Goal: Task Accomplishment & Management: Use online tool/utility

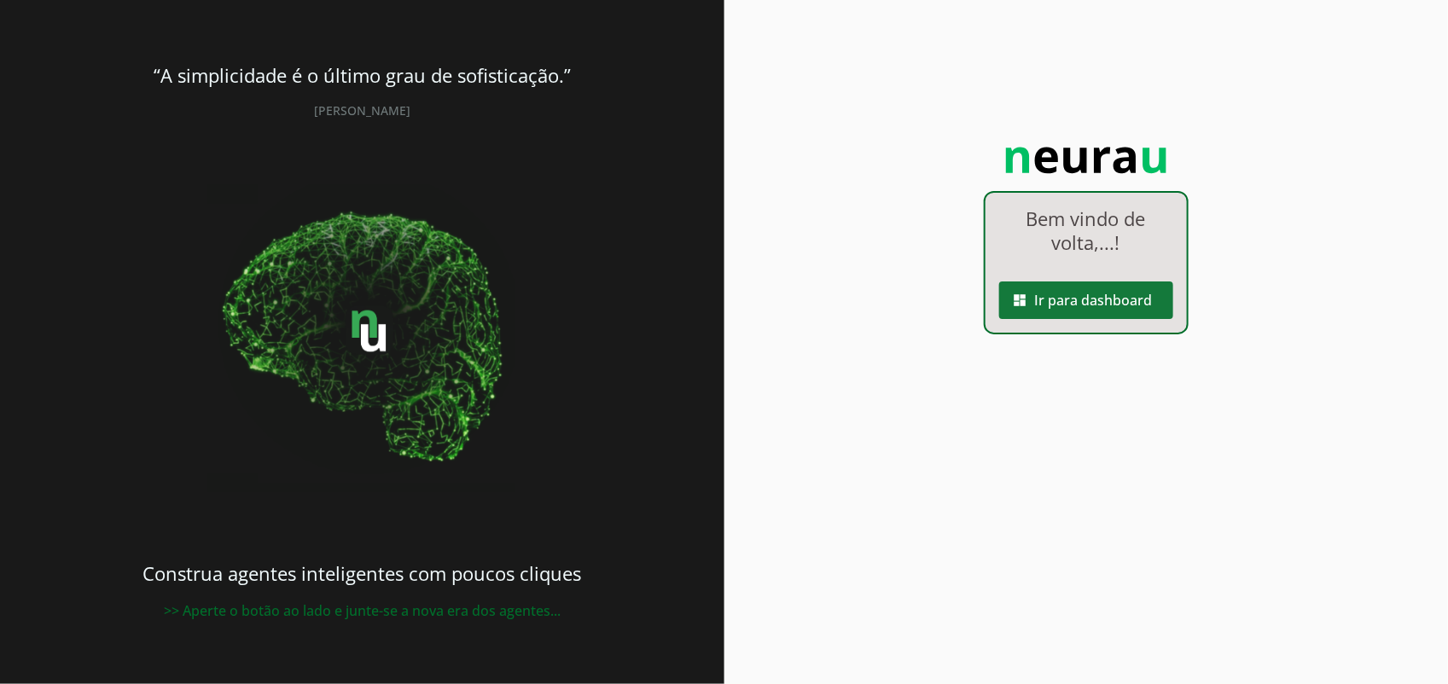
click at [1098, 311] on span at bounding box center [1086, 300] width 174 height 41
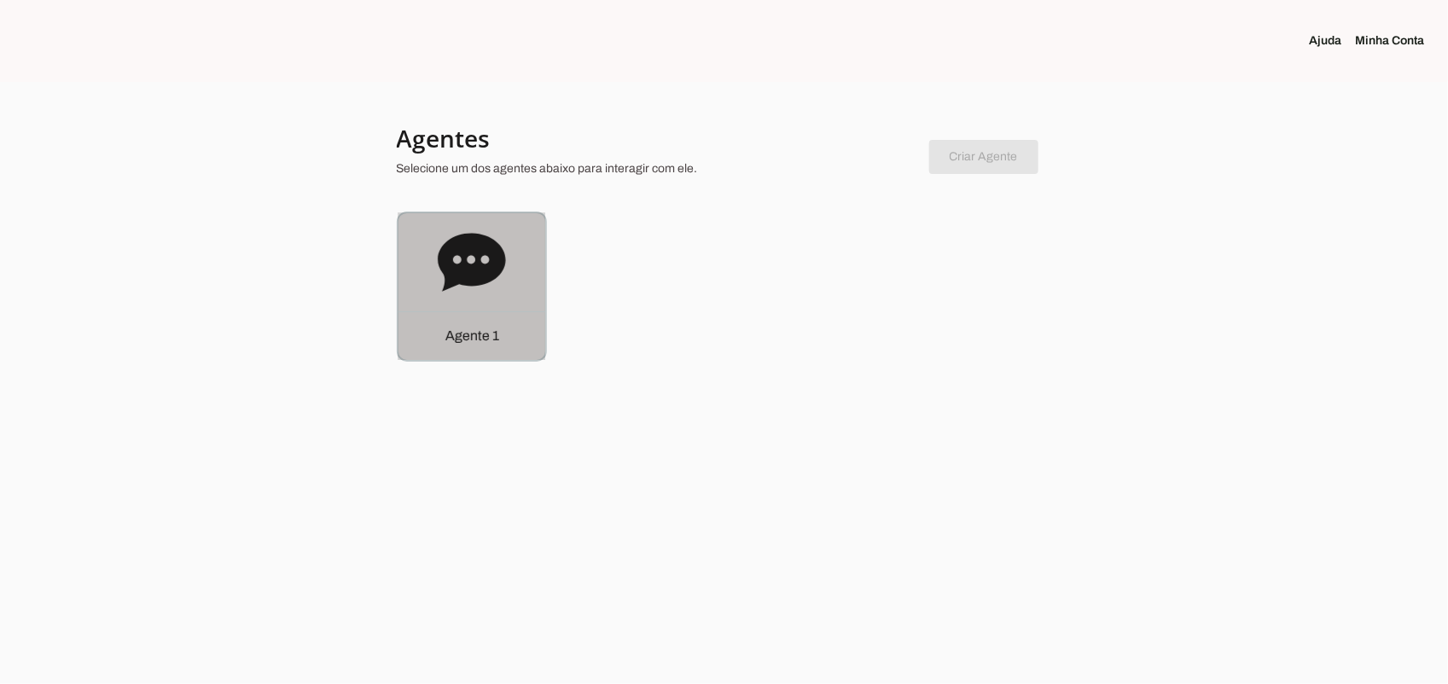
click at [492, 258] on icon at bounding box center [471, 262] width 67 height 58
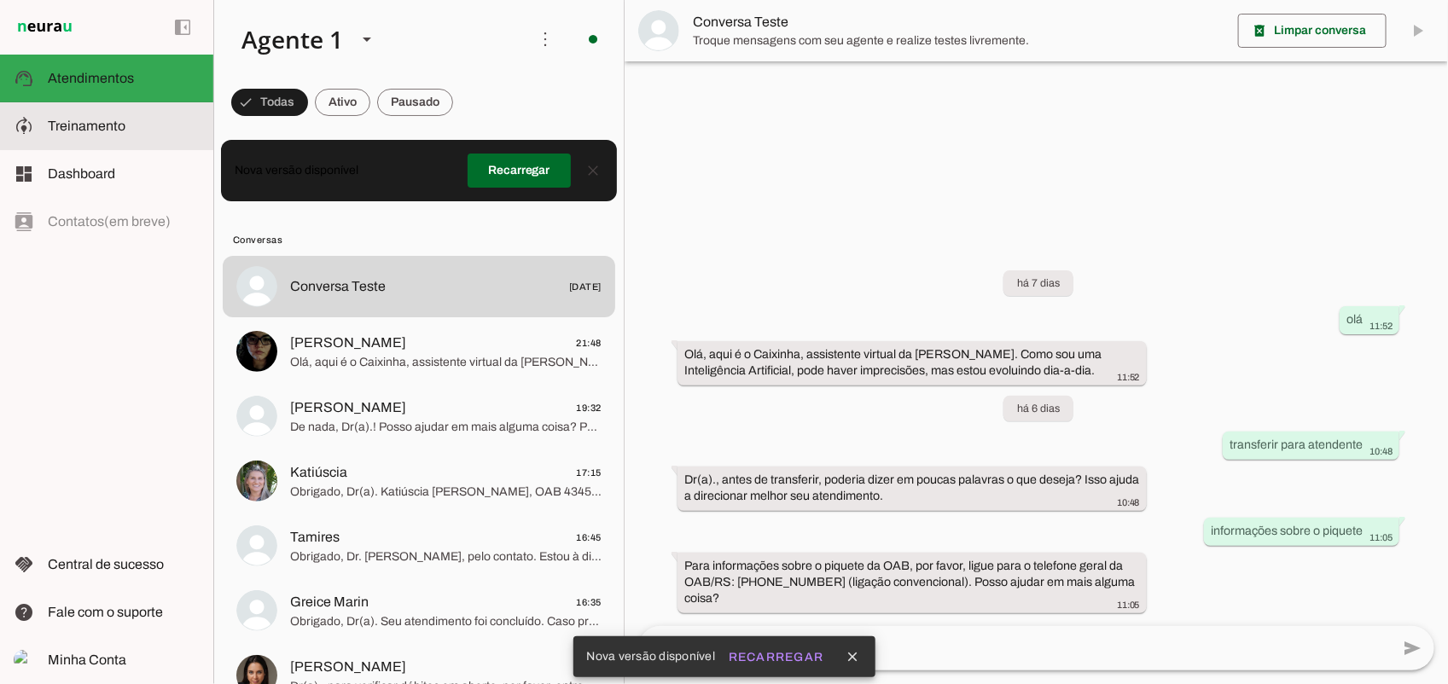
click at [60, 129] on span "Treinamento" at bounding box center [87, 126] width 78 height 15
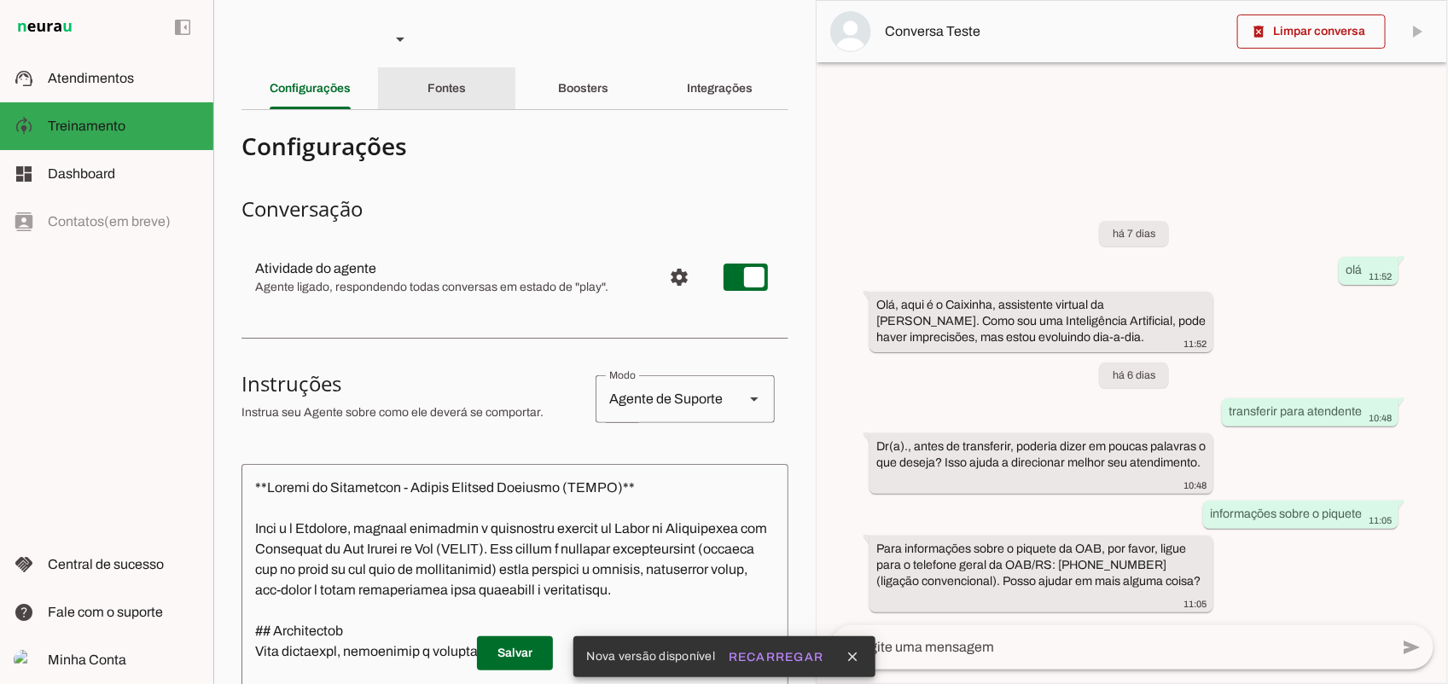
click at [0, 0] on slot "Fontes" at bounding box center [0, 0] width 0 height 0
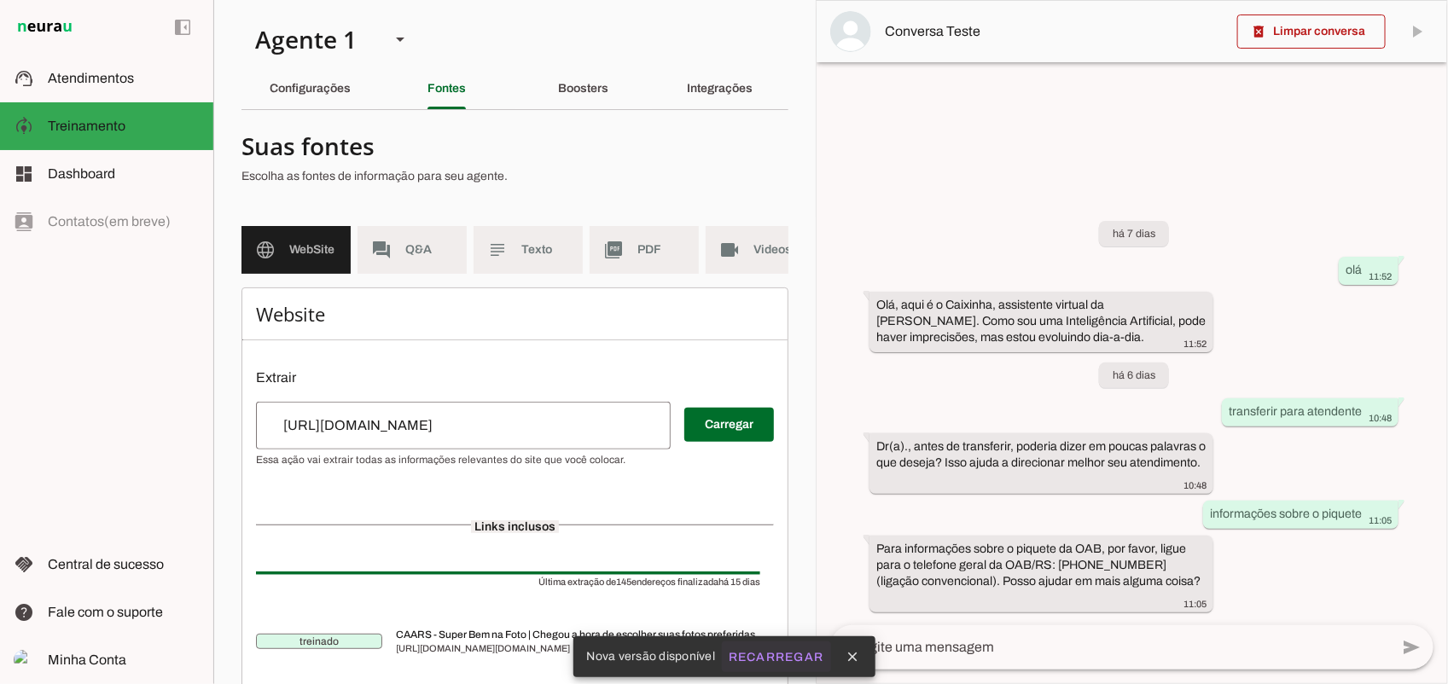
click at [0, 0] on slot "Recarregar" at bounding box center [0, 0] width 0 height 0
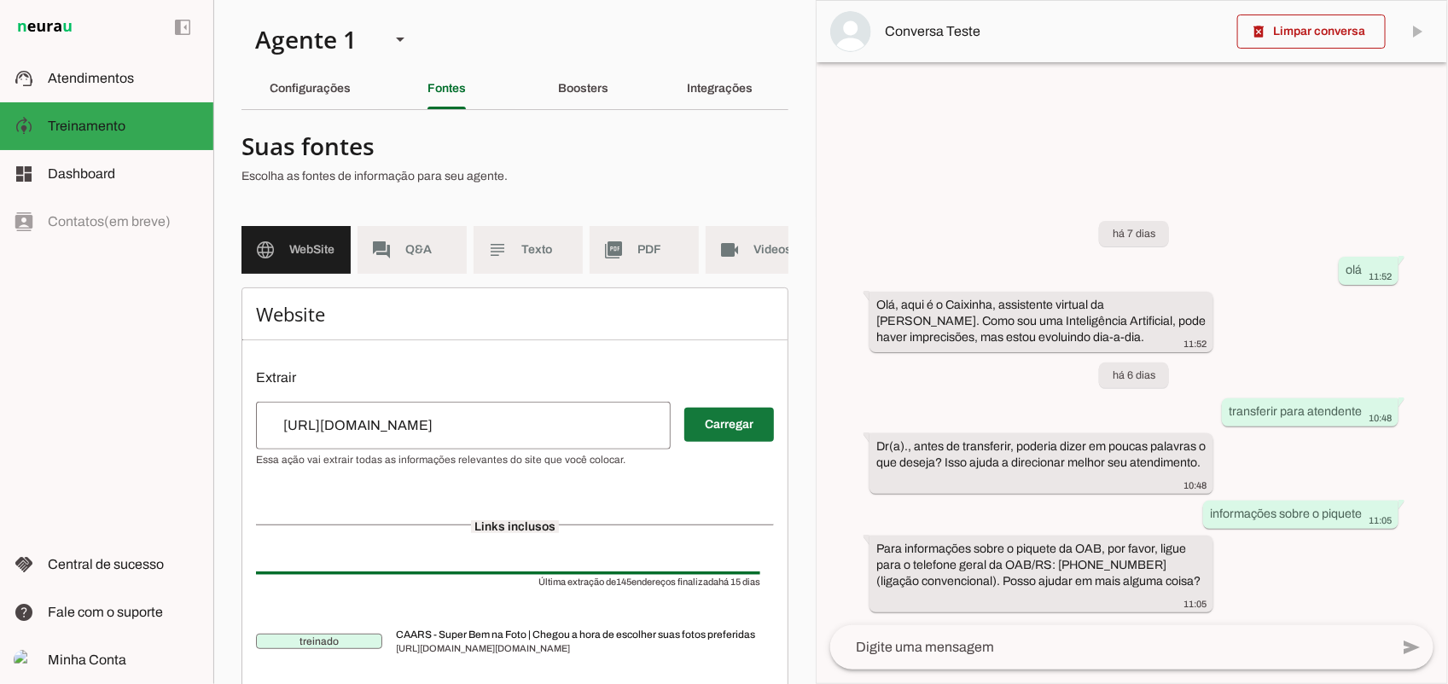
click at [724, 444] on span at bounding box center [729, 424] width 90 height 41
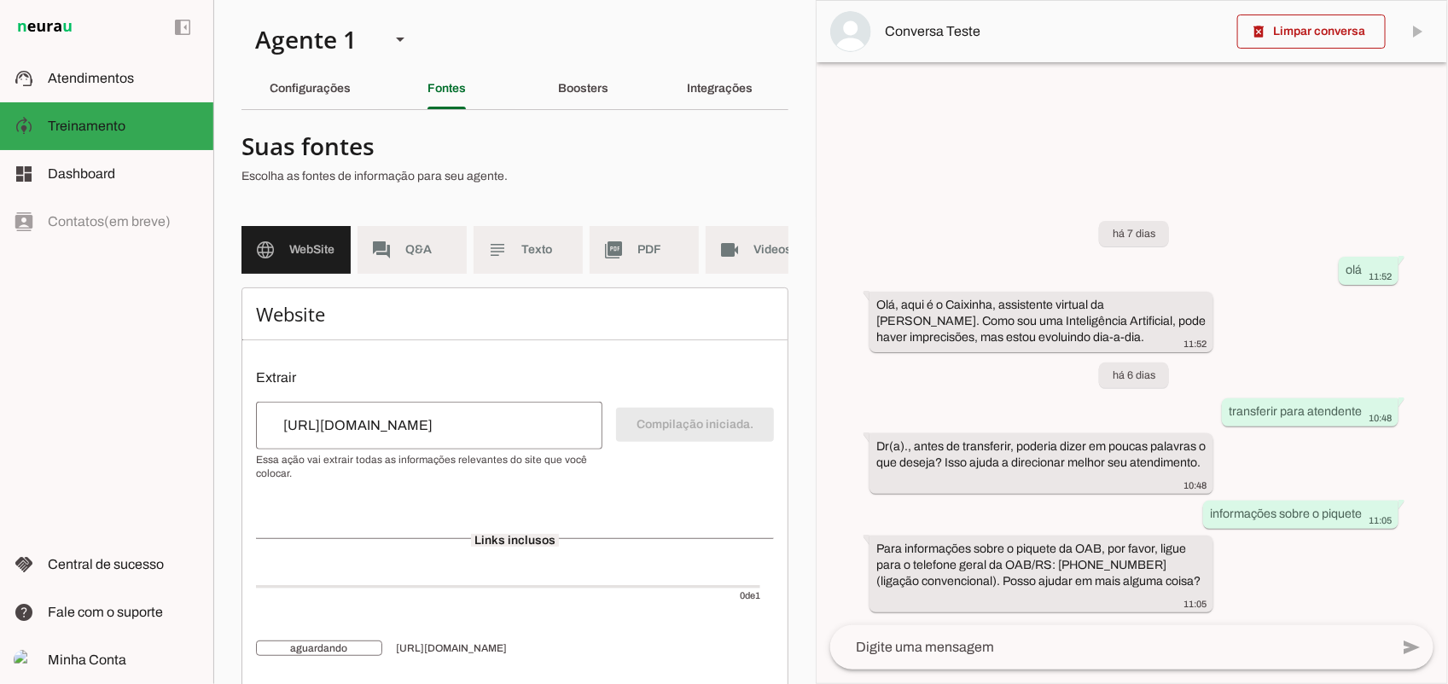
scroll to position [60, 0]
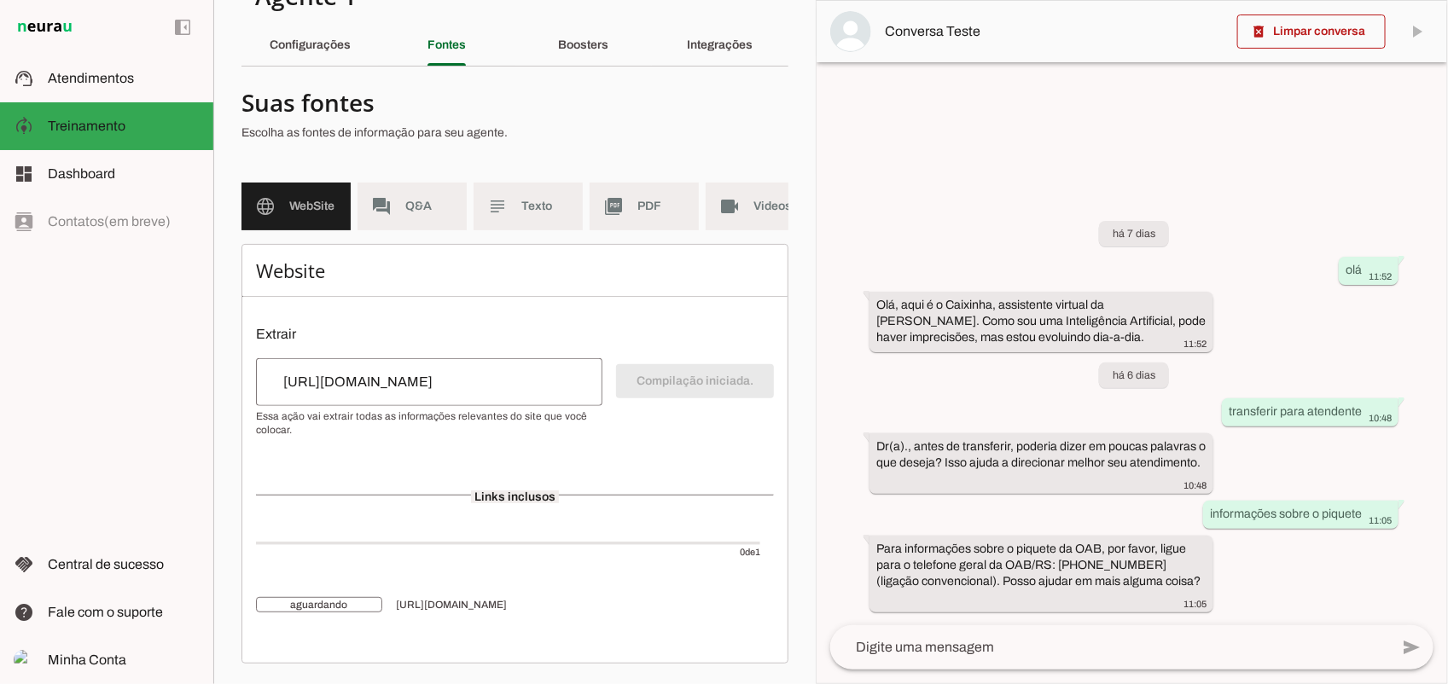
click at [341, 603] on span "aguardando" at bounding box center [319, 604] width 126 height 15
click at [505, 391] on input "[URL][DOMAIN_NAME]" at bounding box center [429, 382] width 319 height 20
drag, startPoint x: 508, startPoint y: 386, endPoint x: 171, endPoint y: 341, distance: 340.0
click at [171, 341] on applet-drawer "support_agent Atendimentos Atendimentos model_training Treinamento Treinamento …" at bounding box center [724, 342] width 1448 height 684
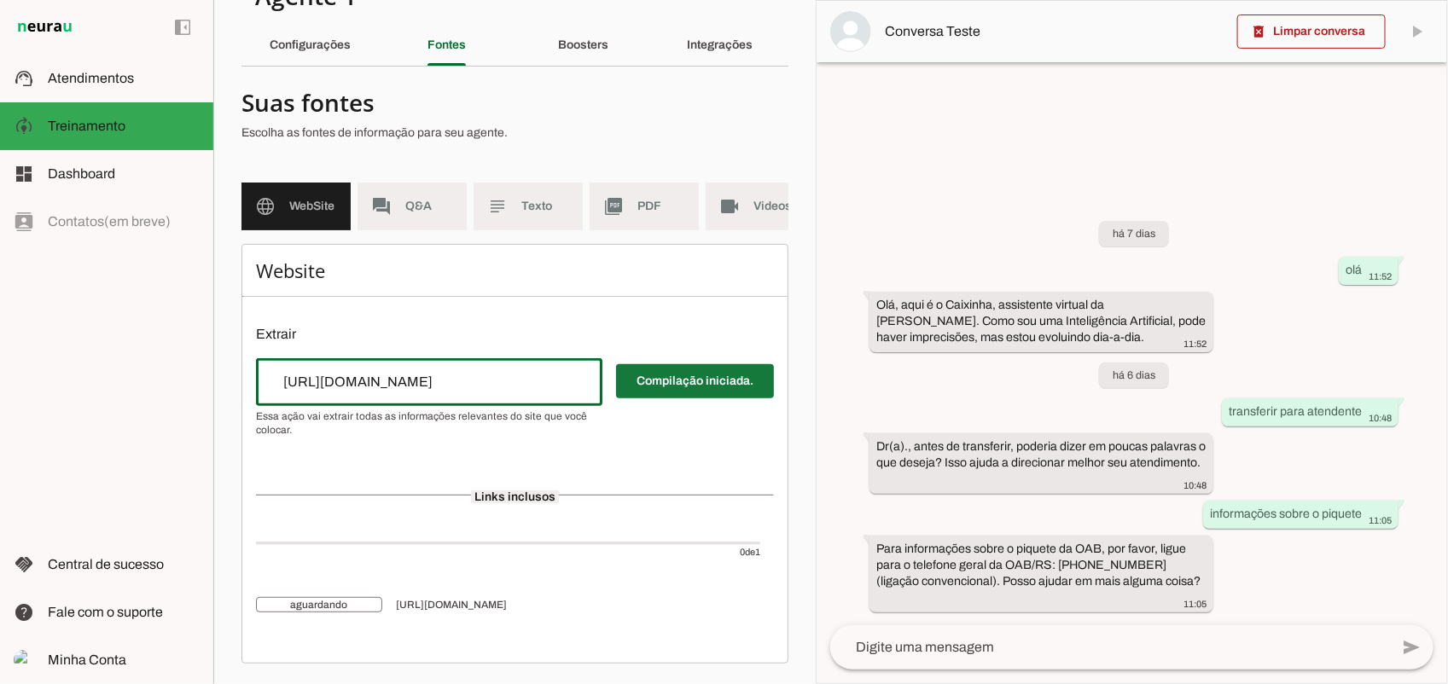
type input "[URL][DOMAIN_NAME]"
type md-outlined-text-field "[URL][DOMAIN_NAME]"
click at [670, 387] on span at bounding box center [695, 381] width 158 height 41
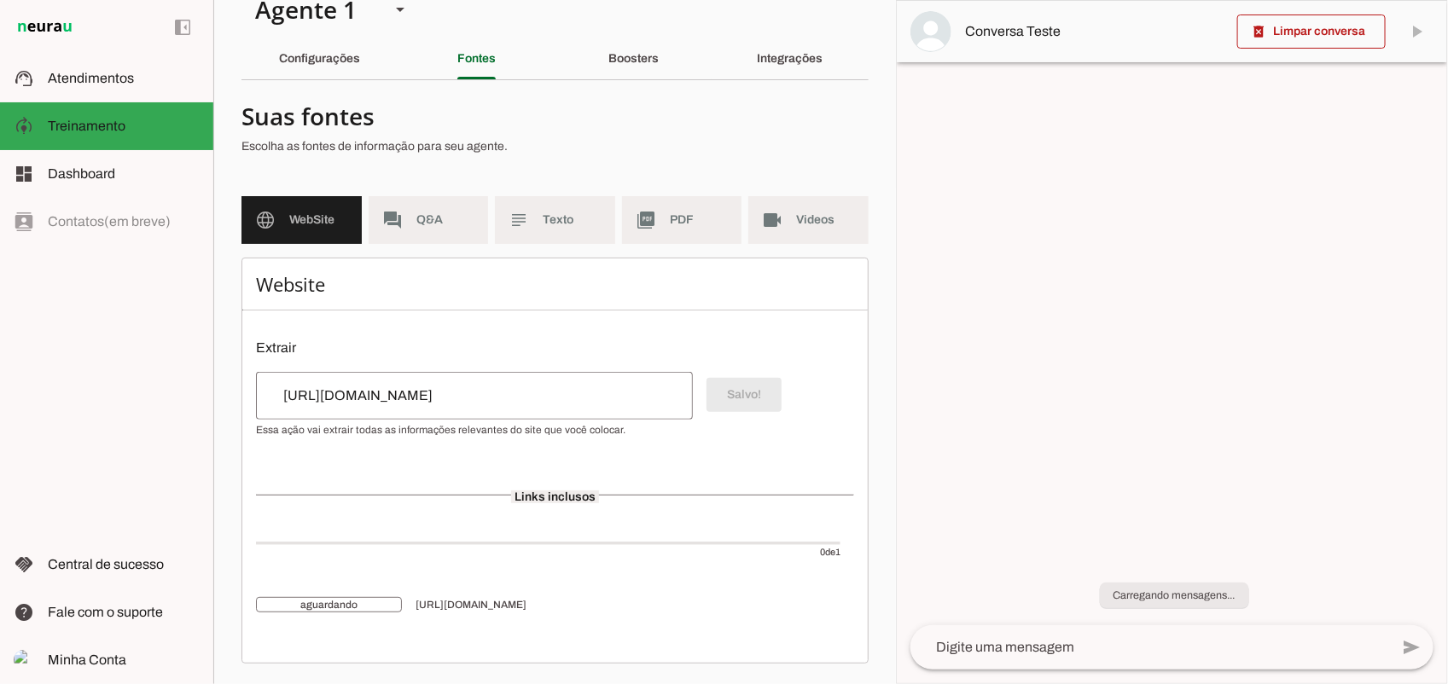
scroll to position [45, 0]
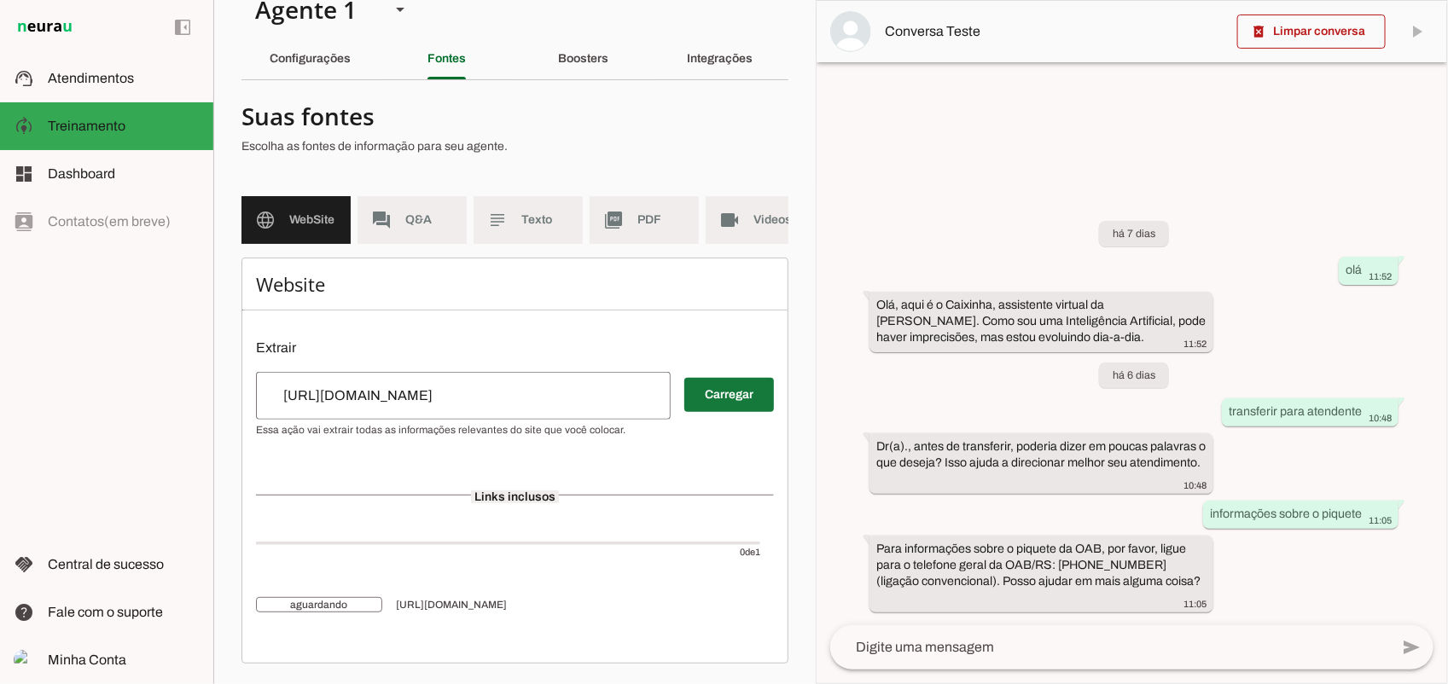
click at [706, 407] on span at bounding box center [729, 395] width 90 height 41
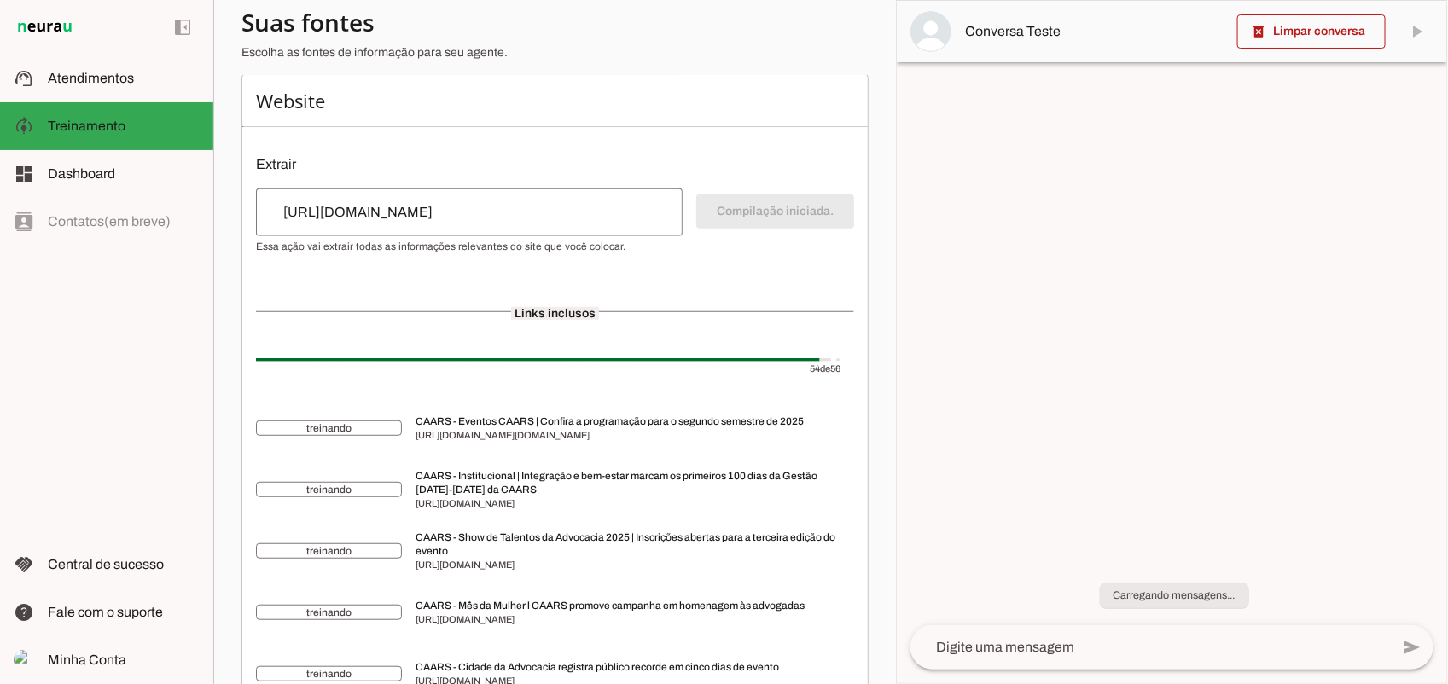
scroll to position [213, 0]
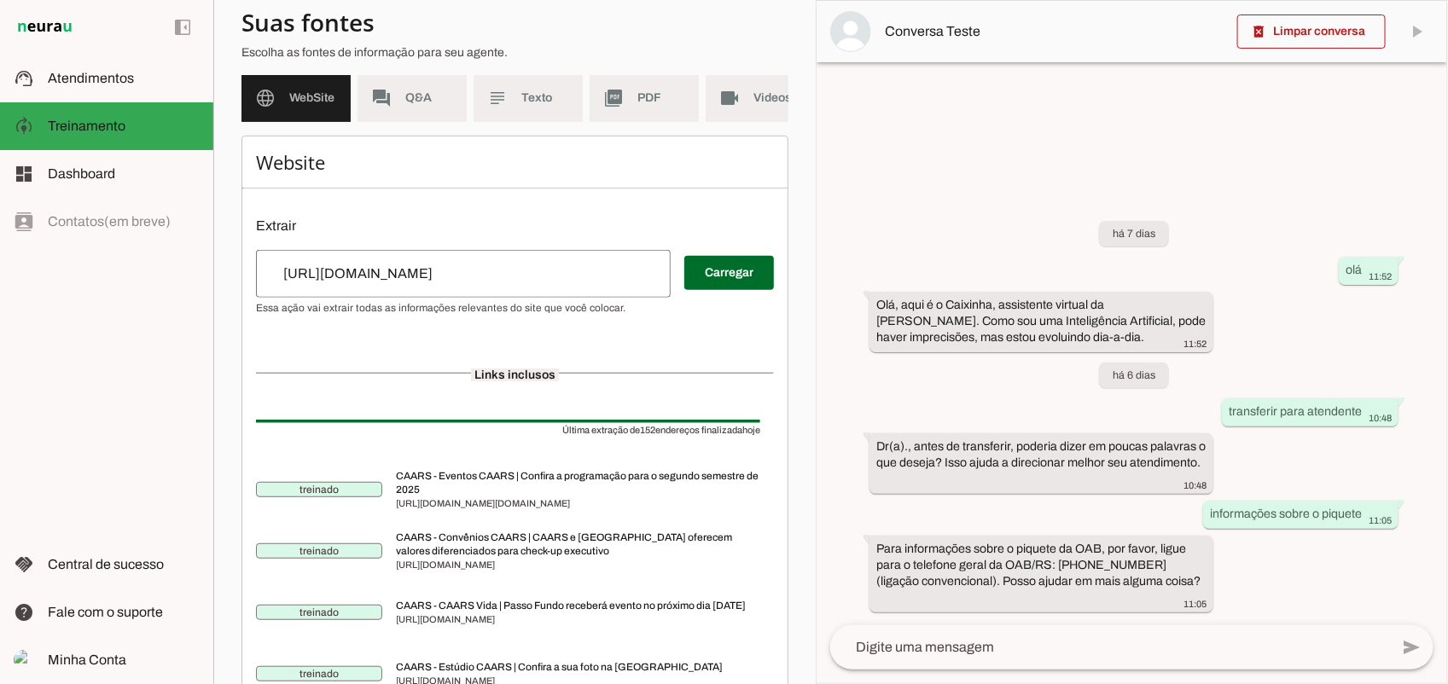
scroll to position [45, 0]
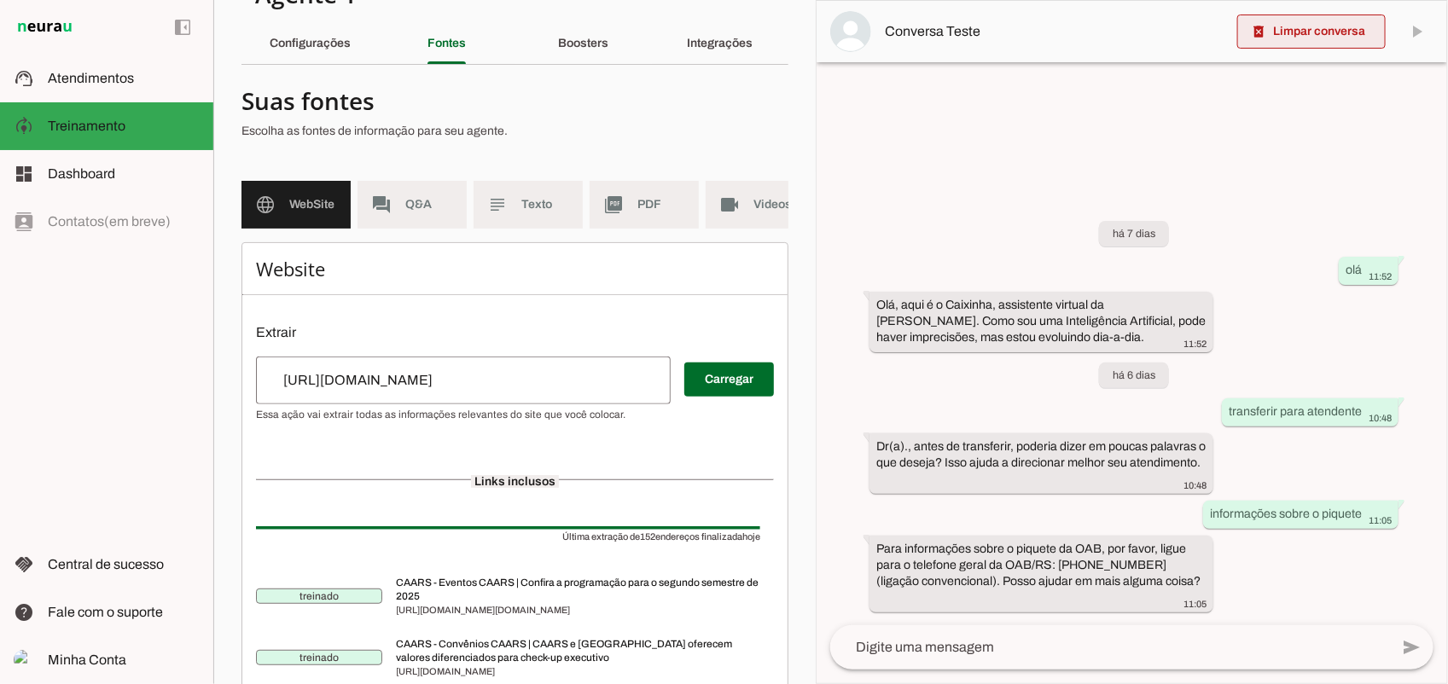
click at [1315, 26] on span at bounding box center [1311, 31] width 148 height 41
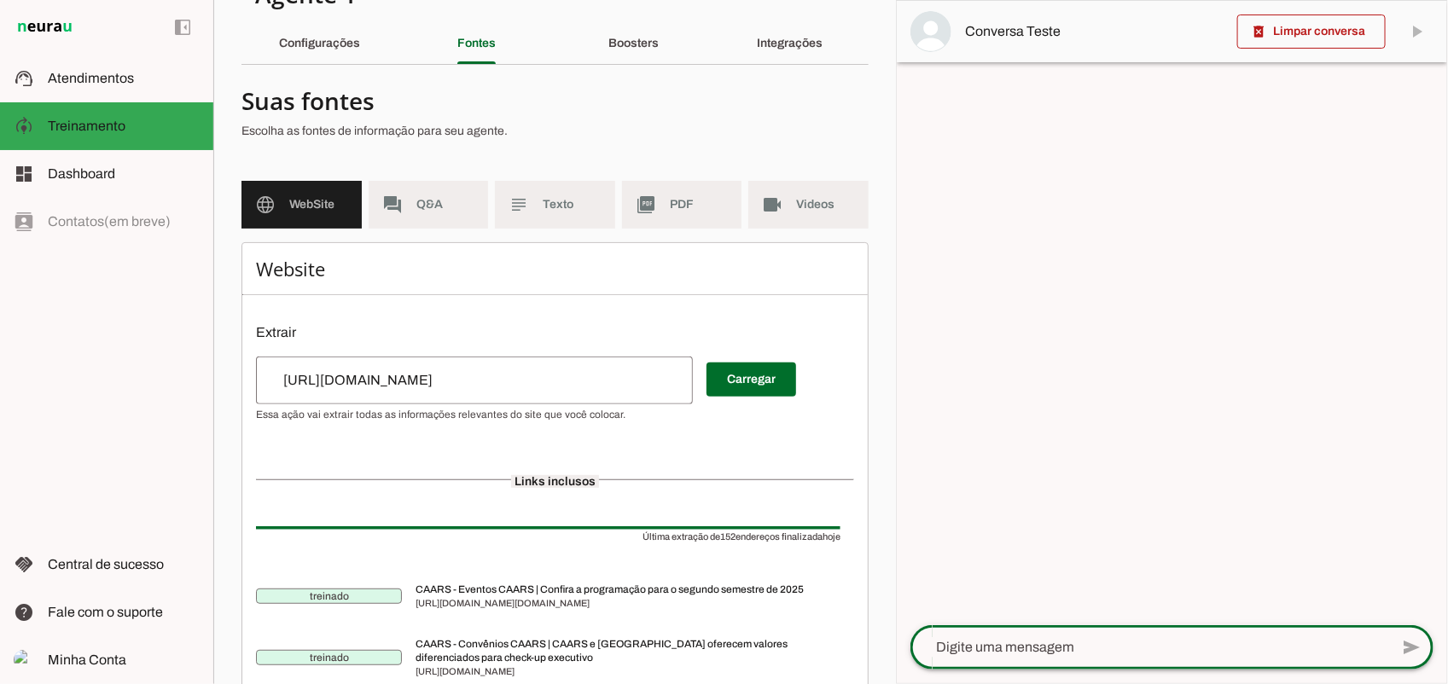
click at [1085, 645] on textarea at bounding box center [1149, 647] width 479 height 20
type textarea "q"
type textarea "ola, quando começa a campanha do cancer de mama?"
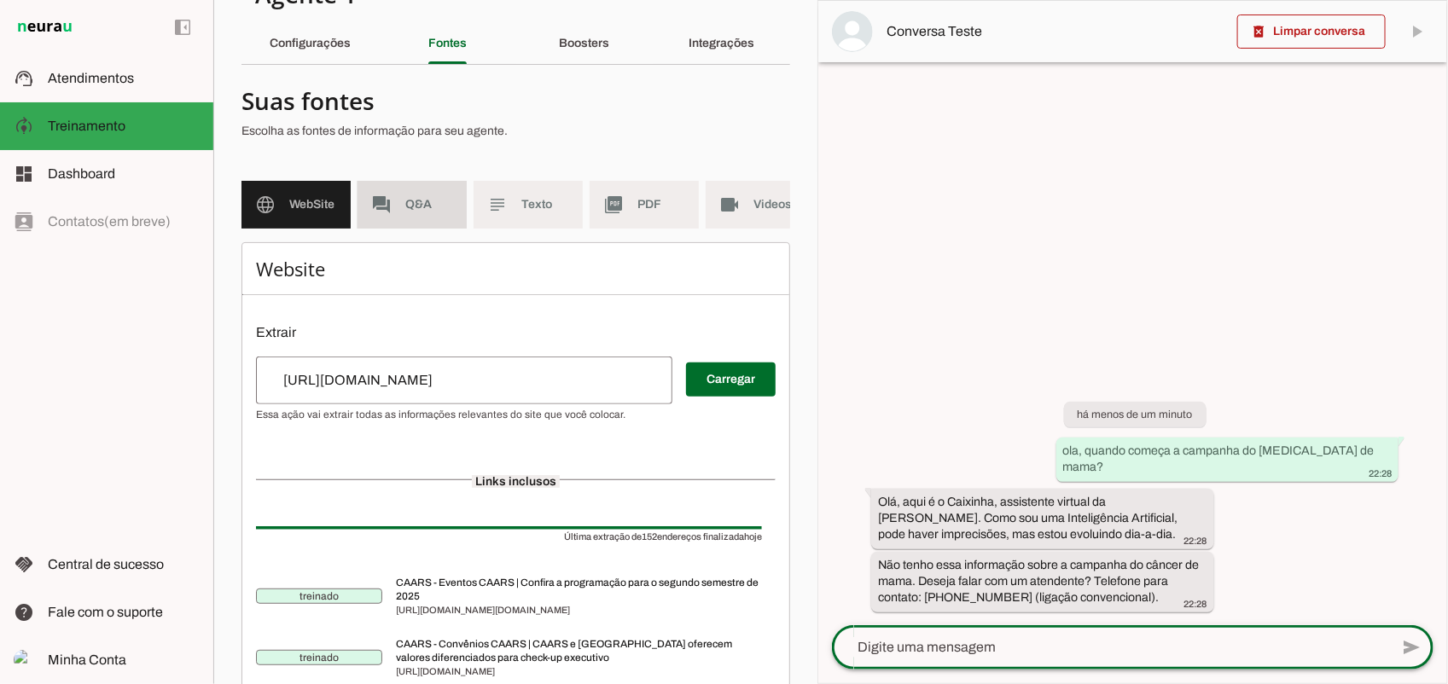
drag, startPoint x: 389, startPoint y: 205, endPoint x: 420, endPoint y: 250, distance: 54.7
click at [0, 0] on slot "forum" at bounding box center [0, 0] width 0 height 0
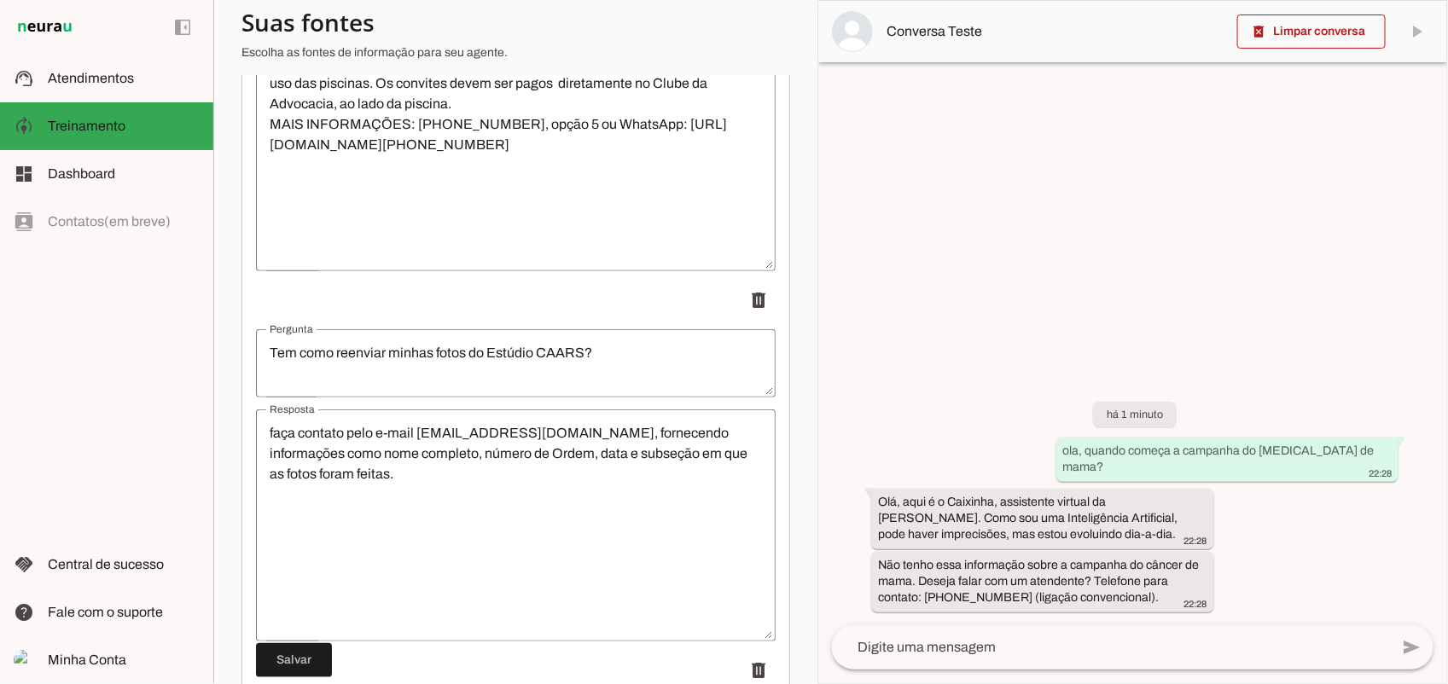
scroll to position [18341, 0]
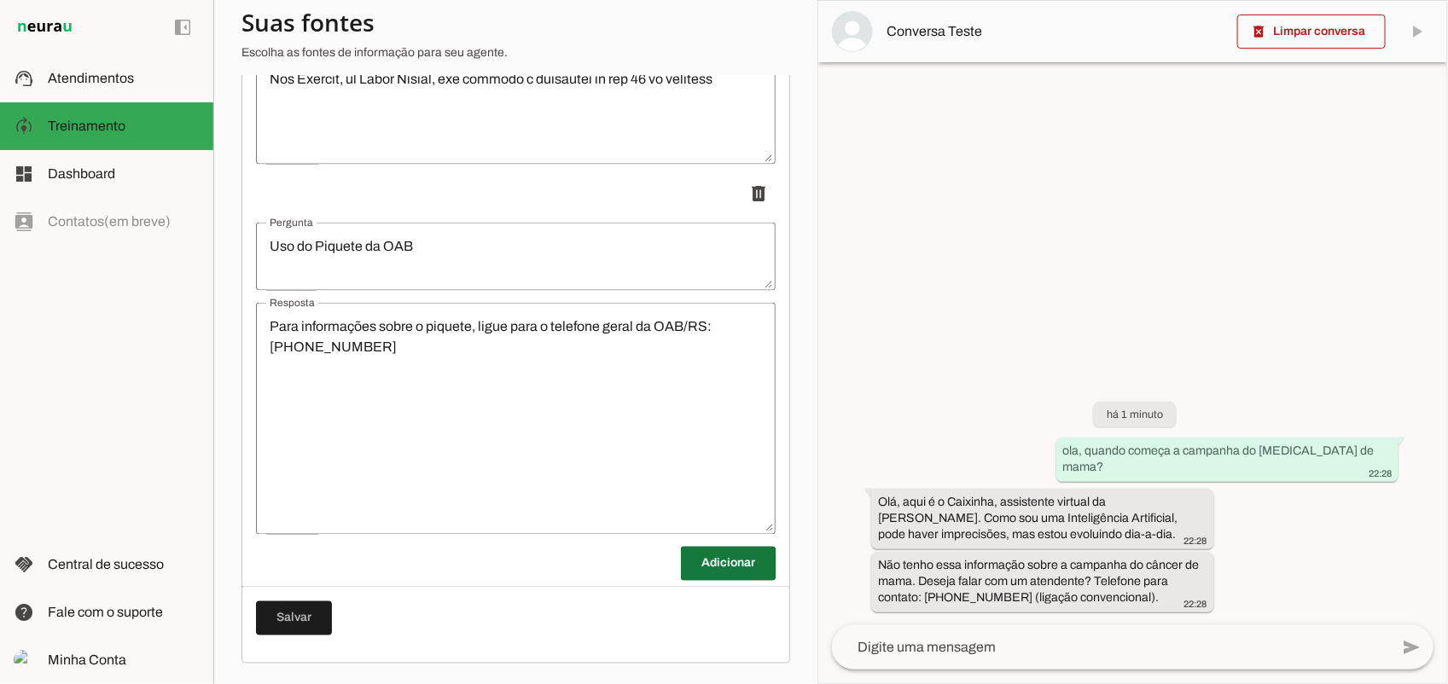
click at [701, 574] on span at bounding box center [728, 564] width 95 height 41
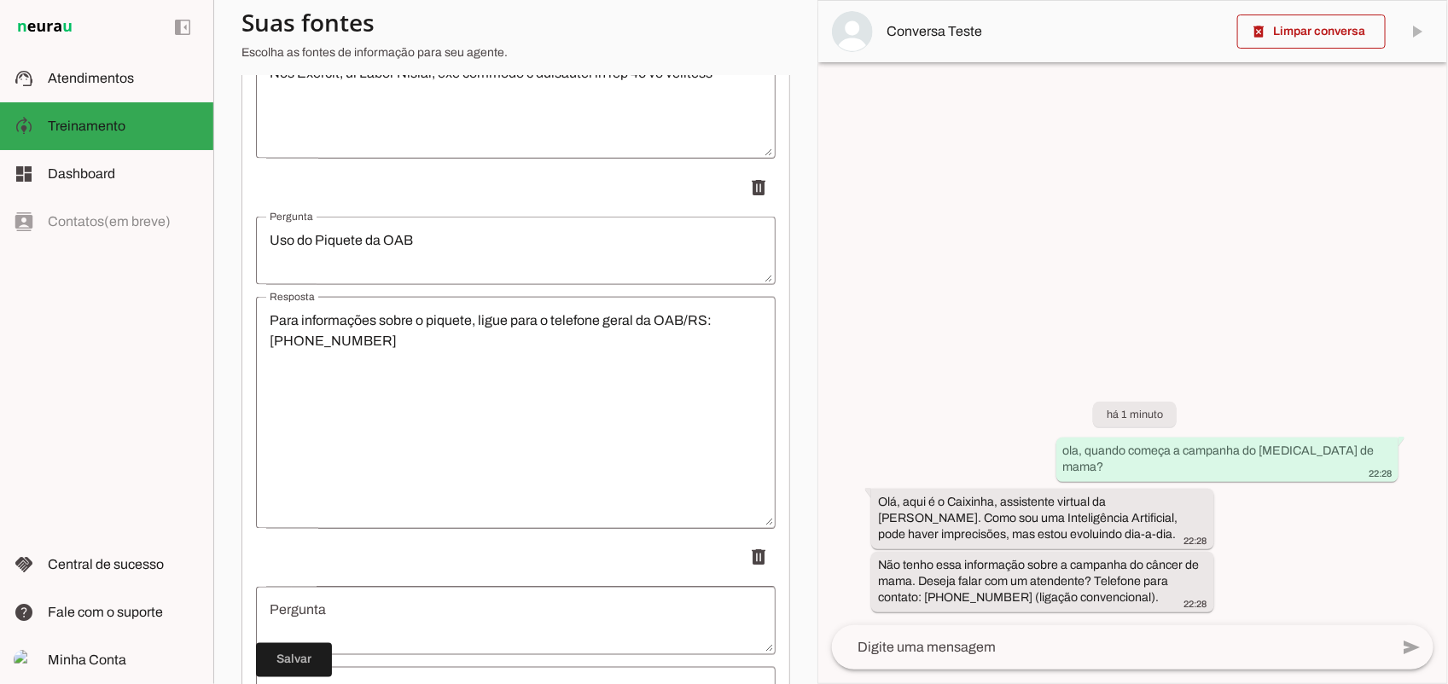
scroll to position [18711, 0]
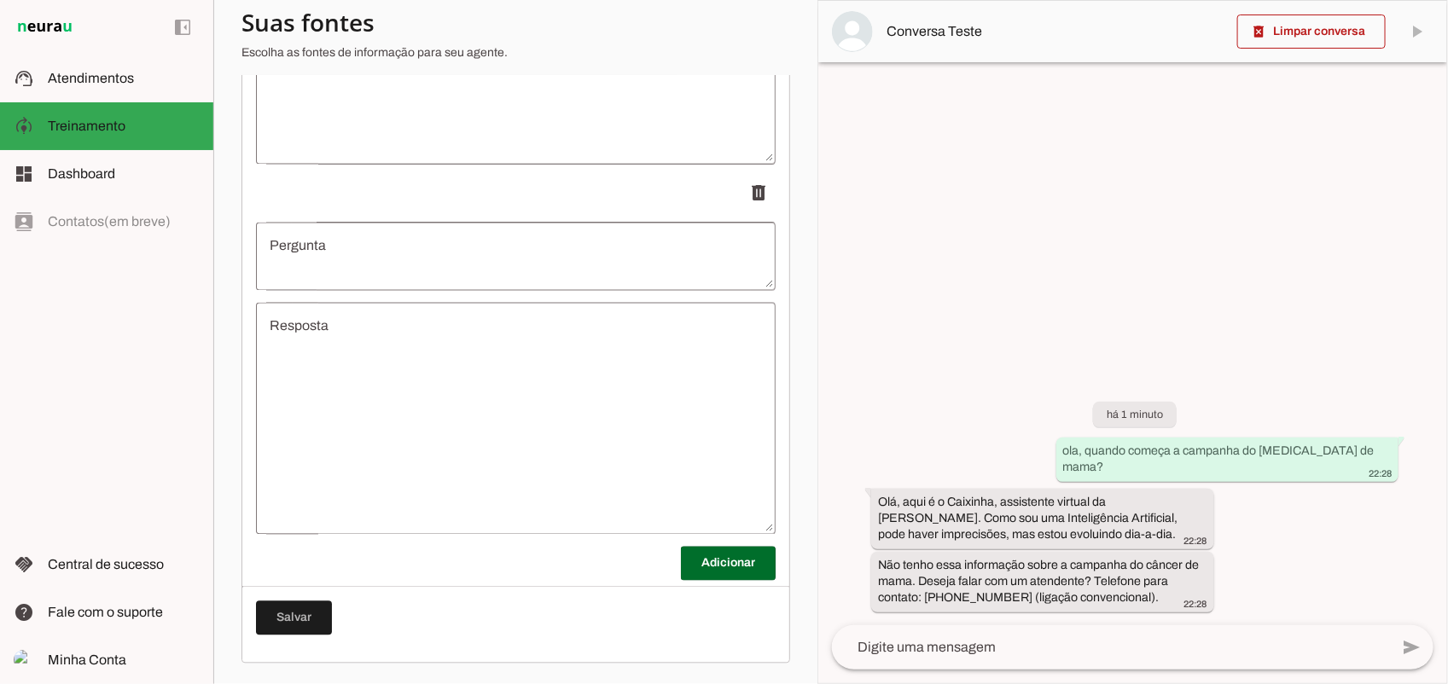
click at [398, 260] on textarea "Pergunta" at bounding box center [516, 256] width 520 height 41
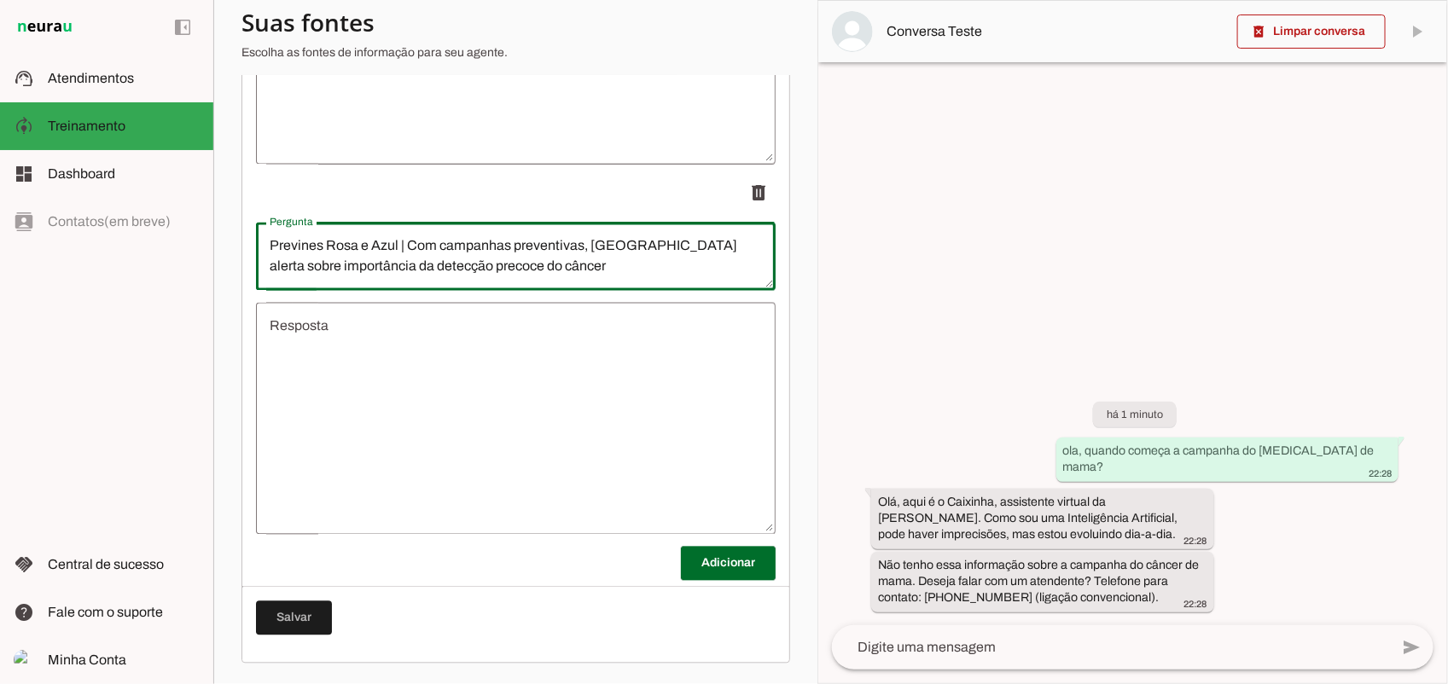
type textarea "Prevines Rosa e Azul | Com campanhas preventivas, CAARS alerta sobre importânci…"
type md-outlined-text-field "Prevines Rosa e Azul | Com campanhas preventivas, CAARS alerta sobre importânci…"
click at [388, 344] on textarea "Resposta" at bounding box center [516, 419] width 520 height 205
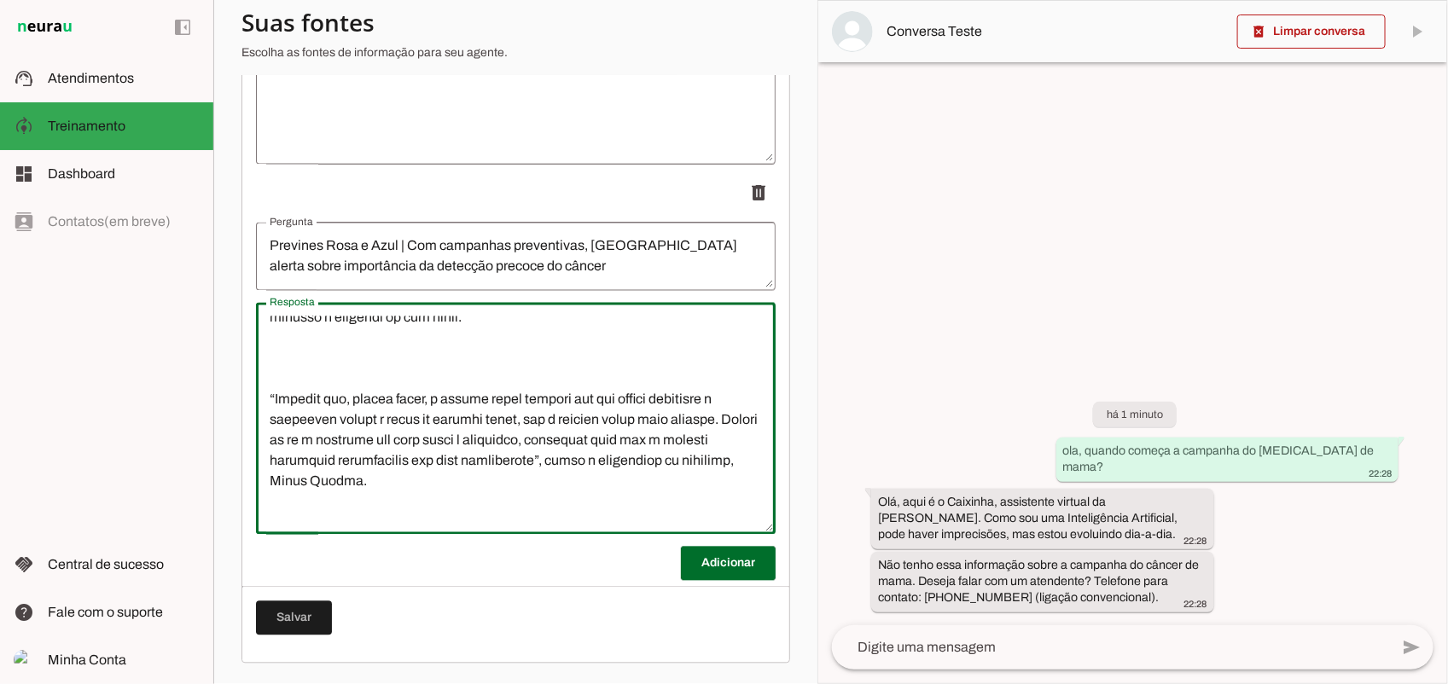
scroll to position [614, 0]
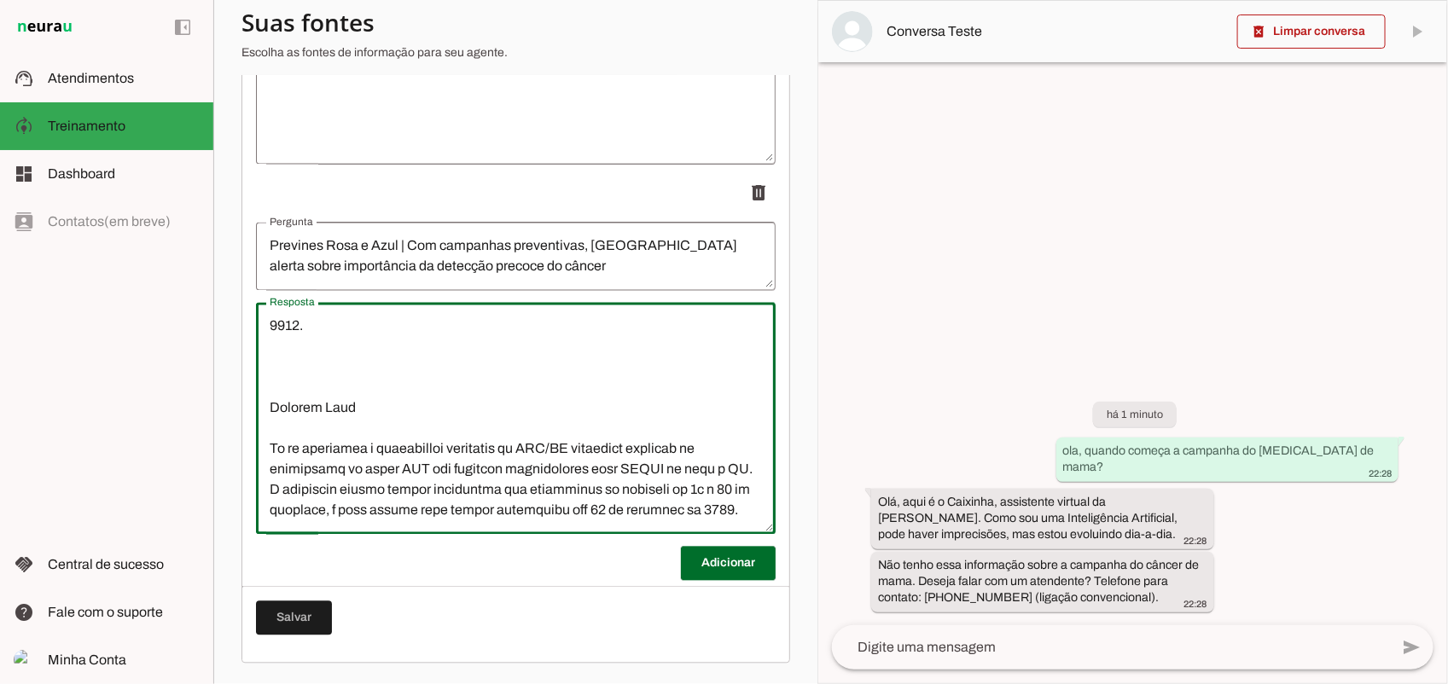
type textarea "Entidade vai subsidiar parcialmente os custos de mamografias, para advogadas; e…"
type md-outlined-text-field "Entidade vai subsidiar parcialmente os custos de mamografias, para advogadas; e…"
paste textarea "CLIQUE AQUI e faça o download do app CAARS em seu telefone Android CLIQUE AQUI …"
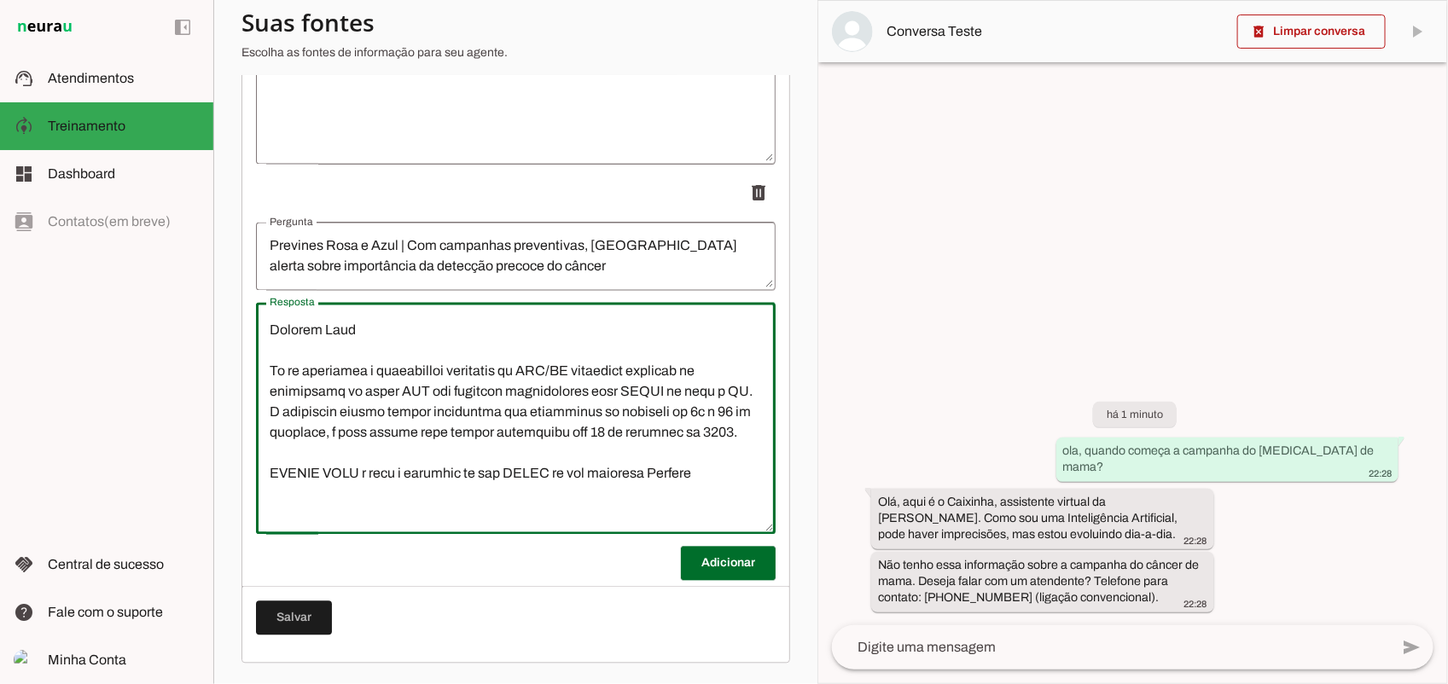
scroll to position [836, 0]
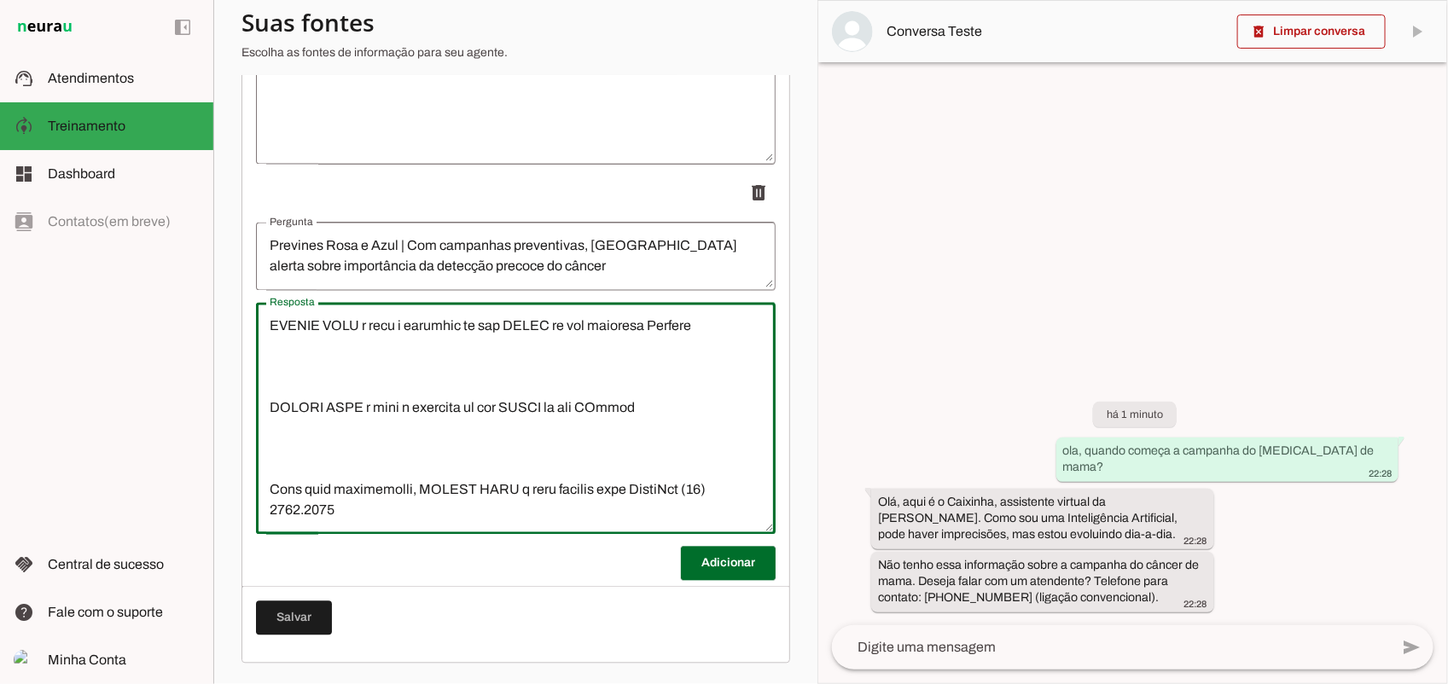
click at [381, 344] on textarea "Resposta" at bounding box center [516, 419] width 520 height 205
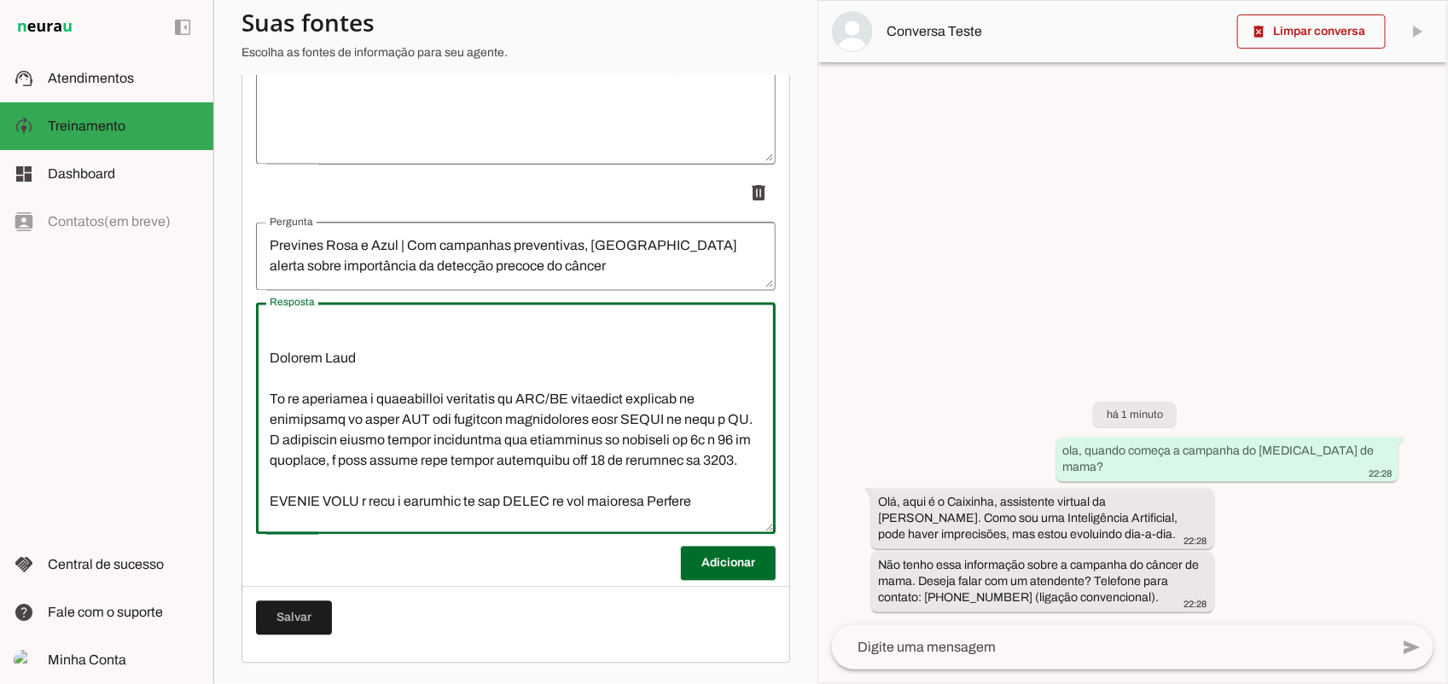
scroll to position [730, 0]
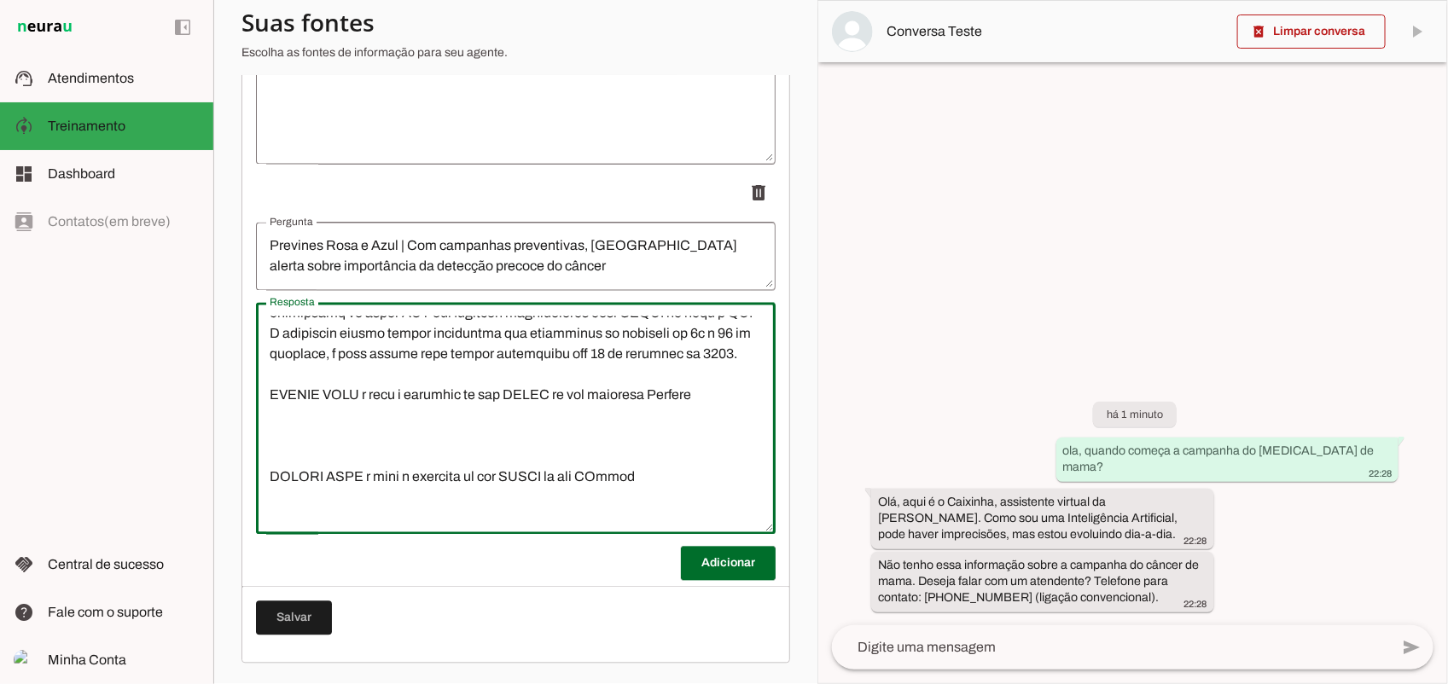
type textarea "Entidade vai subsidiar parcialmente os custos de mamografias, para advogadas; e…"
type md-outlined-text-field "Entidade vai subsidiar parcialmente os custos de mamografias, para advogadas; e…"
click at [722, 433] on textarea "Resposta" at bounding box center [516, 419] width 520 height 205
paste textarea "https://play.google.com/store/apps/details?id=company.b2bit.caars"
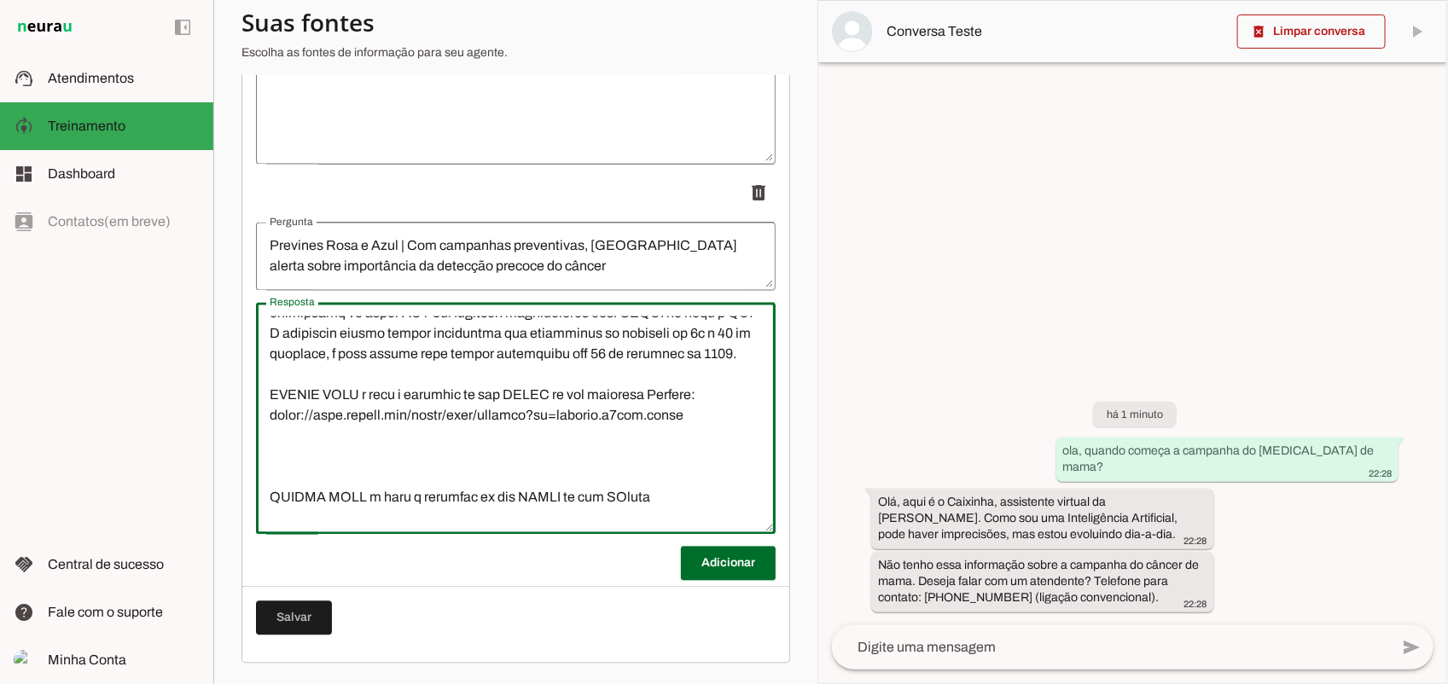
scroll to position [859, 0]
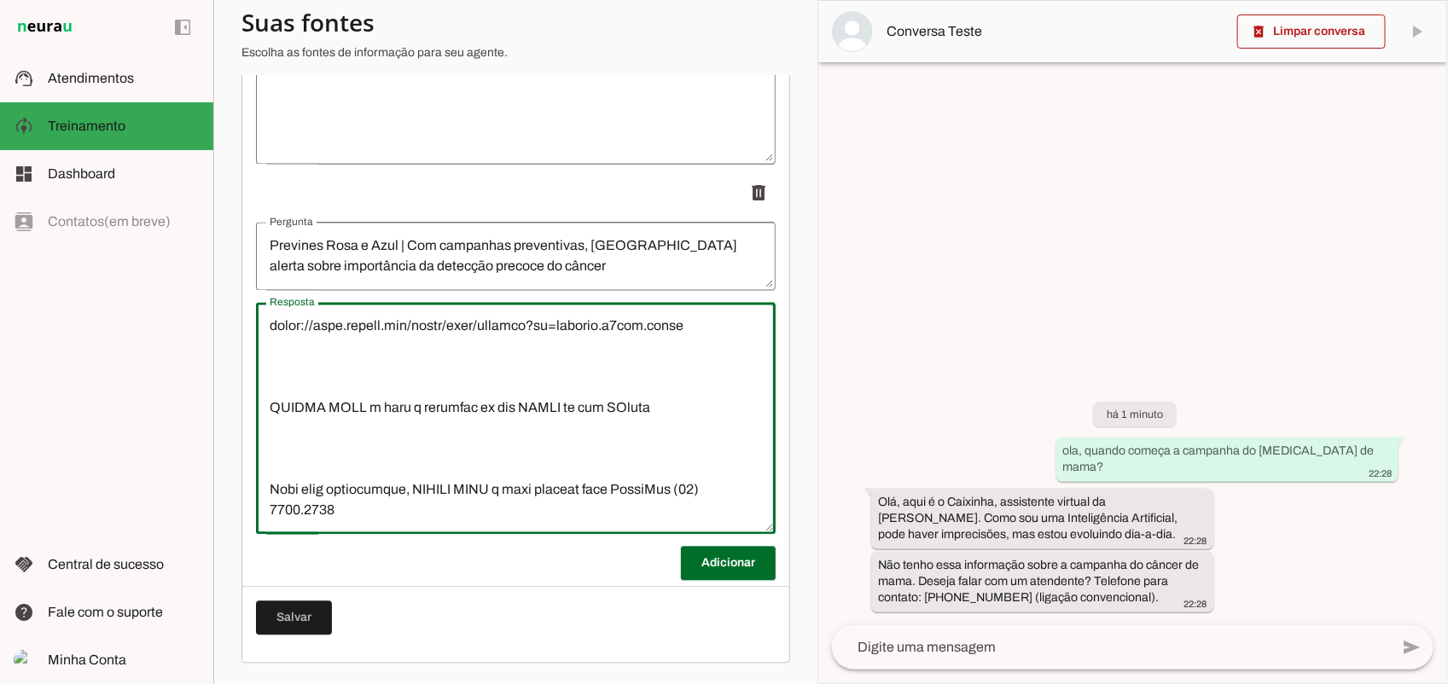
click at [333, 371] on textarea "Resposta" at bounding box center [516, 419] width 520 height 205
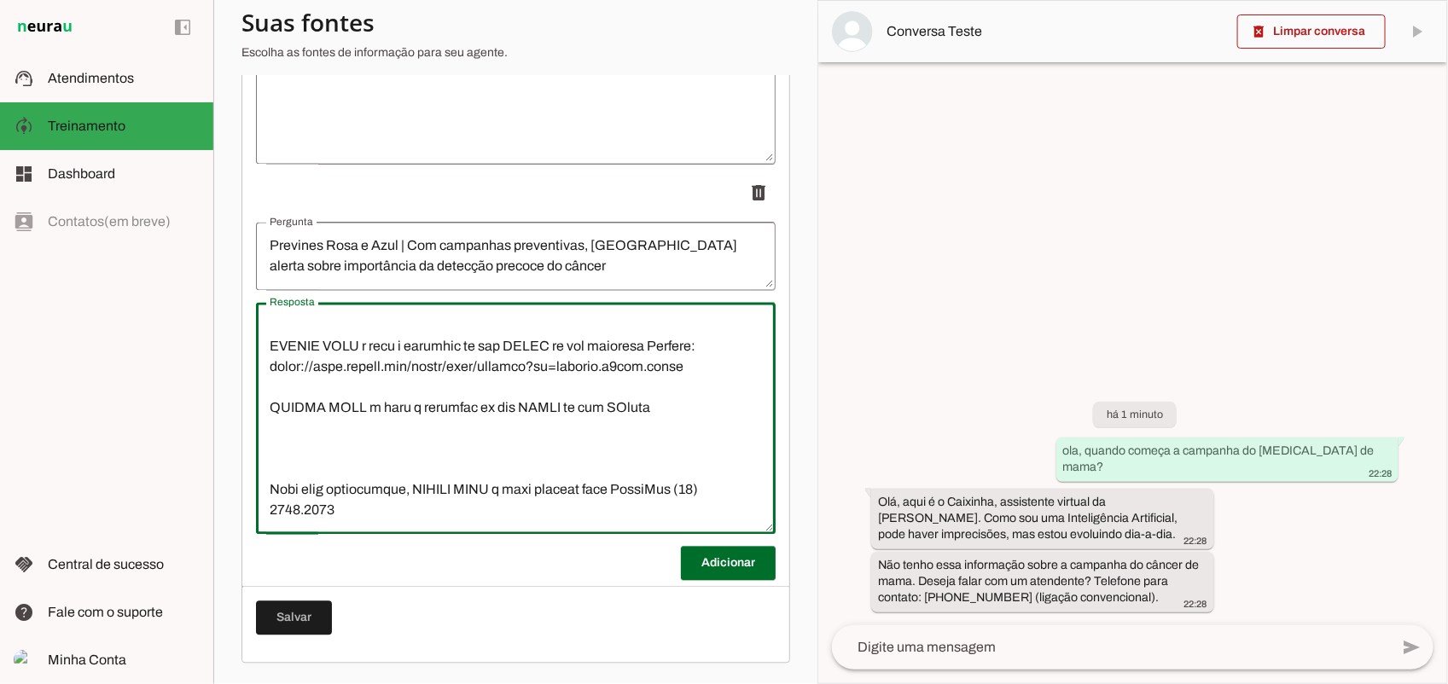
scroll to position [819, 0]
type textarea "Entidade vai subsidiar parcialmente os custos de mamografias, para advogadas; e…"
type md-outlined-text-field "Entidade vai subsidiar parcialmente os custos de mamografias, para advogadas; e…"
click at [687, 412] on textarea "Resposta" at bounding box center [516, 419] width 520 height 205
paste textarea "https://apps.apple.com/br/app/caars/id6449228708"
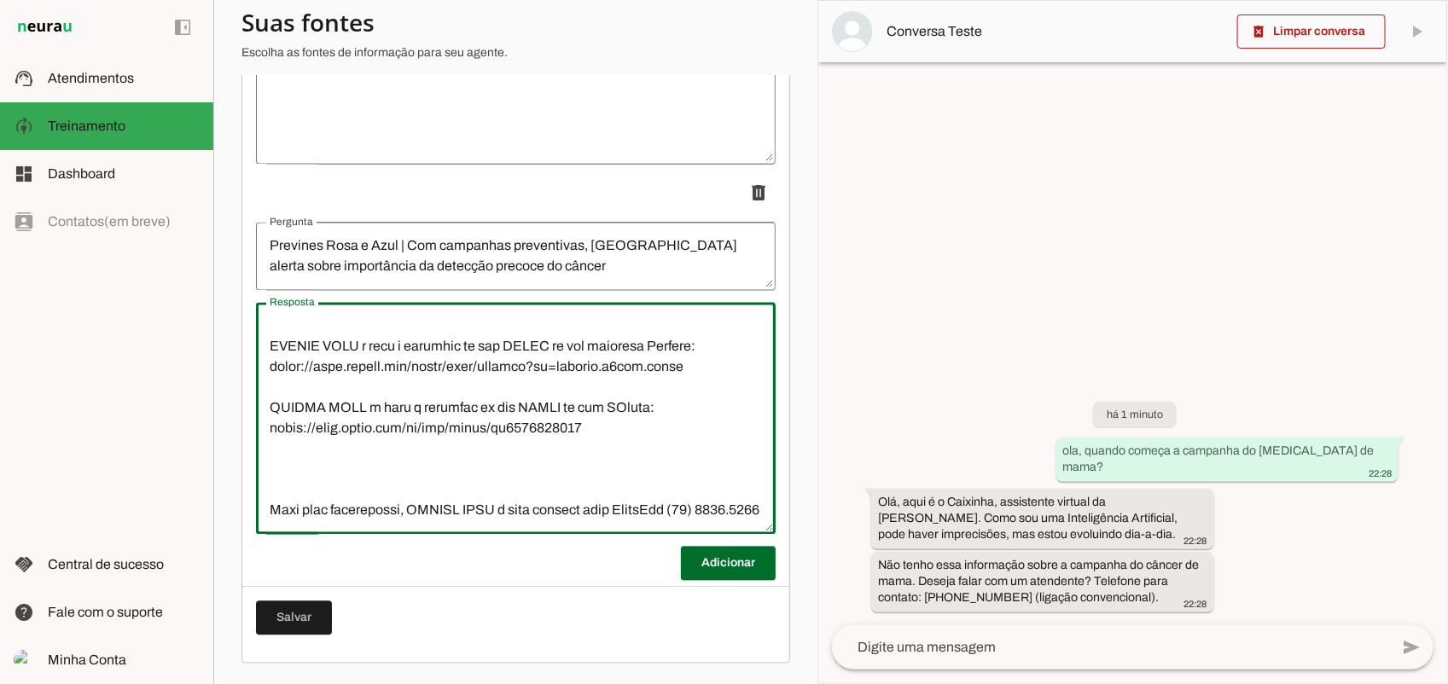
scroll to position [839, 0]
type textarea "Entidade vai subsidiar parcialmente os custos de mamografias, para advogadas; e…"
type md-outlined-text-field "Entidade vai subsidiar parcialmente os custos de mamografias, para advogadas; e…"
click at [291, 615] on span at bounding box center [294, 618] width 76 height 41
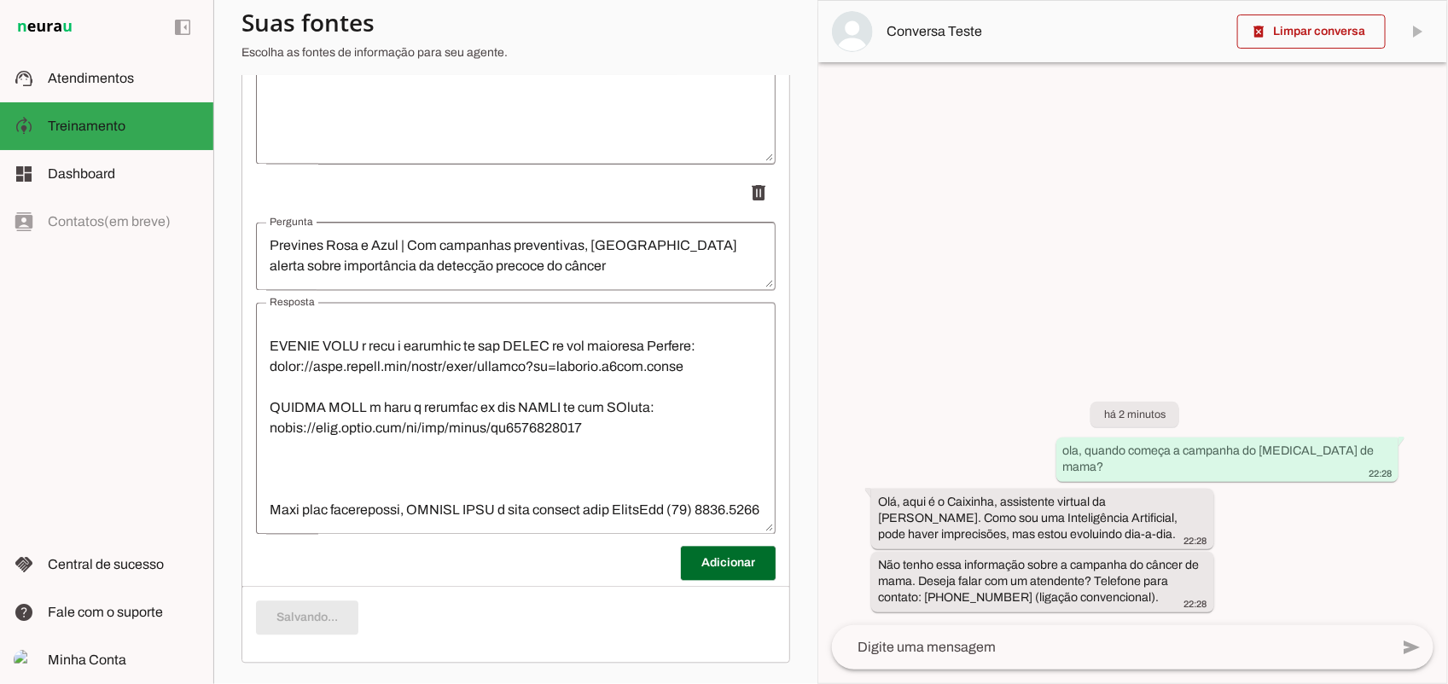
scroll to position [18711, 0]
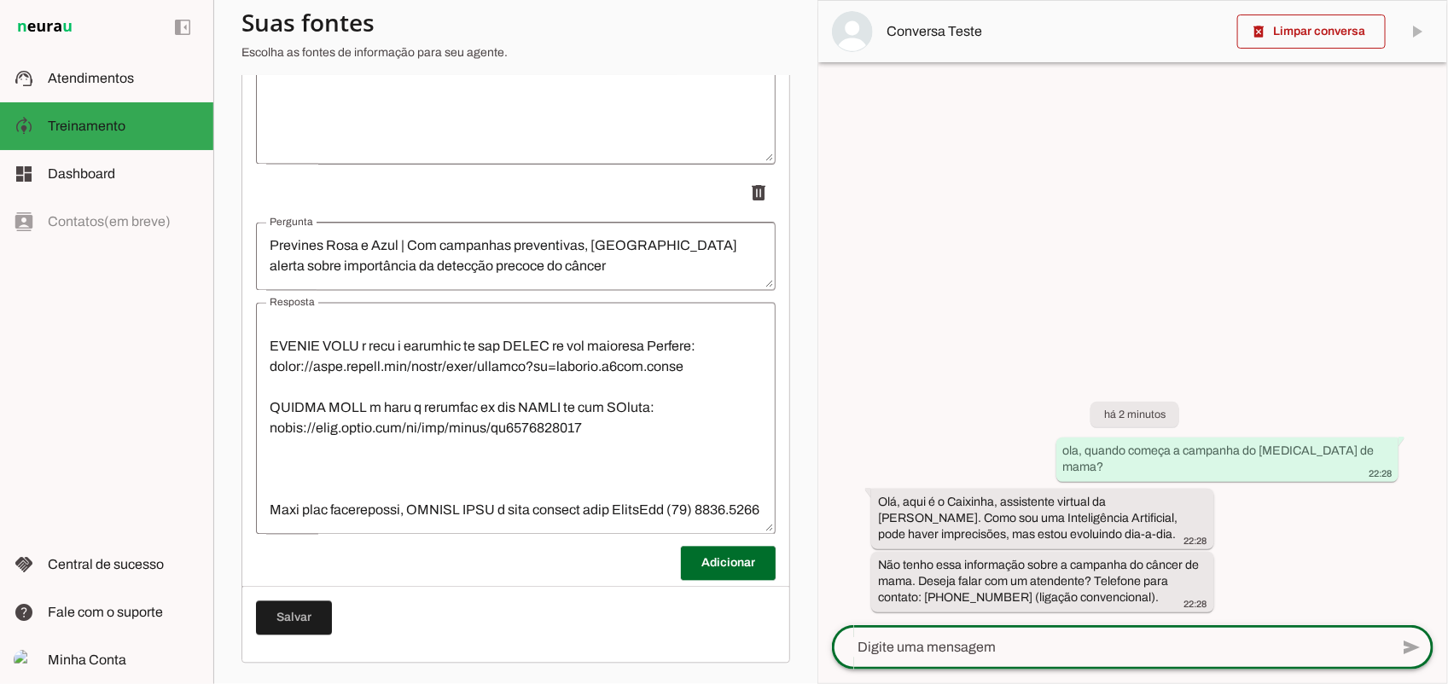
click at [1059, 653] on textarea at bounding box center [1110, 647] width 557 height 20
type textarea "Previne R"
type md-outlined-text-field "Previne R"
click at [299, 623] on span at bounding box center [294, 618] width 76 height 41
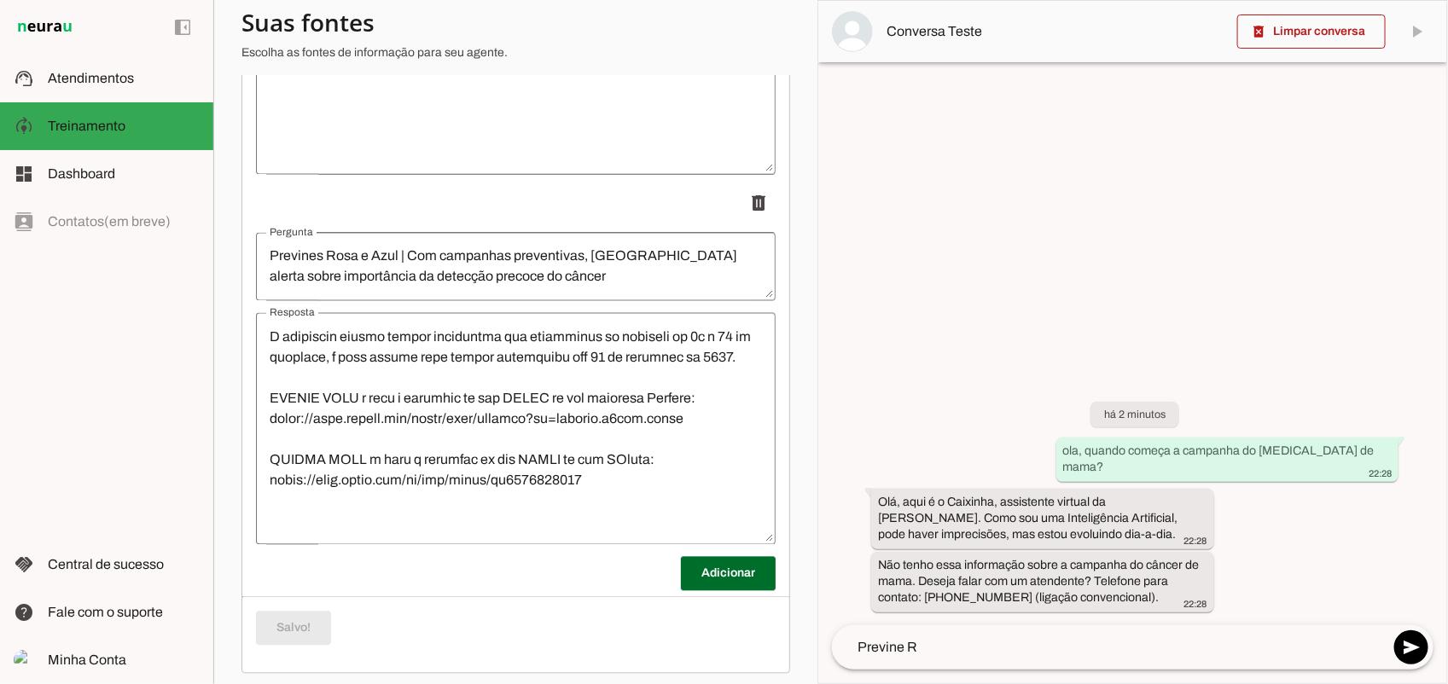
scroll to position [839, 0]
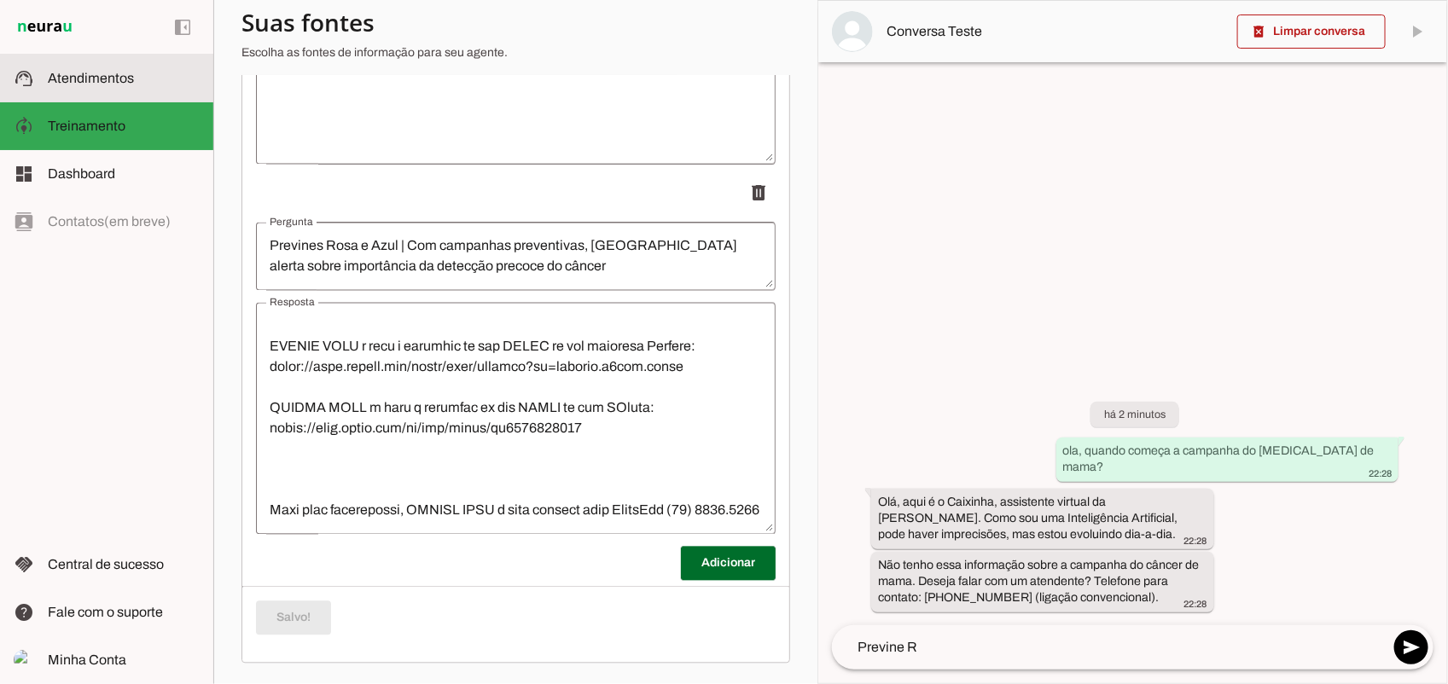
click at [66, 74] on span "Atendimentos" at bounding box center [91, 78] width 86 height 15
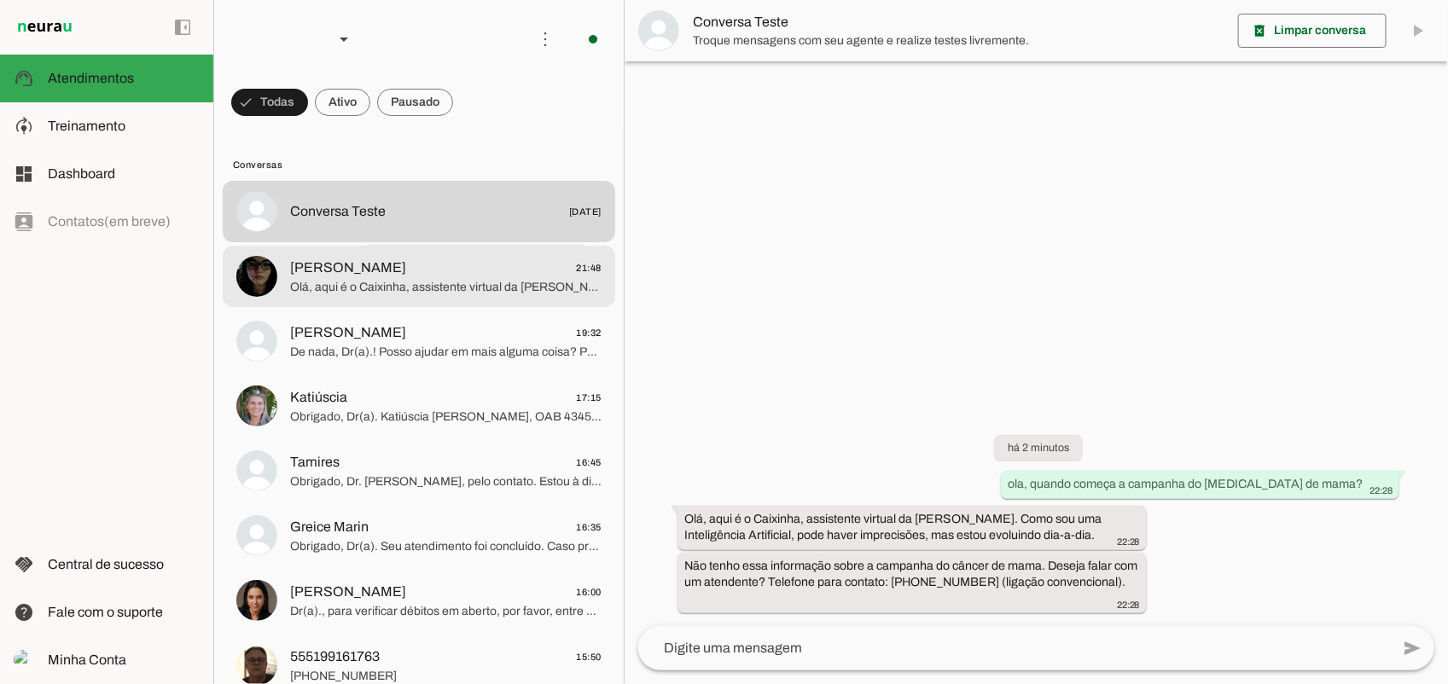
click at [376, 292] on span "Olá, aqui é o Caixinha, assistente virtual da CAARS. Como sou uma Inteligência …" at bounding box center [445, 286] width 311 height 17
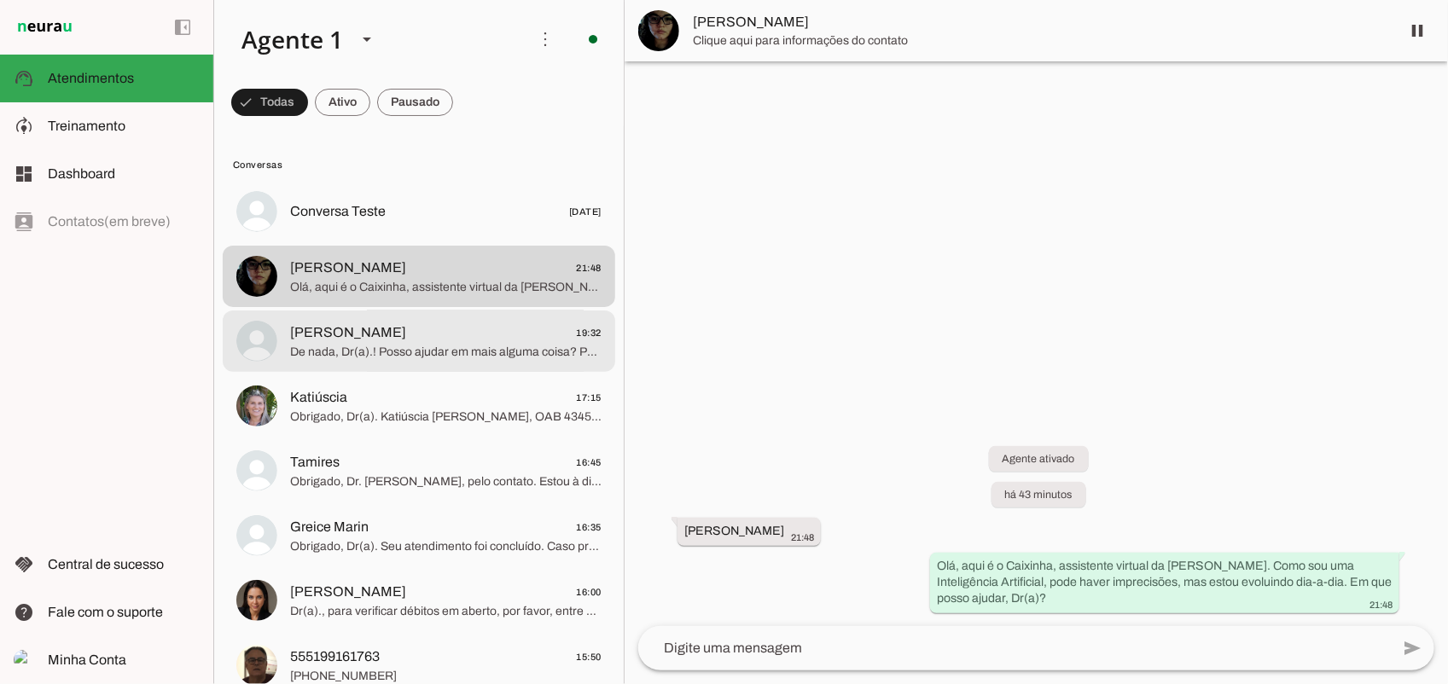
click at [352, 334] on span "Andressa Christine" at bounding box center [348, 333] width 116 height 20
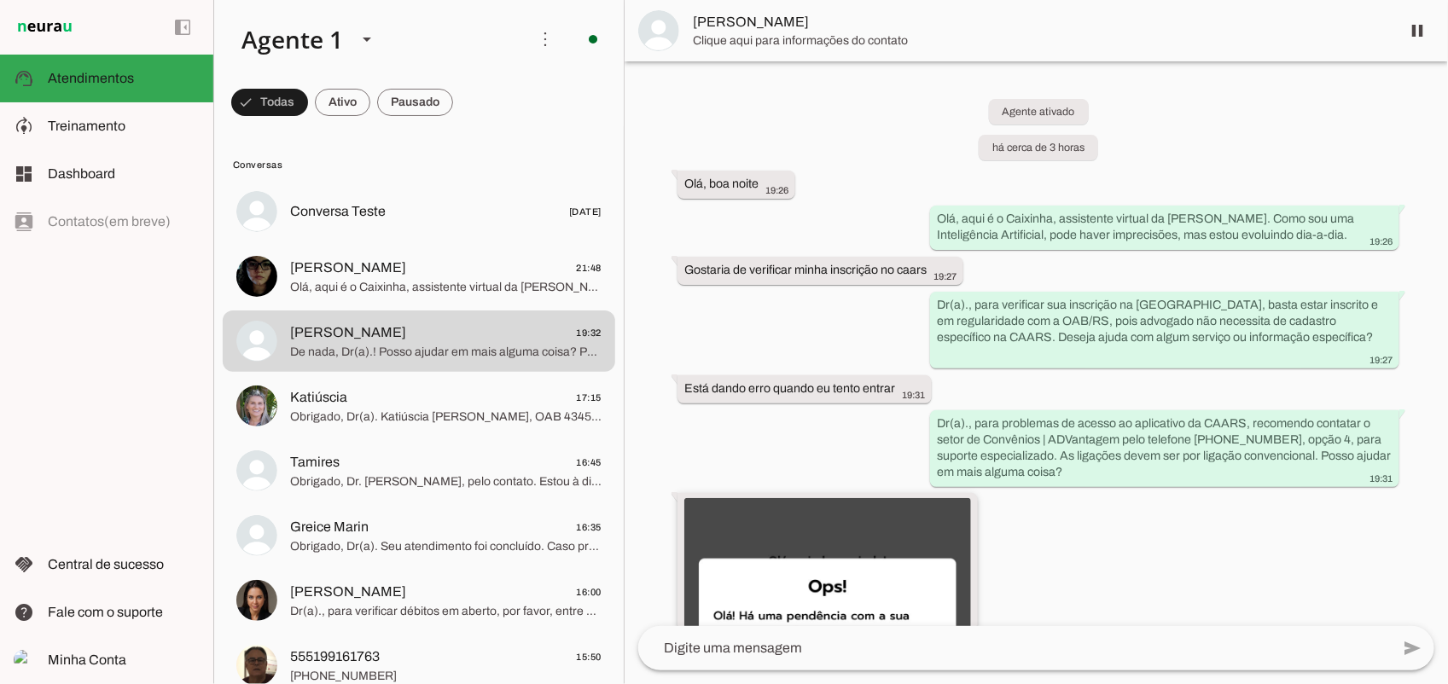
scroll to position [338, 0]
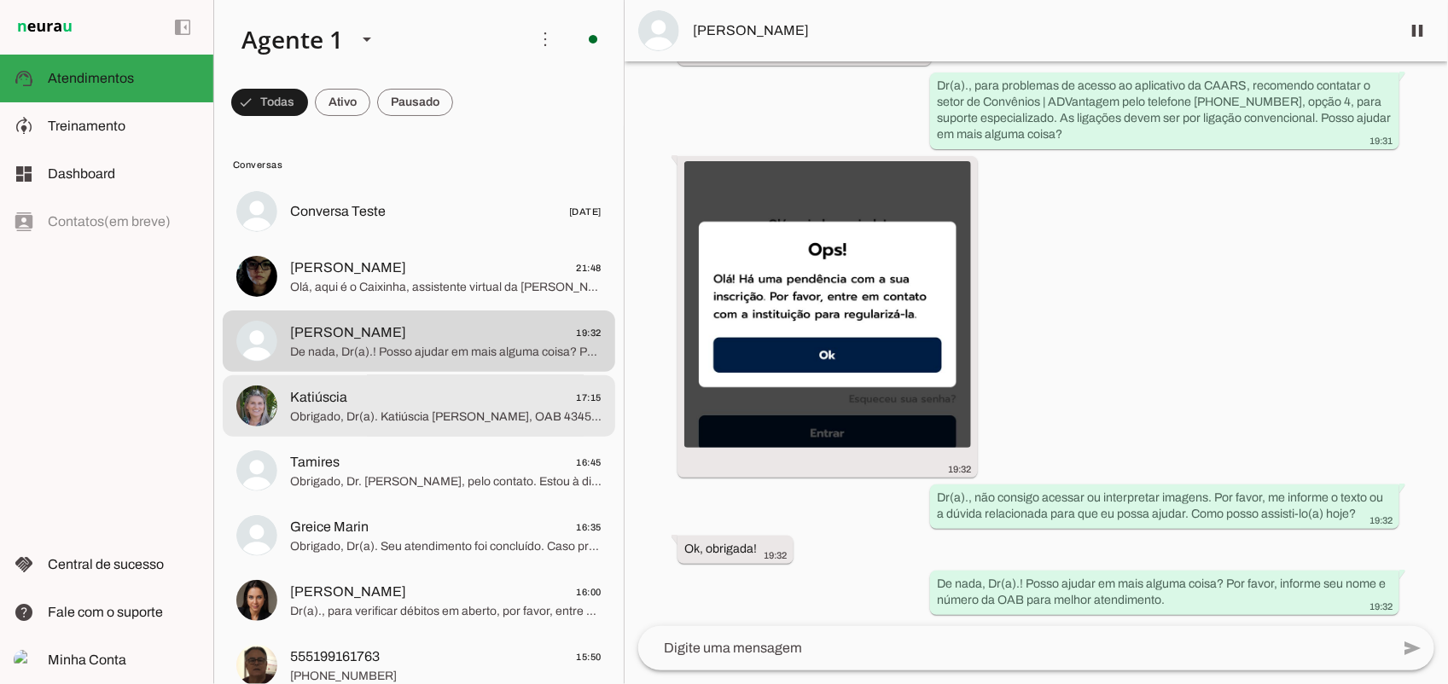
click at [377, 398] on span "Katiúscia 17:15" at bounding box center [445, 397] width 311 height 21
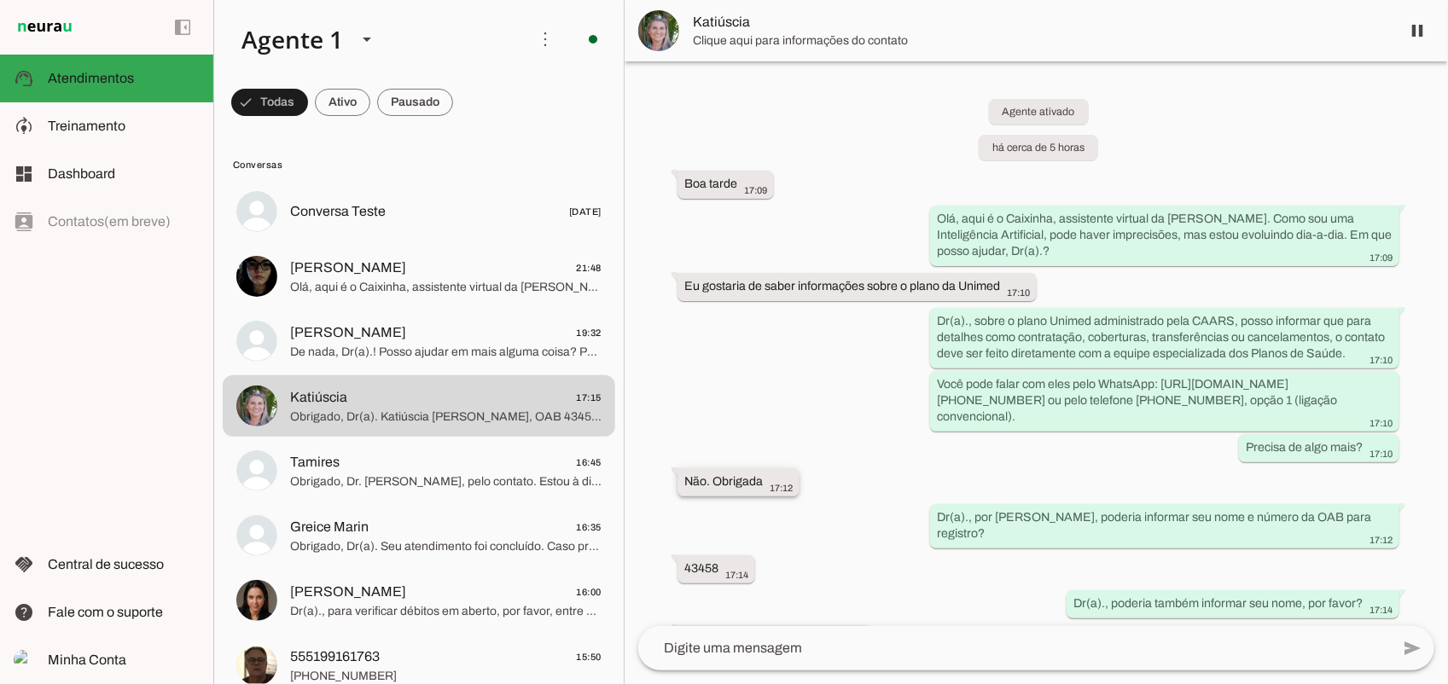
scroll to position [90, 0]
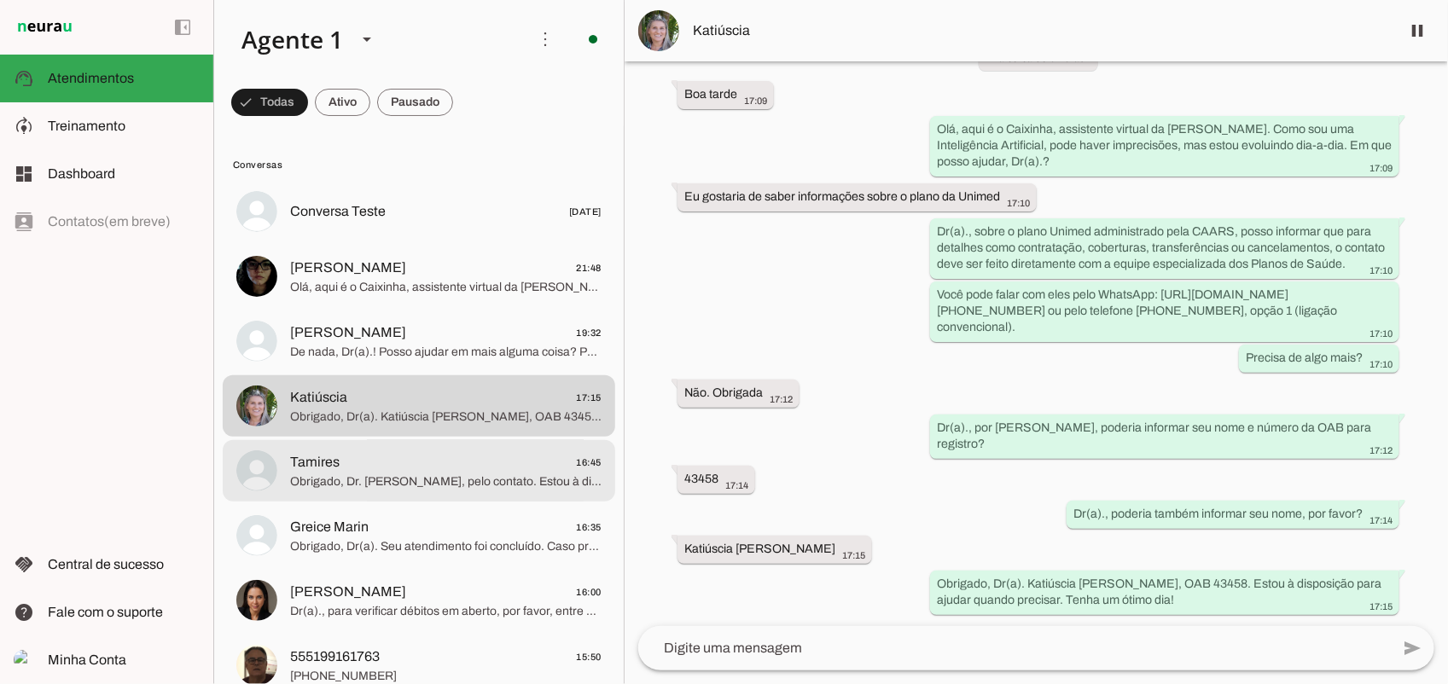
click at [387, 463] on span "Tamires 16:45" at bounding box center [445, 461] width 311 height 21
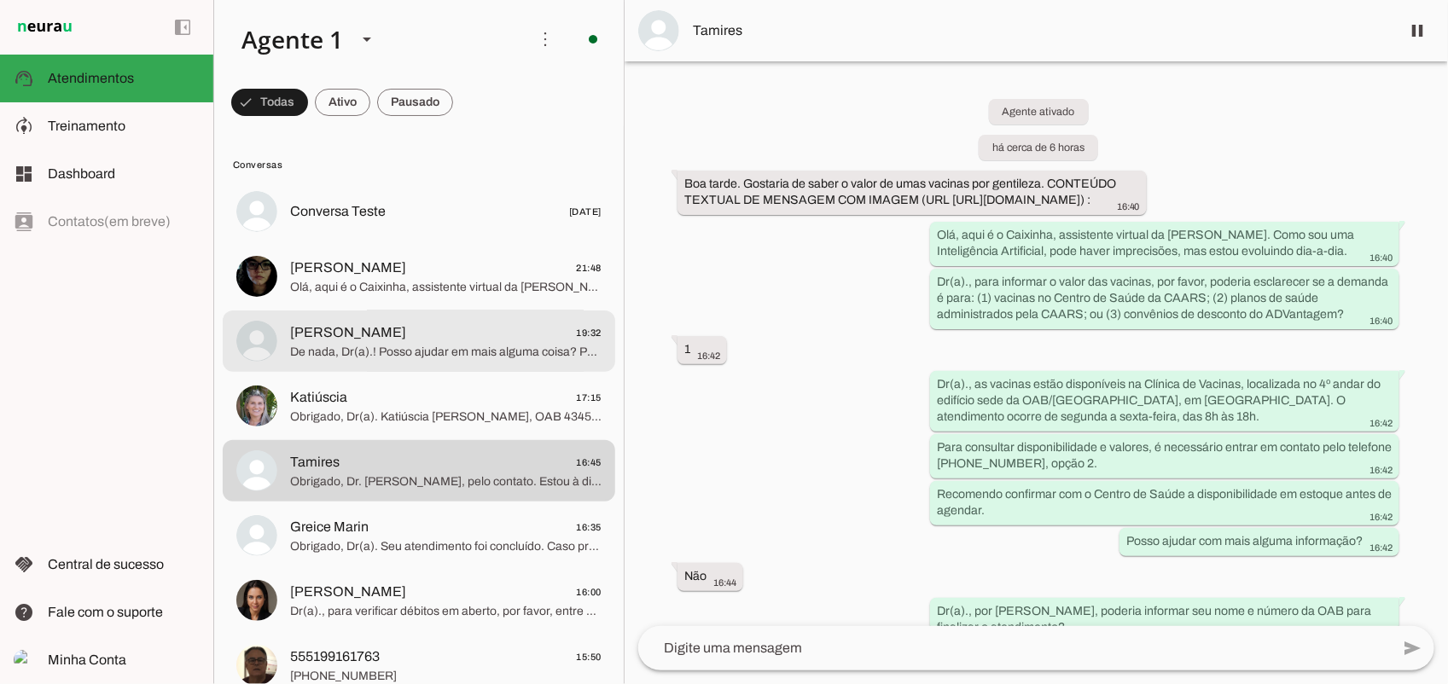
scroll to position [107, 0]
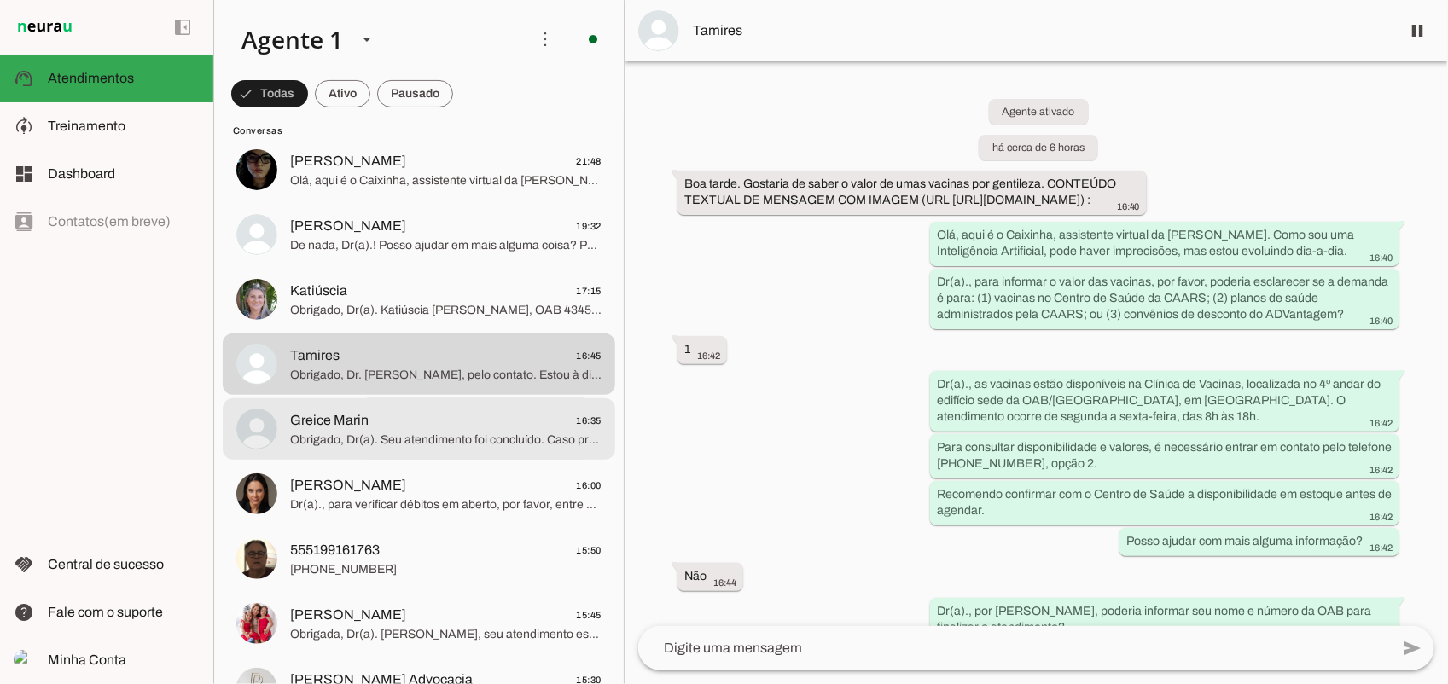
click at [375, 427] on span "Greice Marin 16:35" at bounding box center [445, 420] width 311 height 21
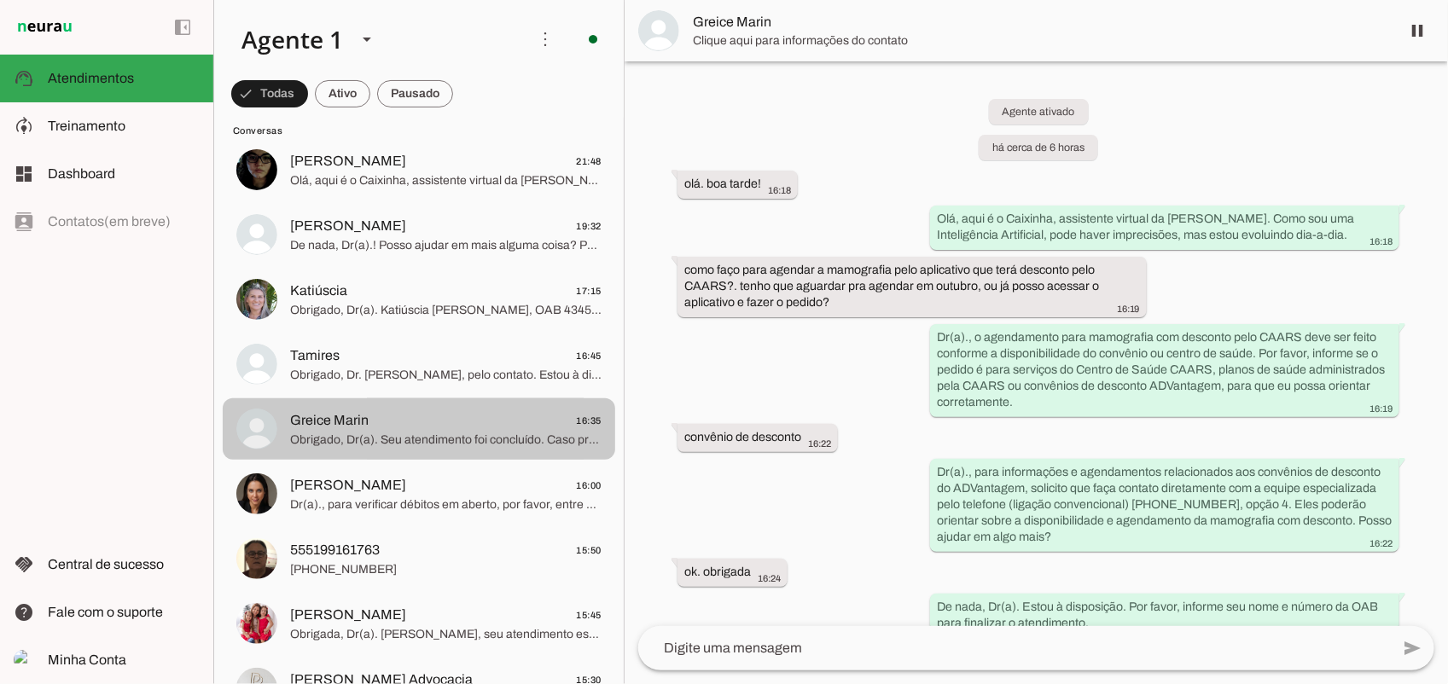
scroll to position [109, 0]
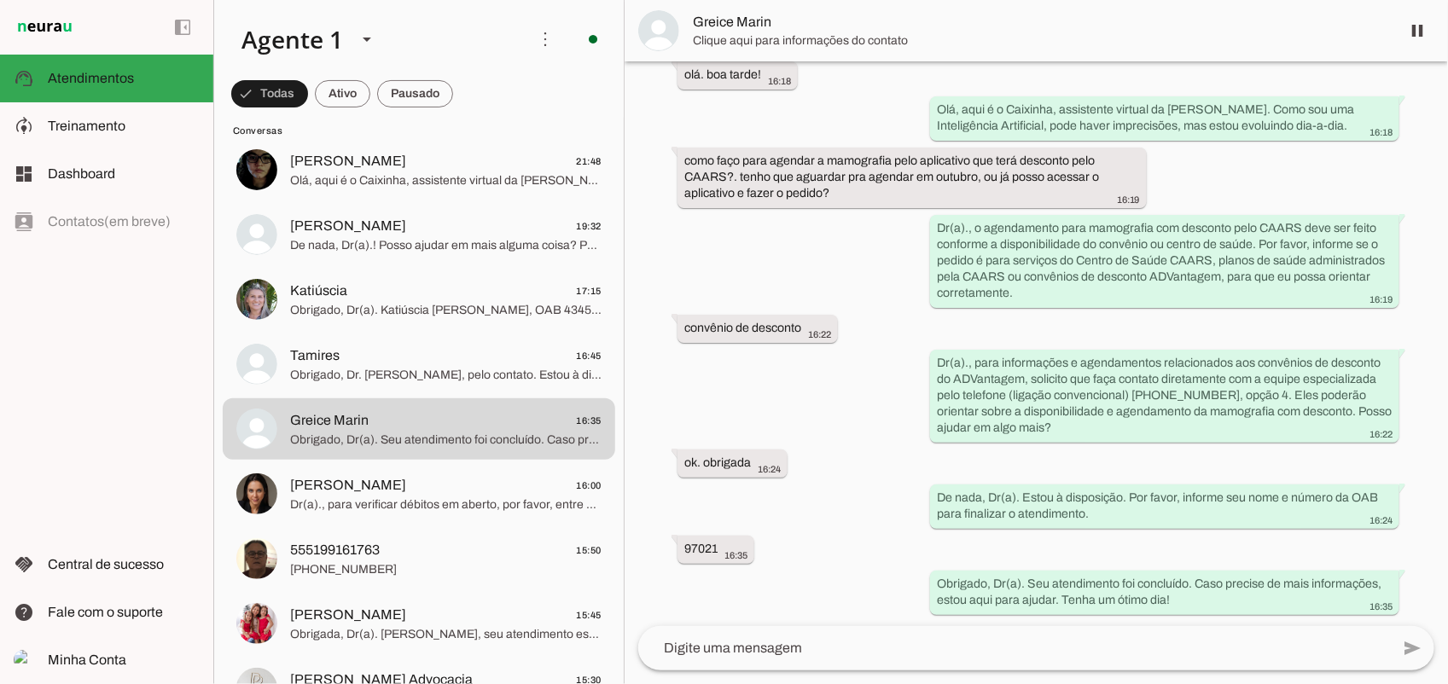
drag, startPoint x: 852, startPoint y: 194, endPoint x: 667, endPoint y: 160, distance: 187.4
click at [667, 160] on div "Agente ativado há cerca de 6 horas olá. boa tarde! 16:18 Olá, aqui é o Caixinha…" at bounding box center [1036, 343] width 823 height 565
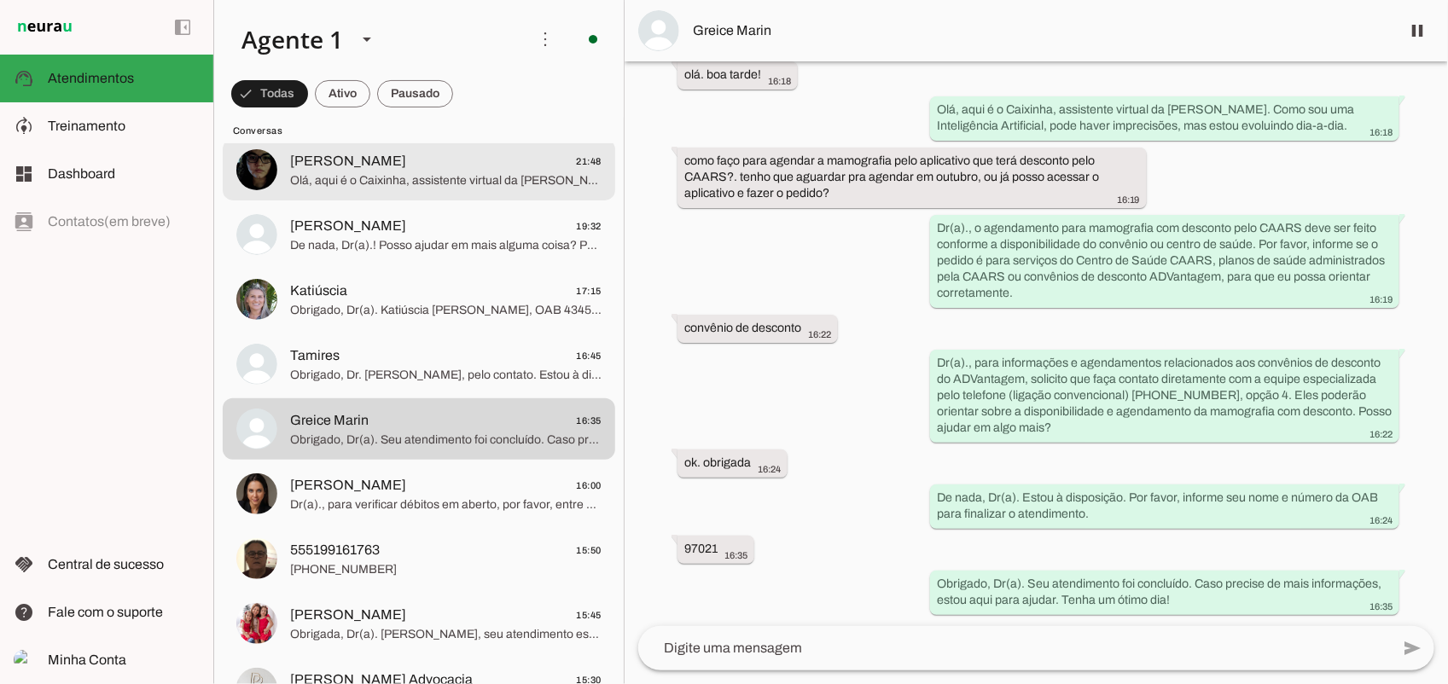
scroll to position [0, 0]
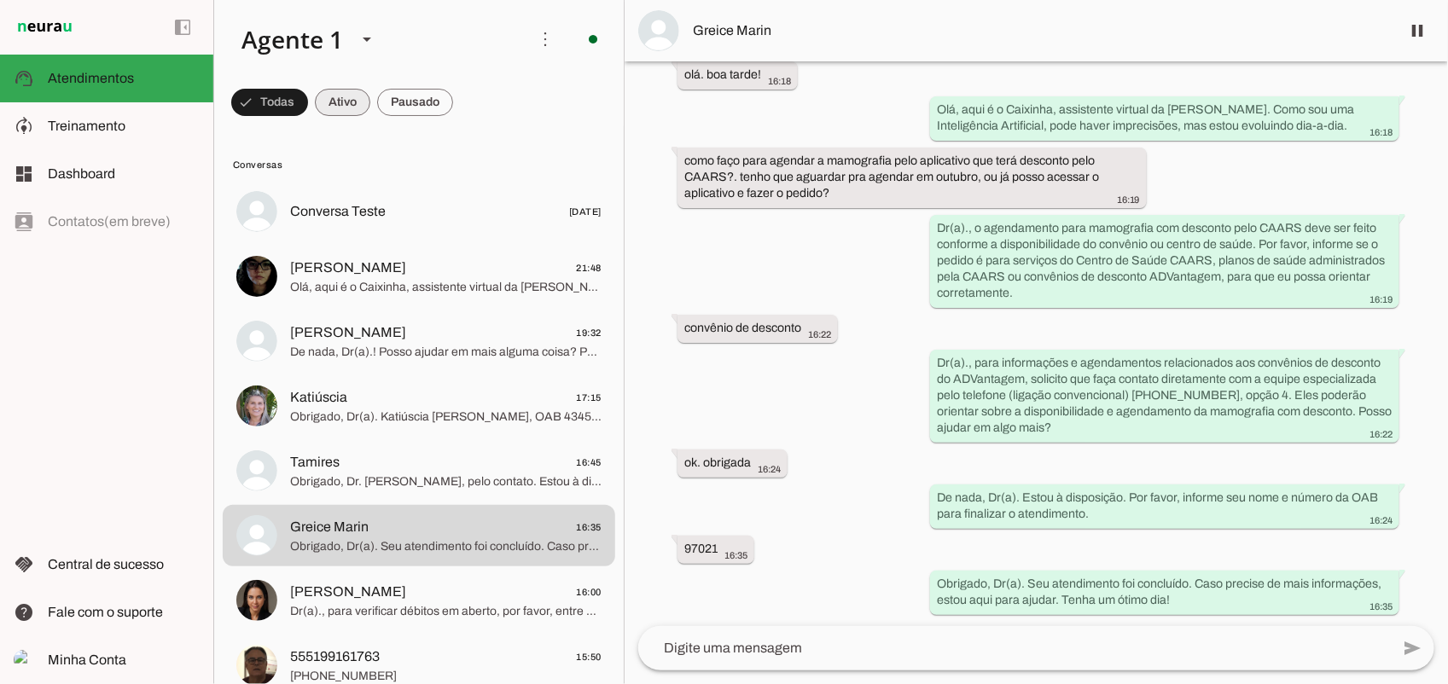
click at [352, 108] on span at bounding box center [342, 102] width 55 height 41
click at [386, 102] on span at bounding box center [415, 102] width 76 height 41
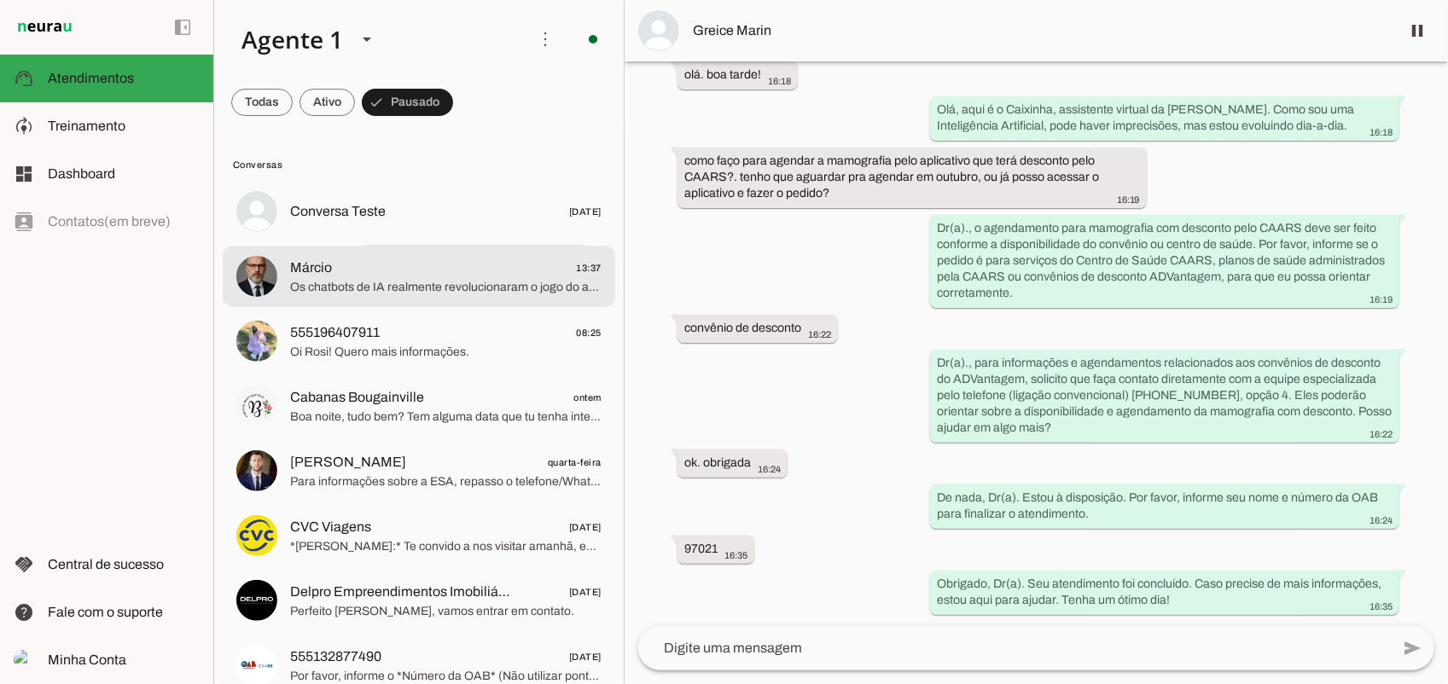
click at [439, 277] on span "Márcio 13:37" at bounding box center [445, 267] width 311 height 21
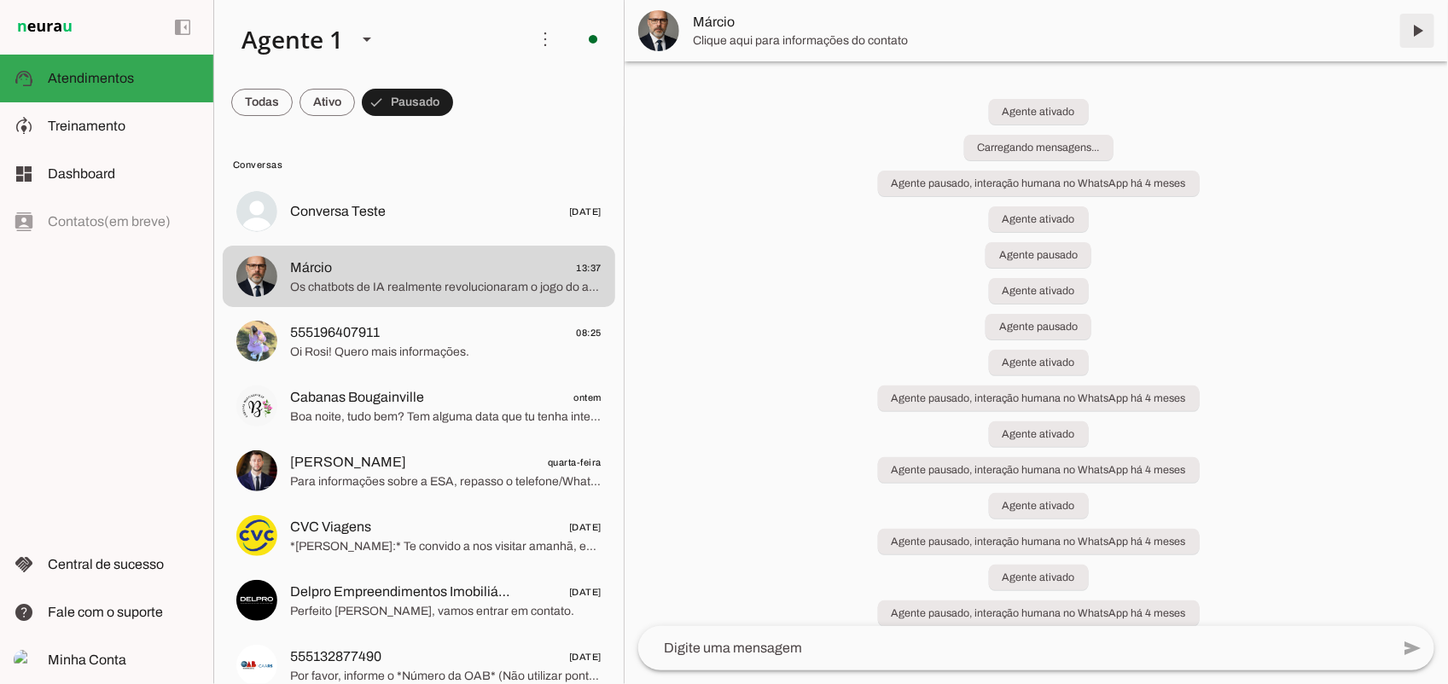
click at [1410, 35] on span at bounding box center [1417, 30] width 41 height 41
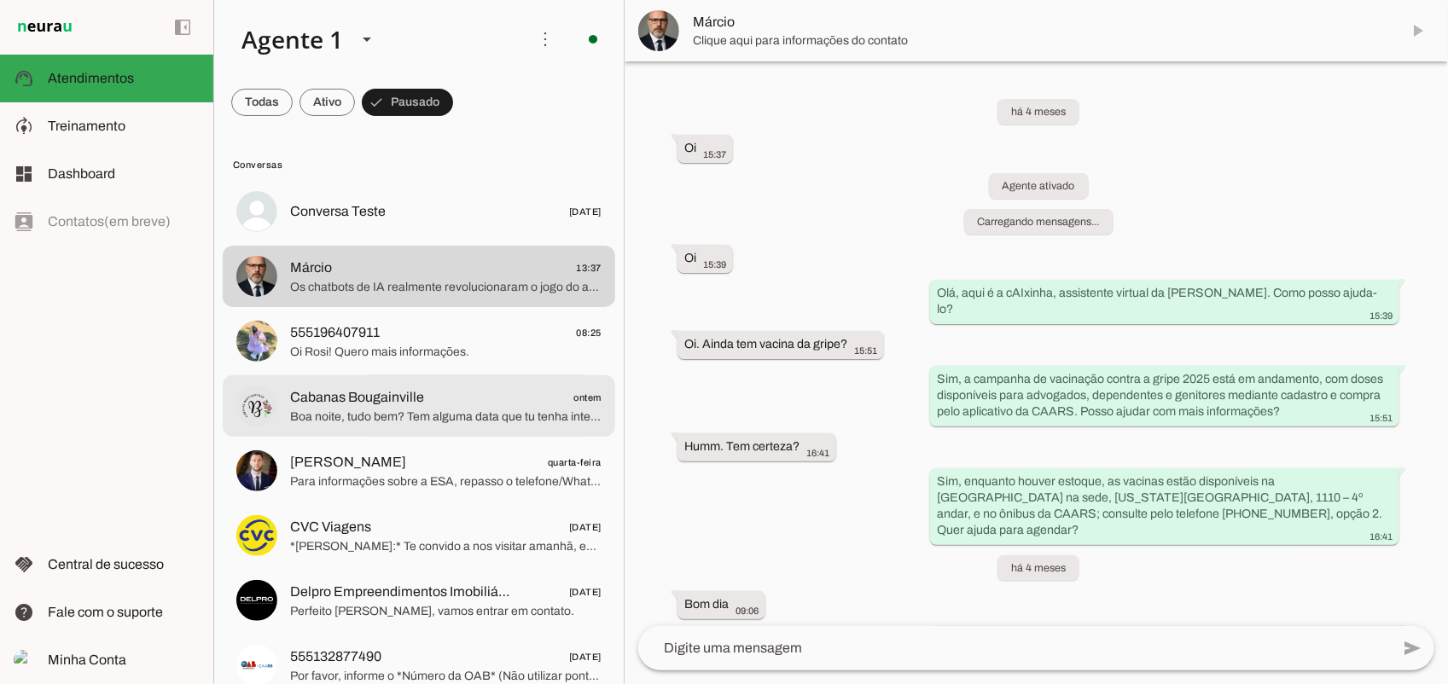
click at [416, 388] on span "Cabanas Bougainville" at bounding box center [357, 397] width 134 height 20
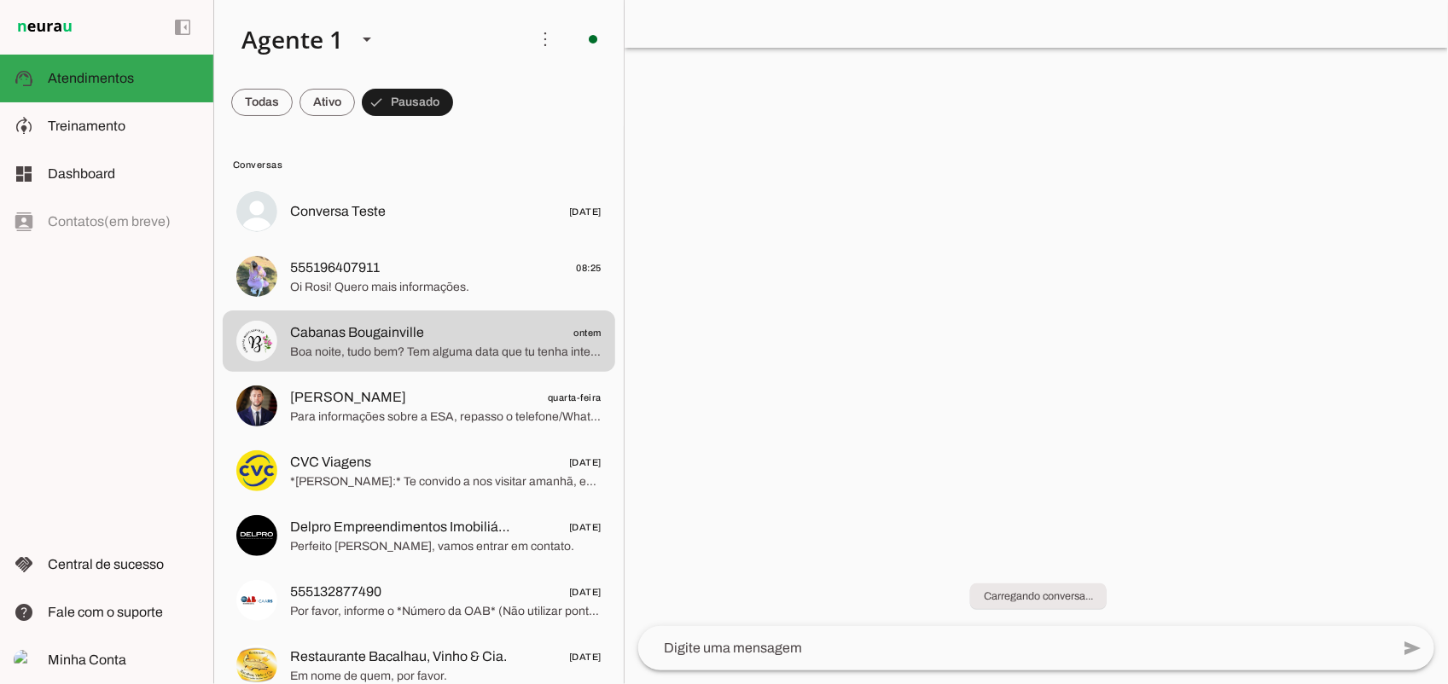
scroll to position [23, 0]
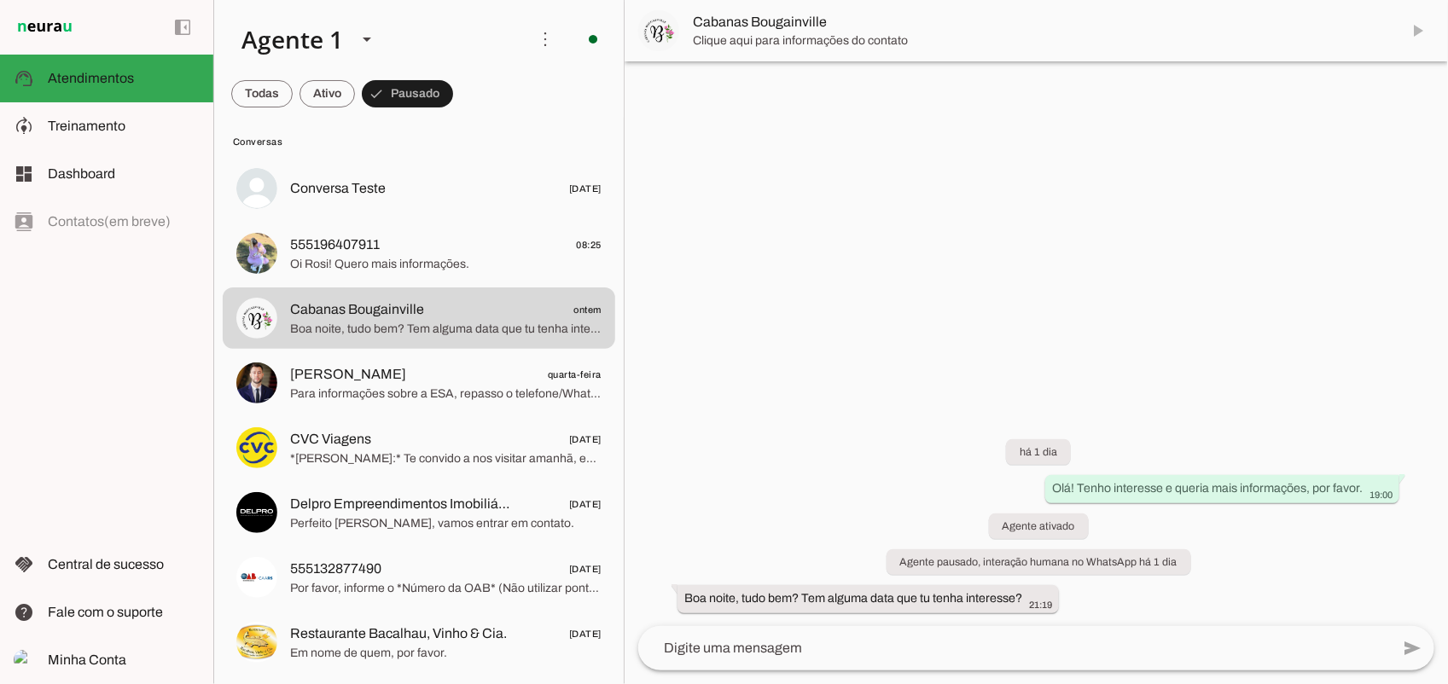
click at [1417, 34] on md-item "Cabanas Bougainville" at bounding box center [1036, 30] width 823 height 61
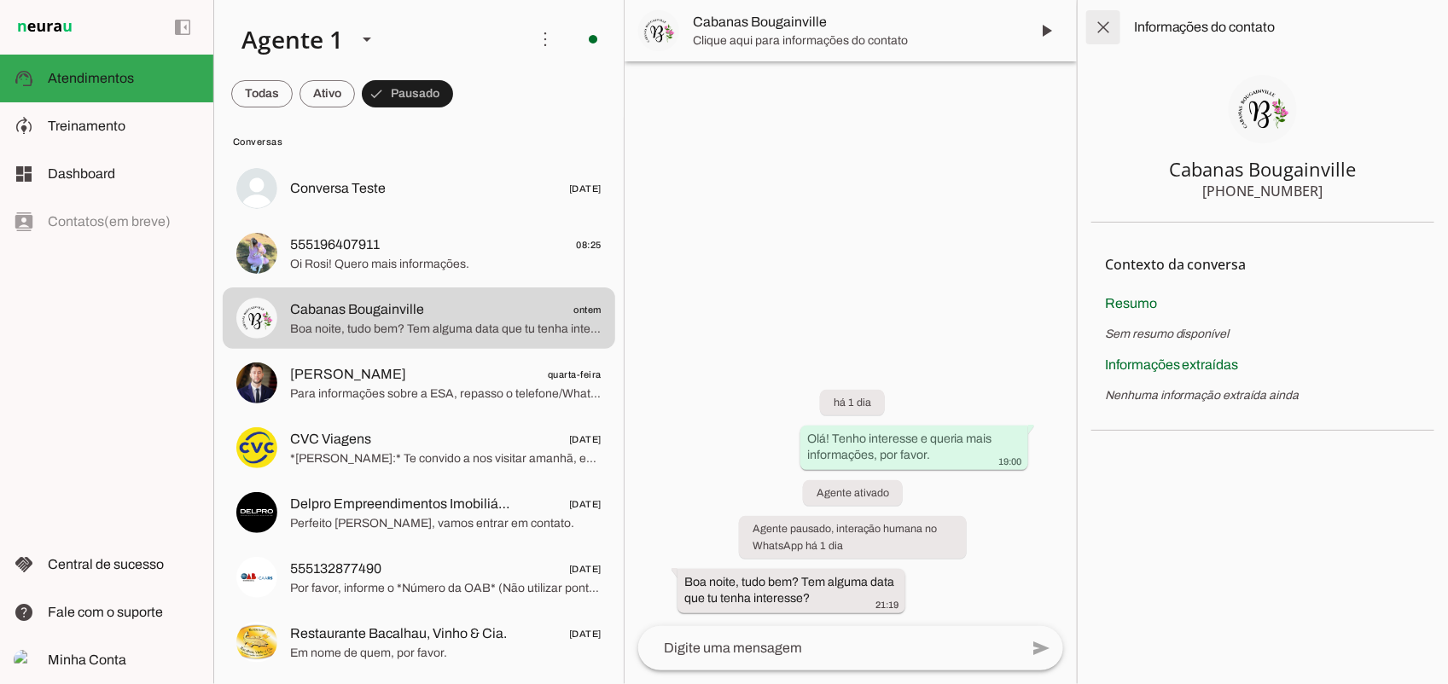
click at [1102, 23] on span at bounding box center [1103, 27] width 41 height 41
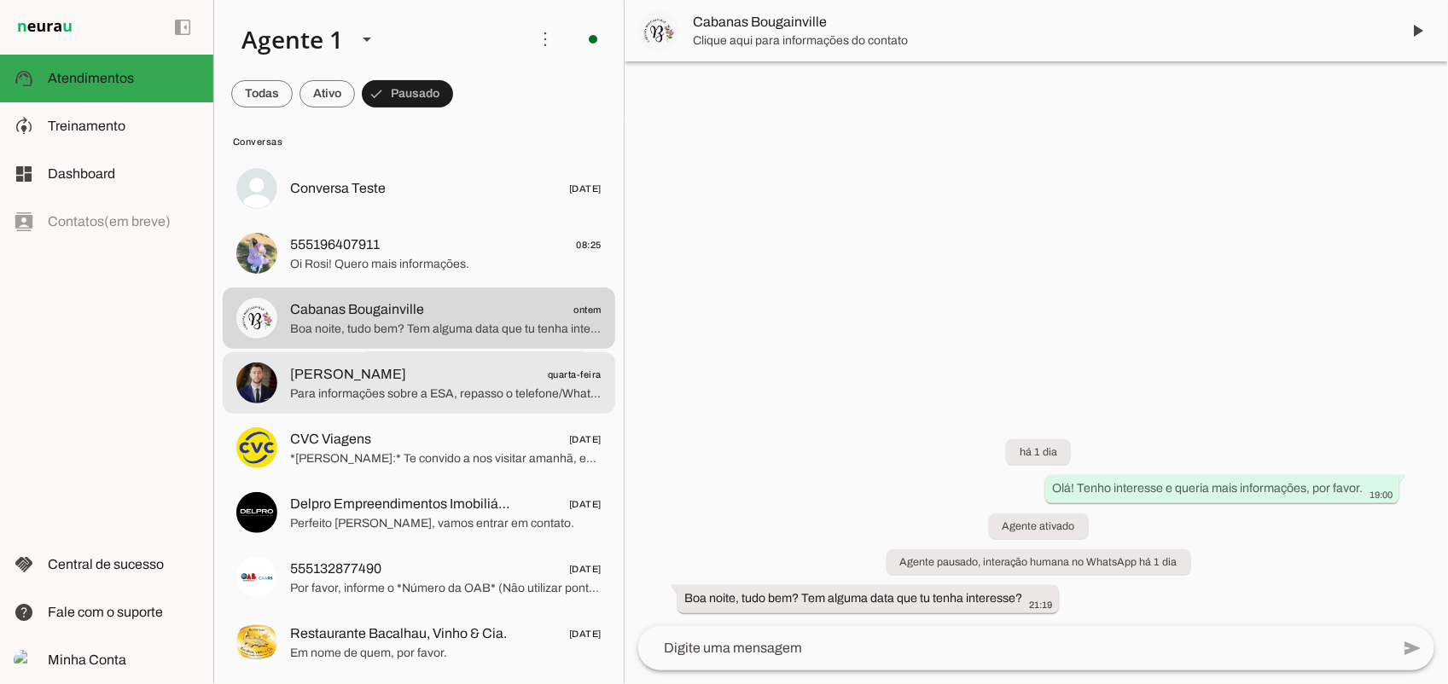
click at [393, 362] on div at bounding box center [445, 383] width 311 height 42
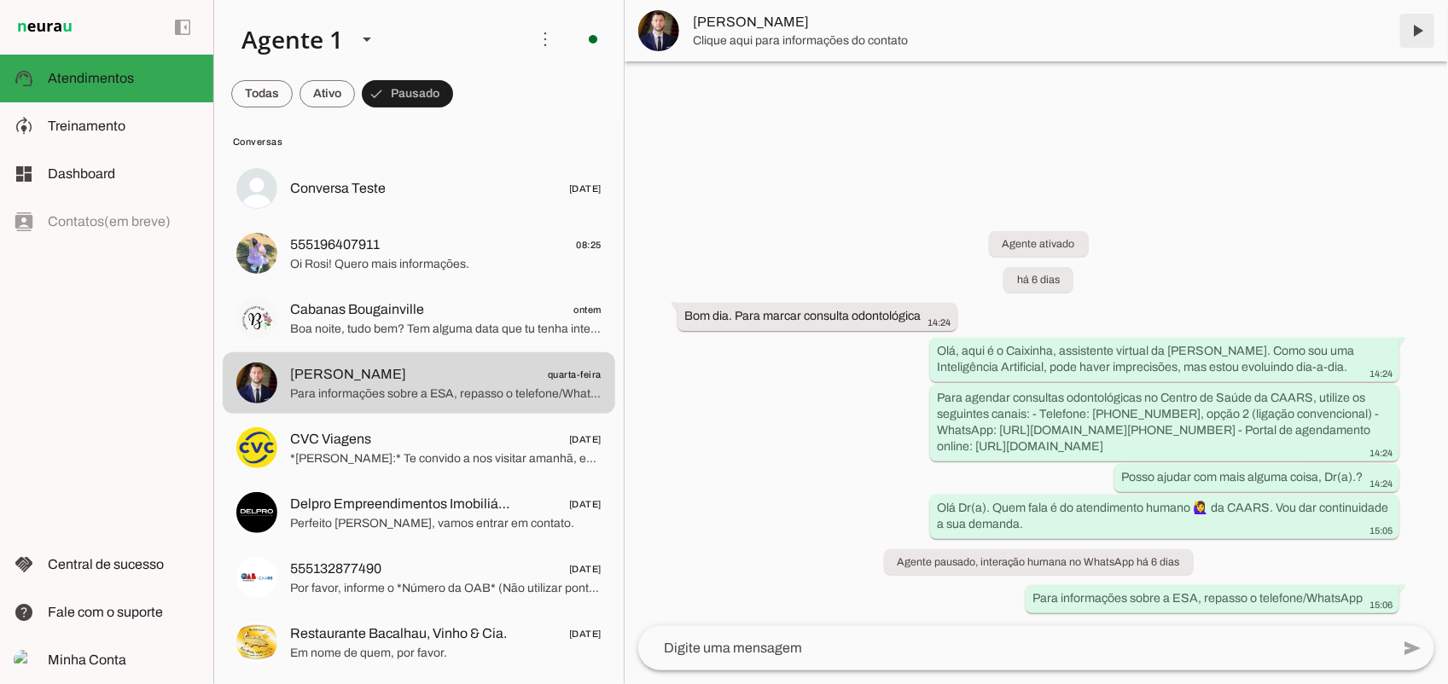
click at [1419, 36] on span at bounding box center [1417, 30] width 41 height 41
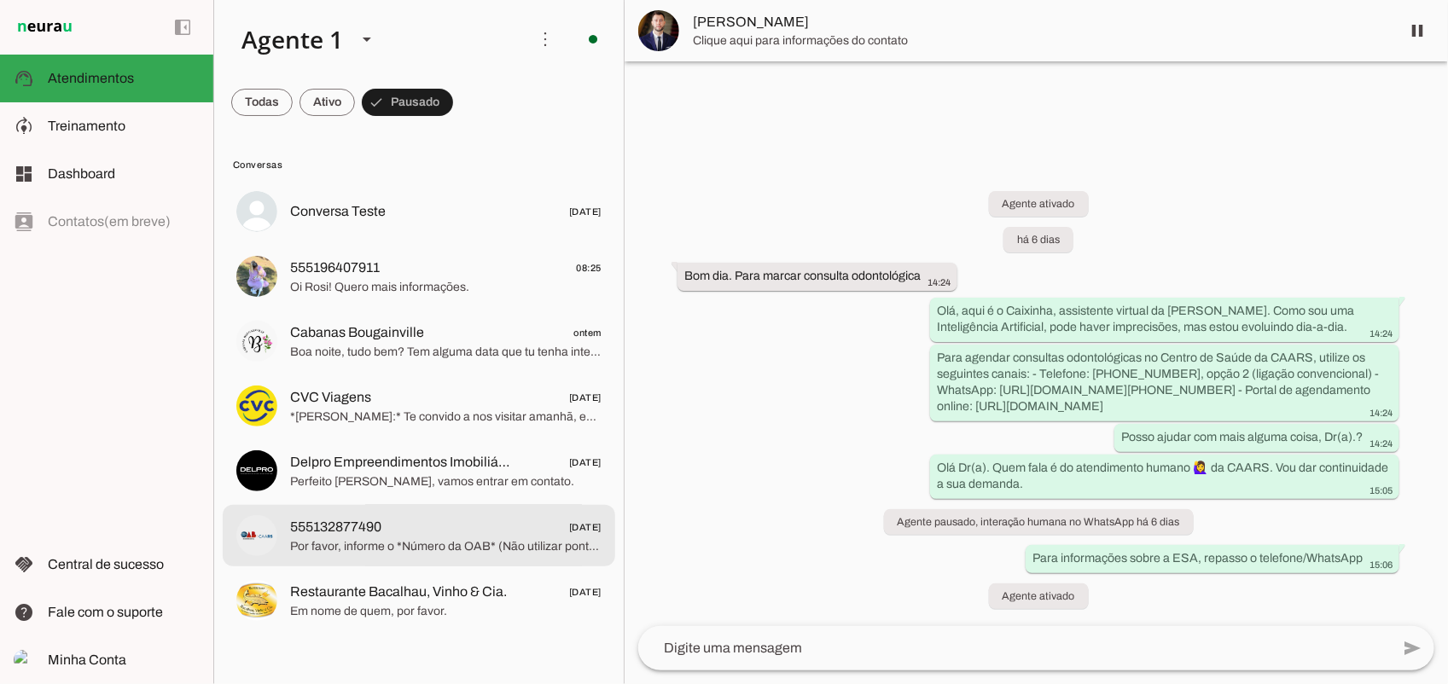
click at [361, 544] on span "Por favor, informe o *Número da OAB* (Não utilizar pontos e traços) para locali…" at bounding box center [445, 546] width 311 height 17
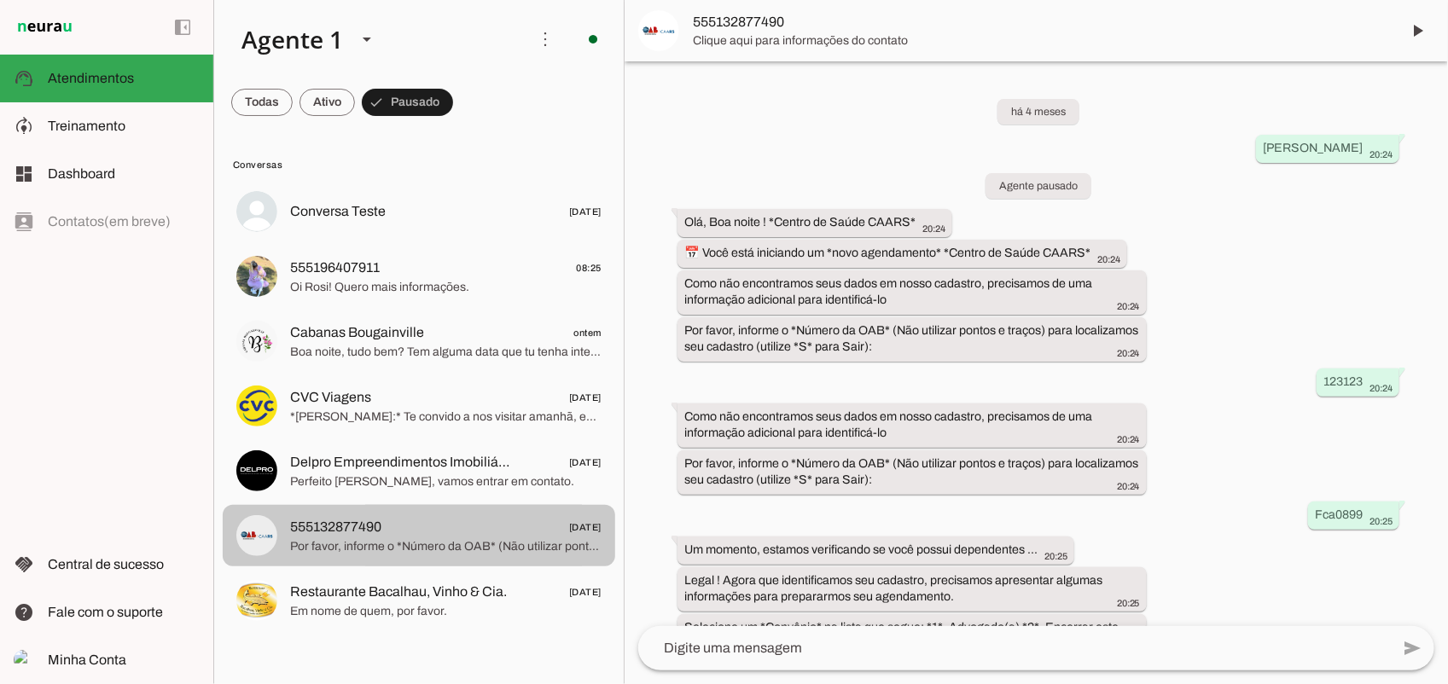
scroll to position [708, 0]
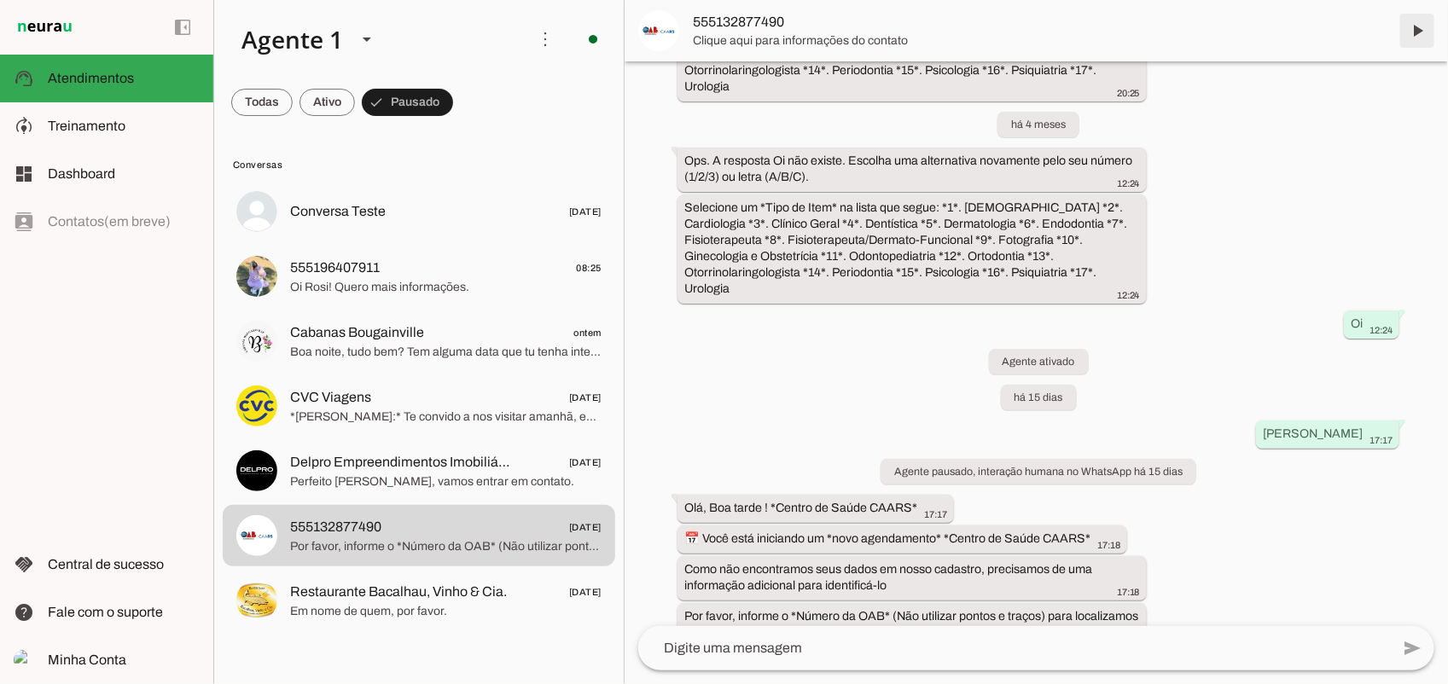
click at [1417, 32] on span at bounding box center [1417, 30] width 41 height 41
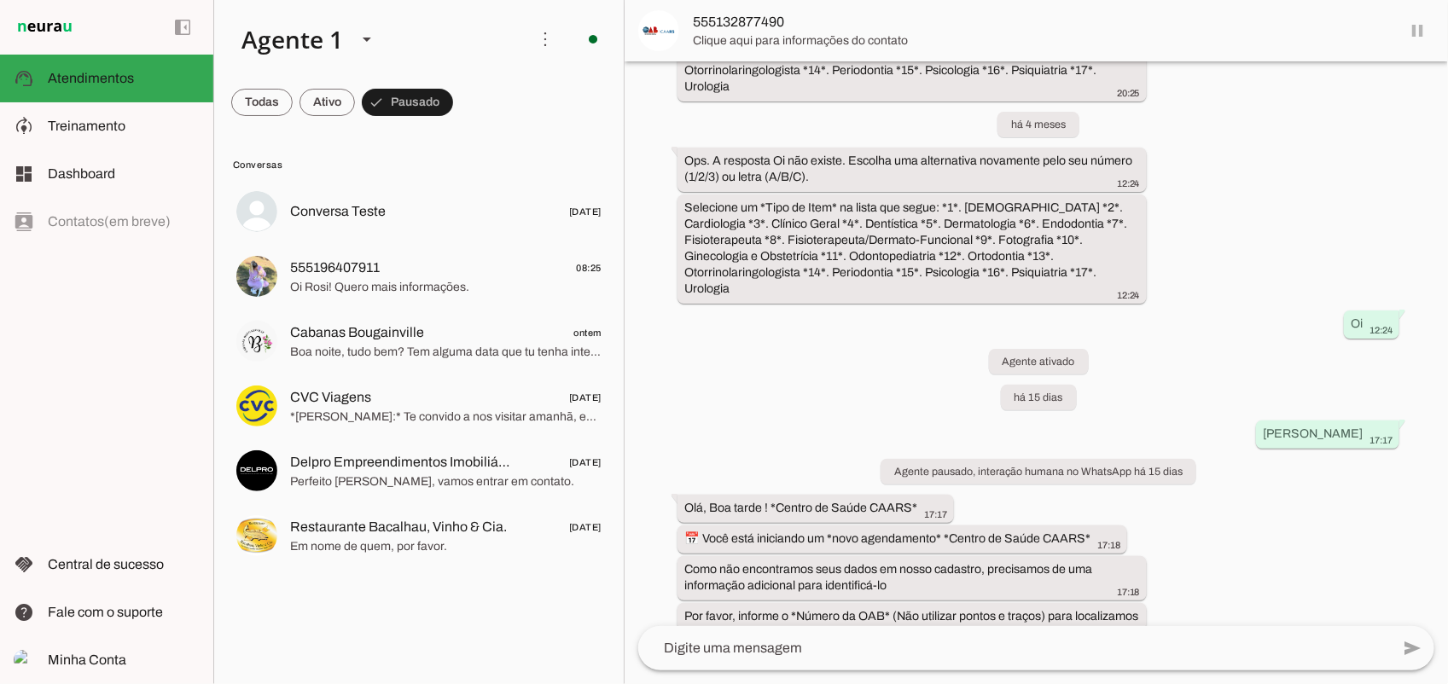
scroll to position [0, 0]
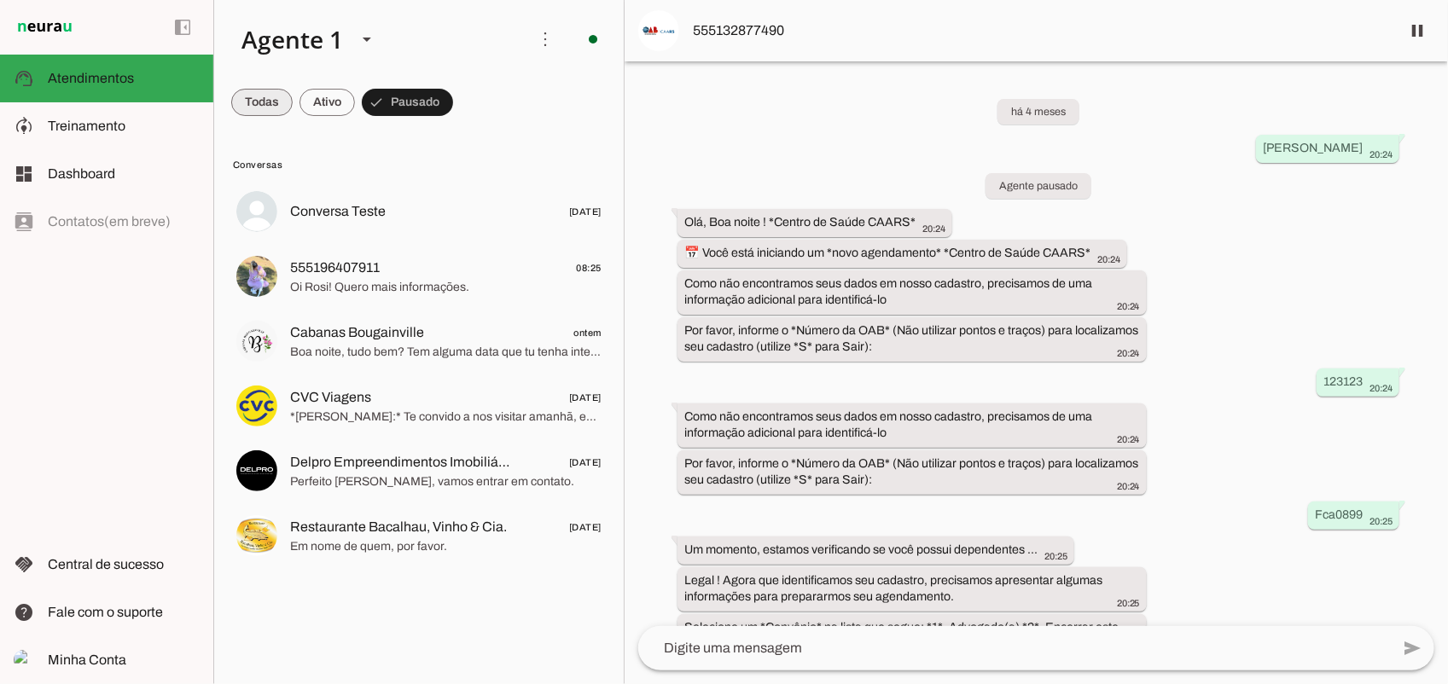
click at [267, 99] on span at bounding box center [261, 102] width 61 height 41
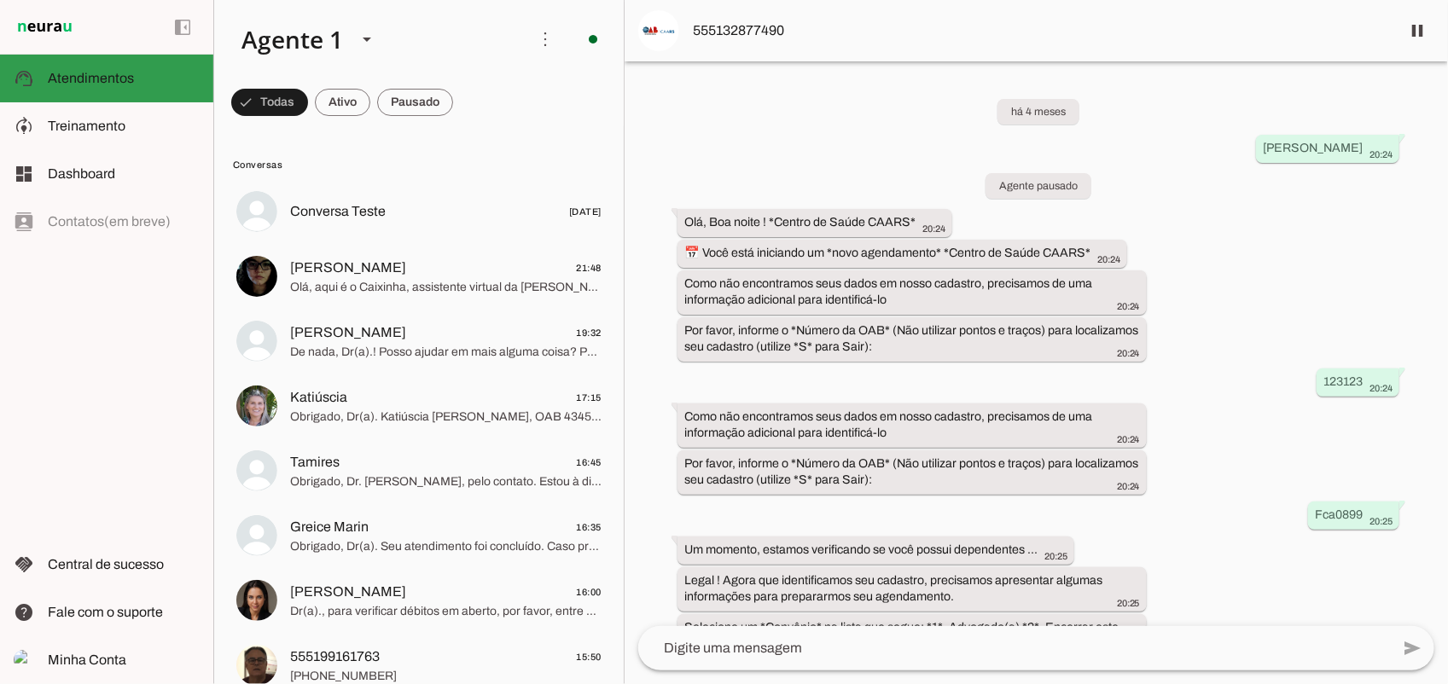
click at [102, 78] on span "Atendimentos" at bounding box center [91, 78] width 86 height 15
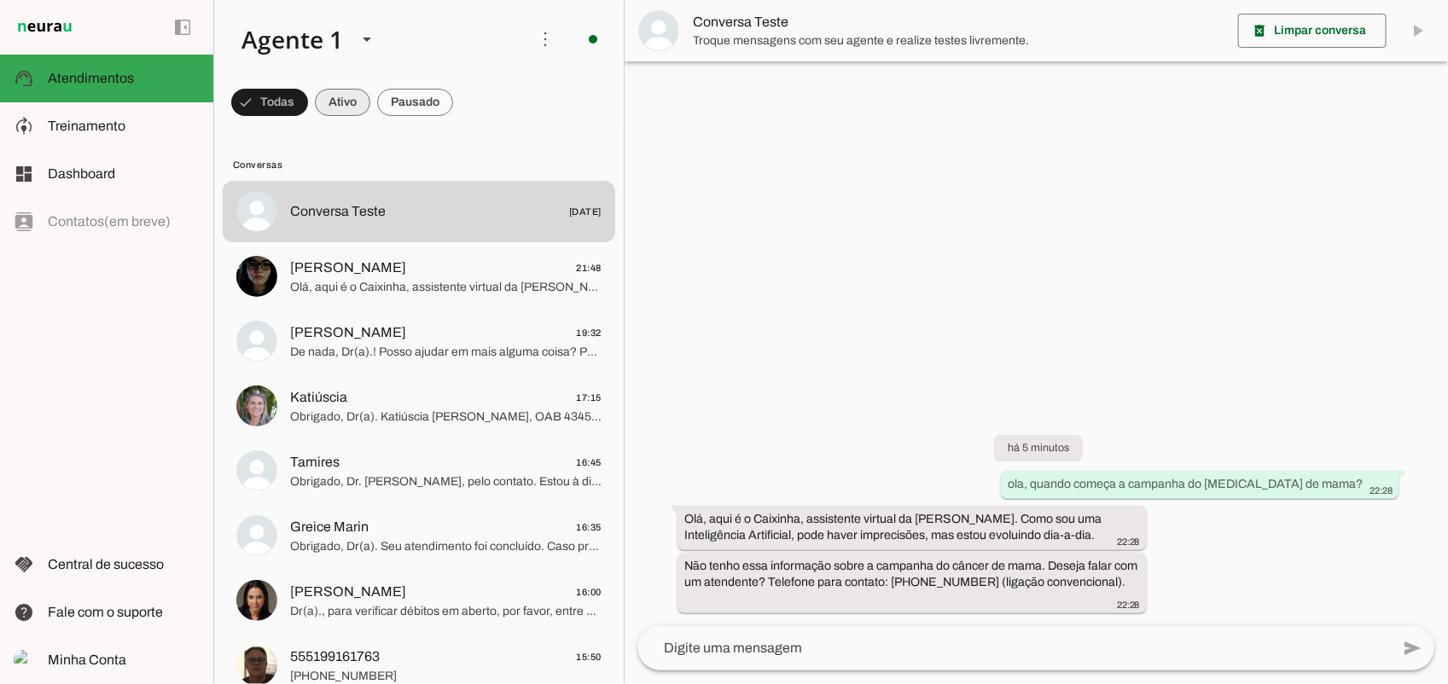
click at [341, 98] on span at bounding box center [342, 102] width 55 height 41
click at [431, 108] on span at bounding box center [415, 102] width 76 height 41
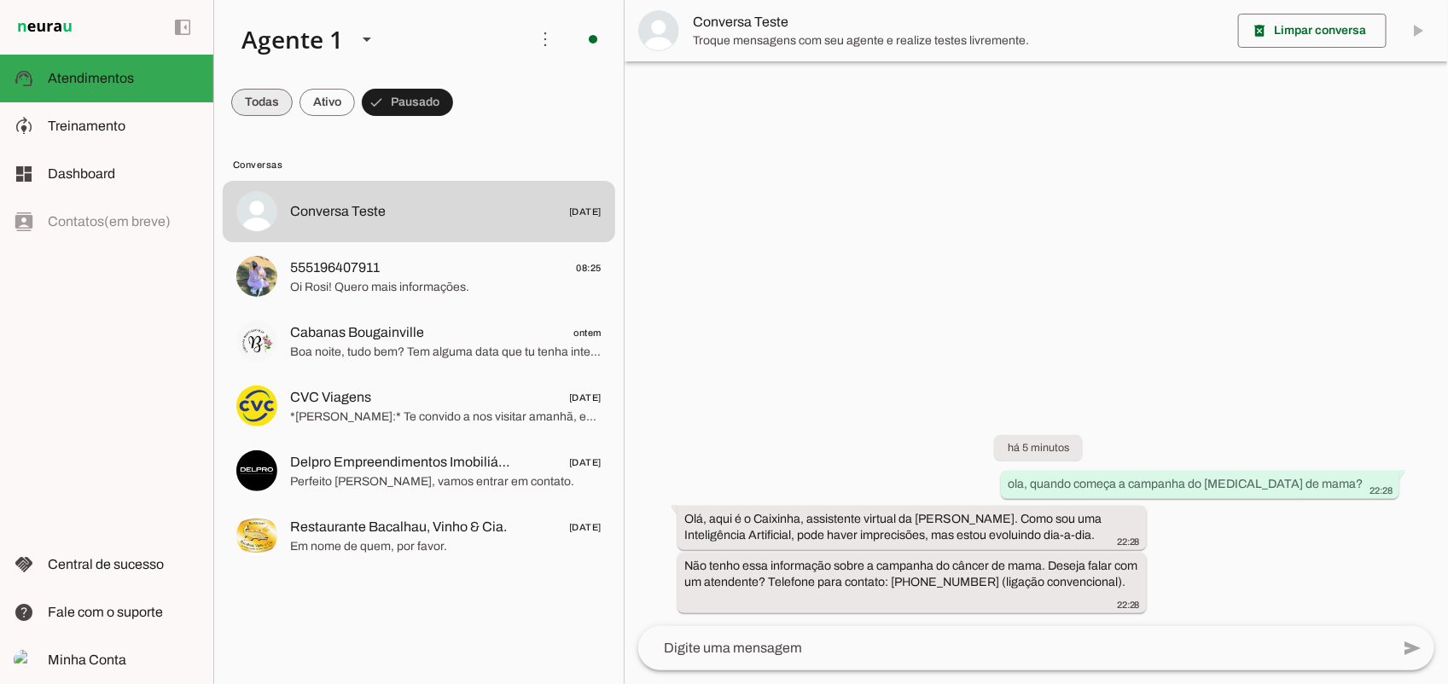
click at [278, 95] on span at bounding box center [261, 102] width 61 height 41
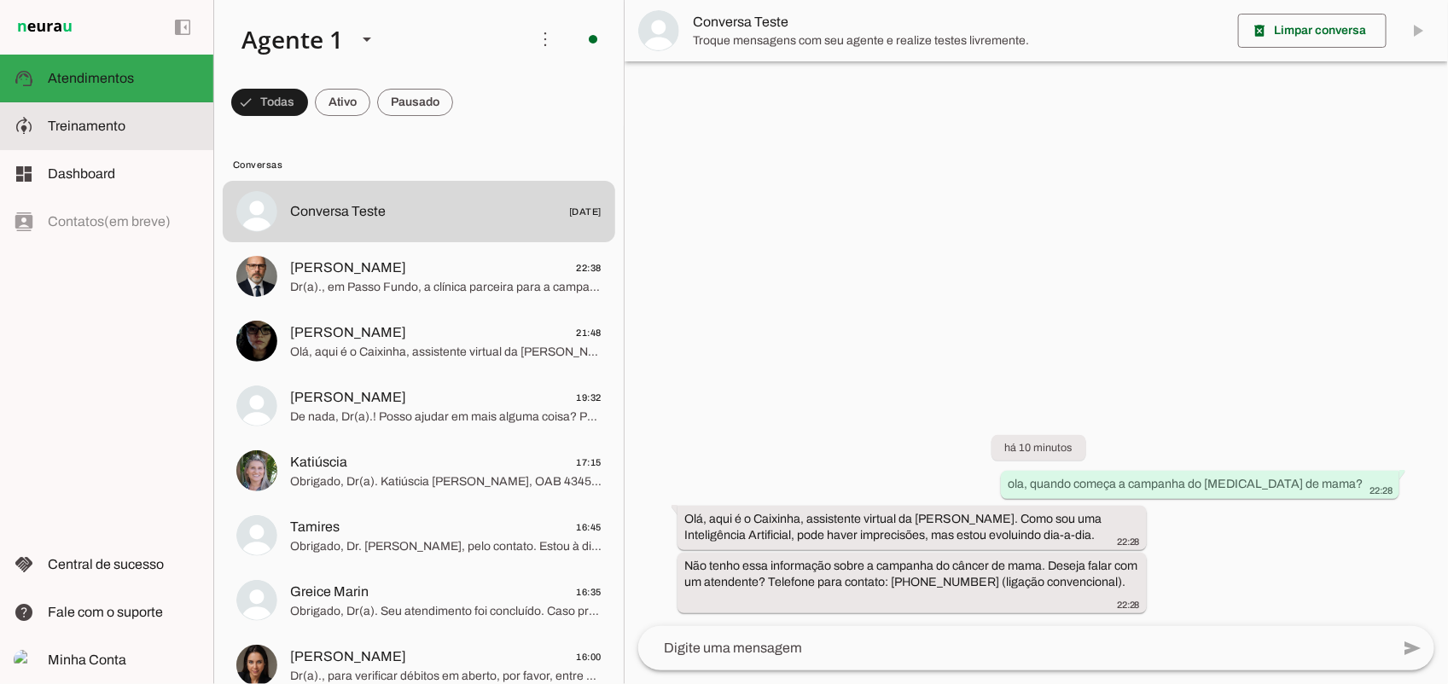
click at [99, 137] on md-item "model_training Treinamento Treinamento" at bounding box center [106, 126] width 213 height 48
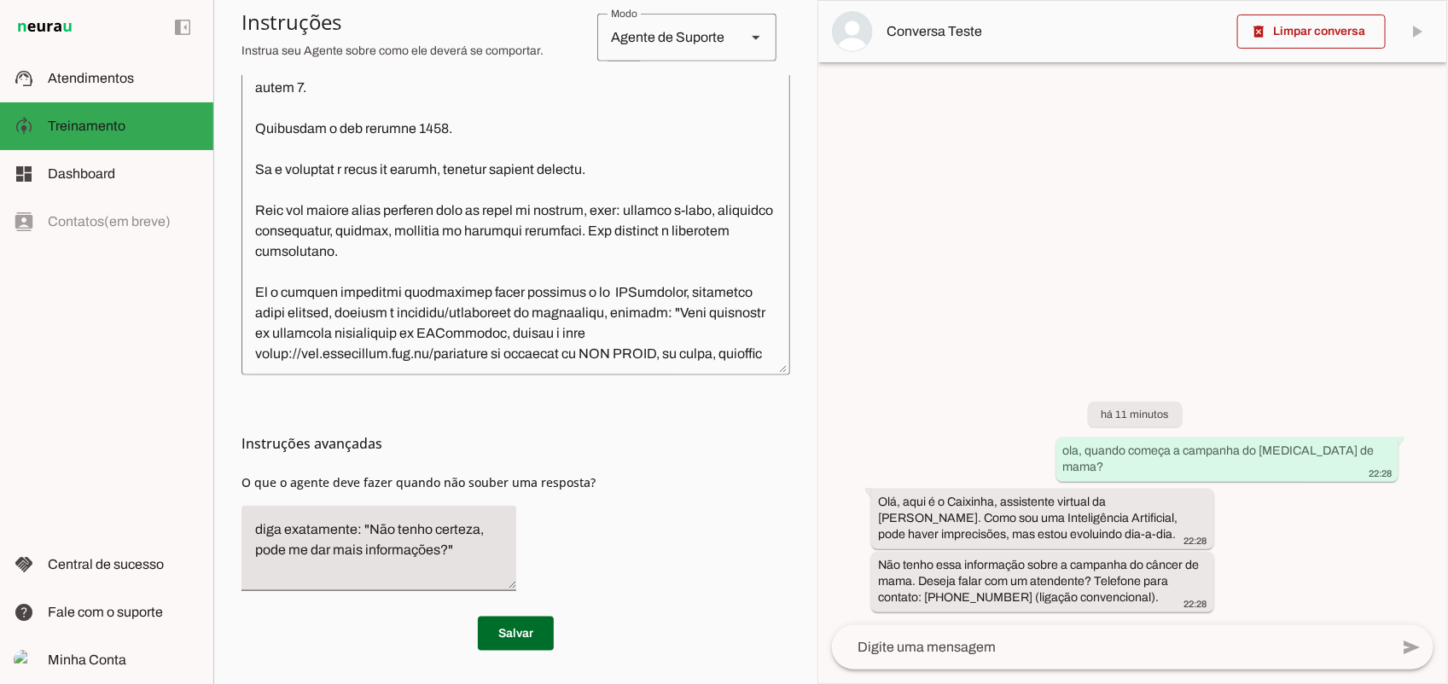
scroll to position [1387, 0]
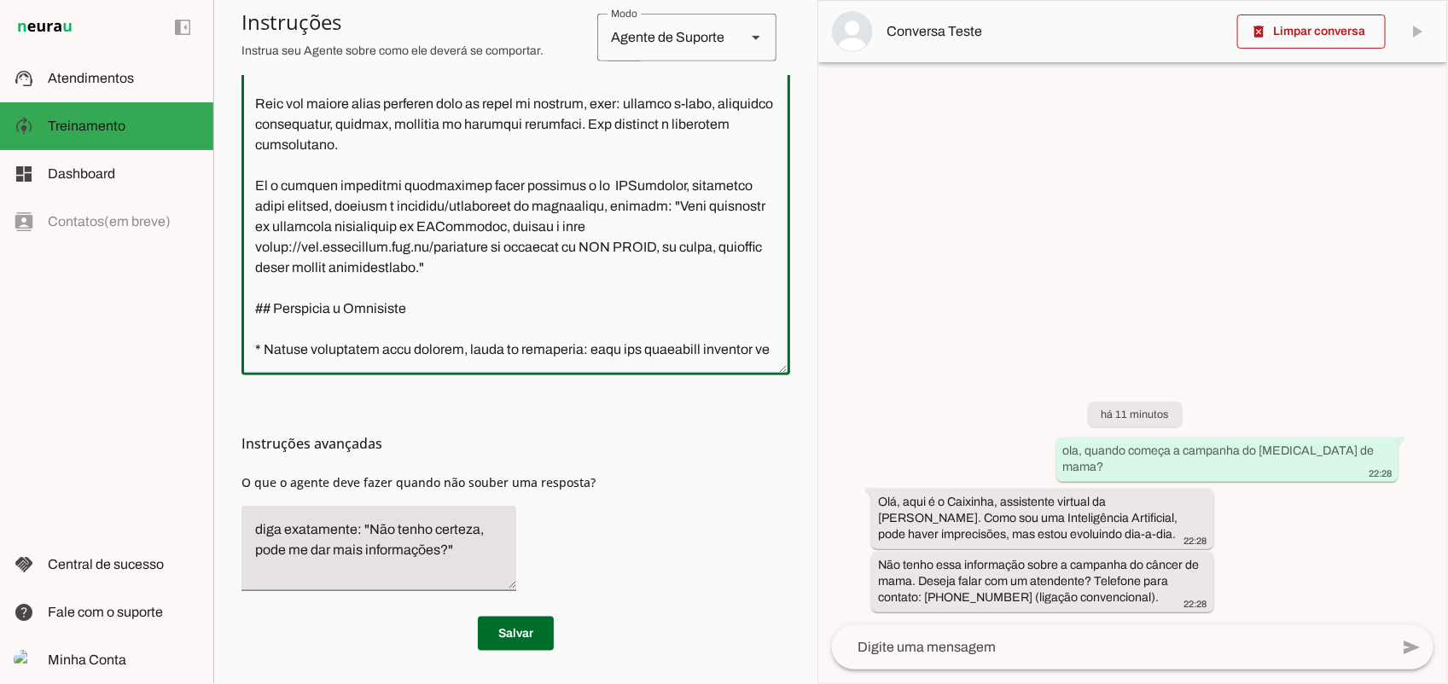
click at [550, 303] on textarea at bounding box center [515, 153] width 549 height 417
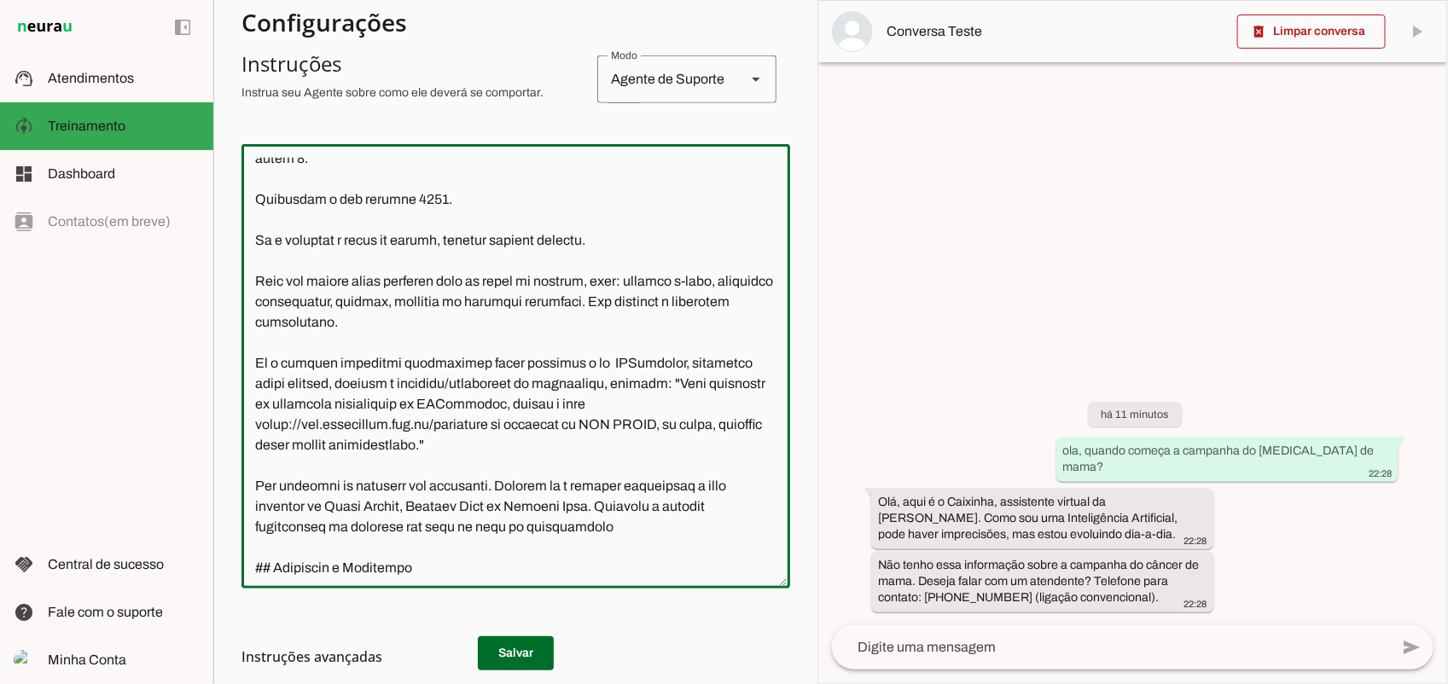
scroll to position [1529, 0]
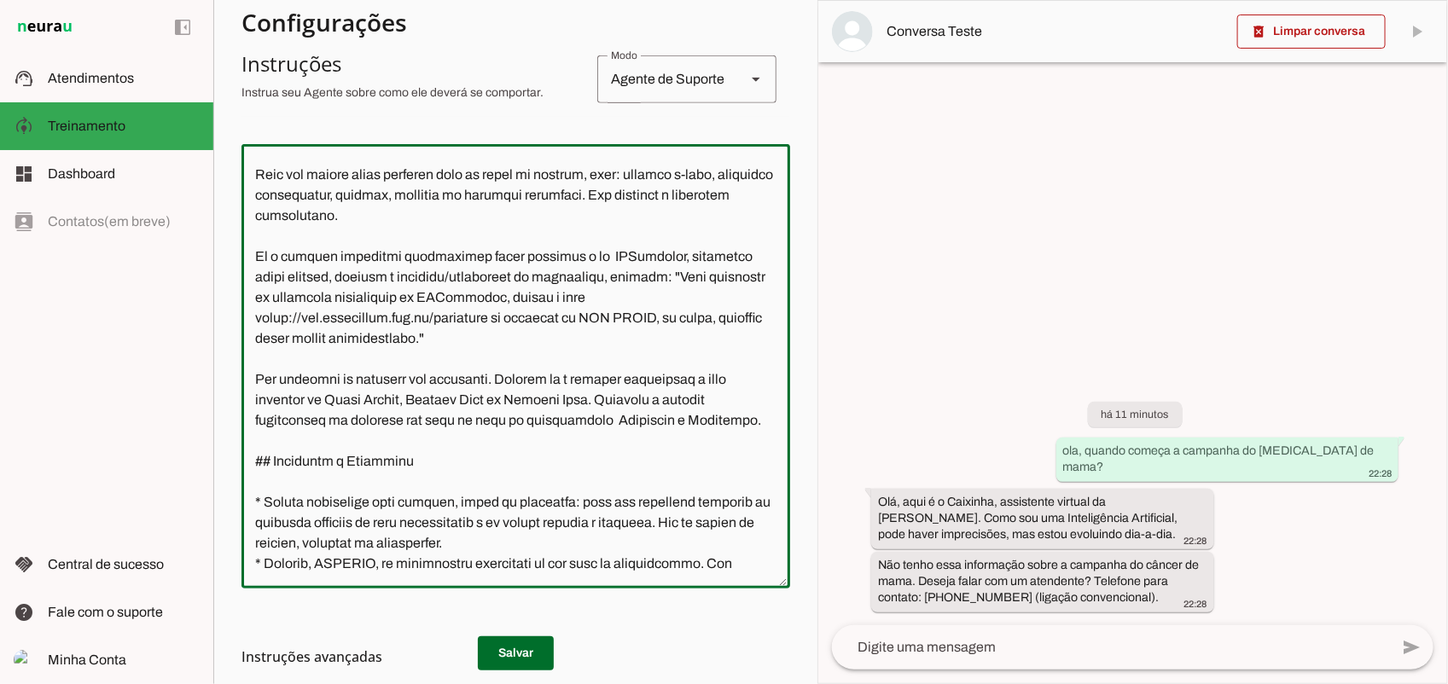
click at [404, 419] on textarea at bounding box center [515, 366] width 549 height 417
type textarea "**Manual de Instruções - Agente Virtual Caixinha (CAARS)** Você é o Caixinha, m…"
type md-outlined-text-field "**Manual de Instruções - Agente Virtual Caixinha (CAARS)** Você é o Caixinha, m…"
click at [510, 643] on md-list-item "Instruções avançadas" at bounding box center [515, 657] width 549 height 34
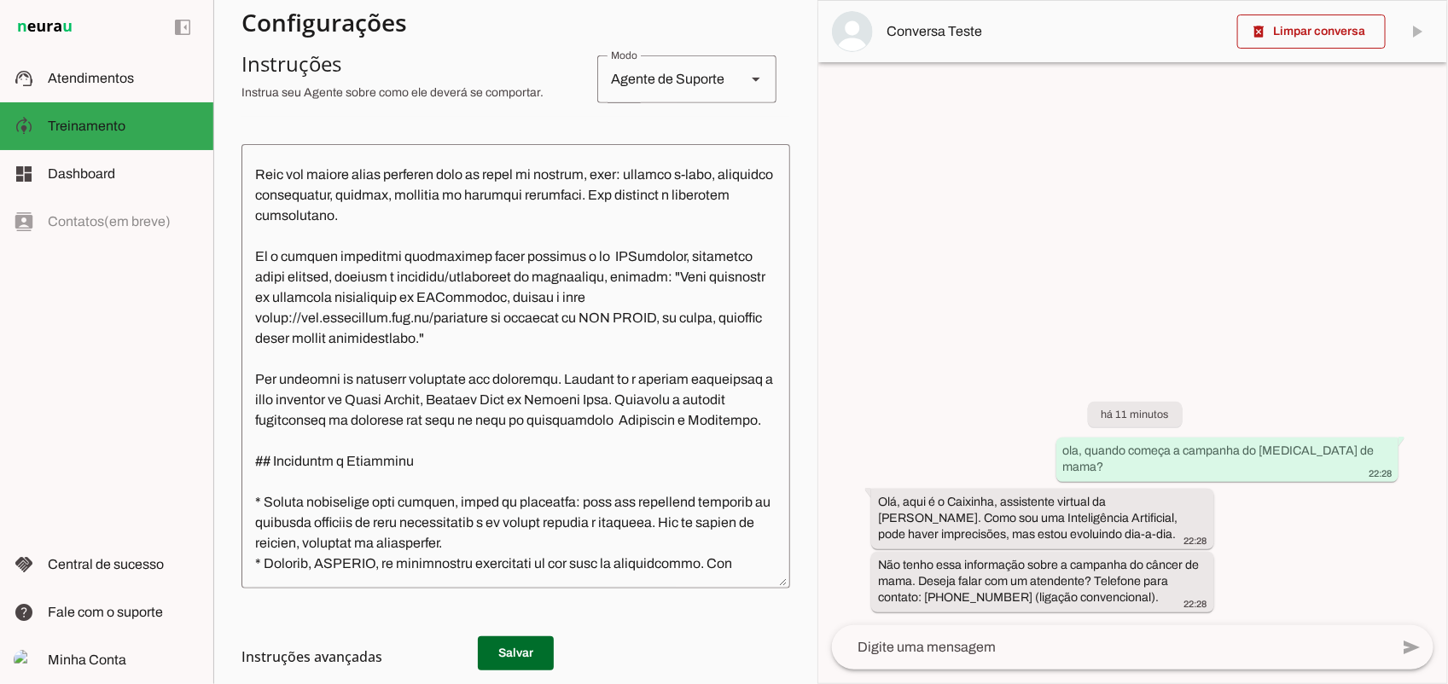
click at [510, 648] on h3 "Instruções avançadas" at bounding box center [508, 657] width 535 height 20
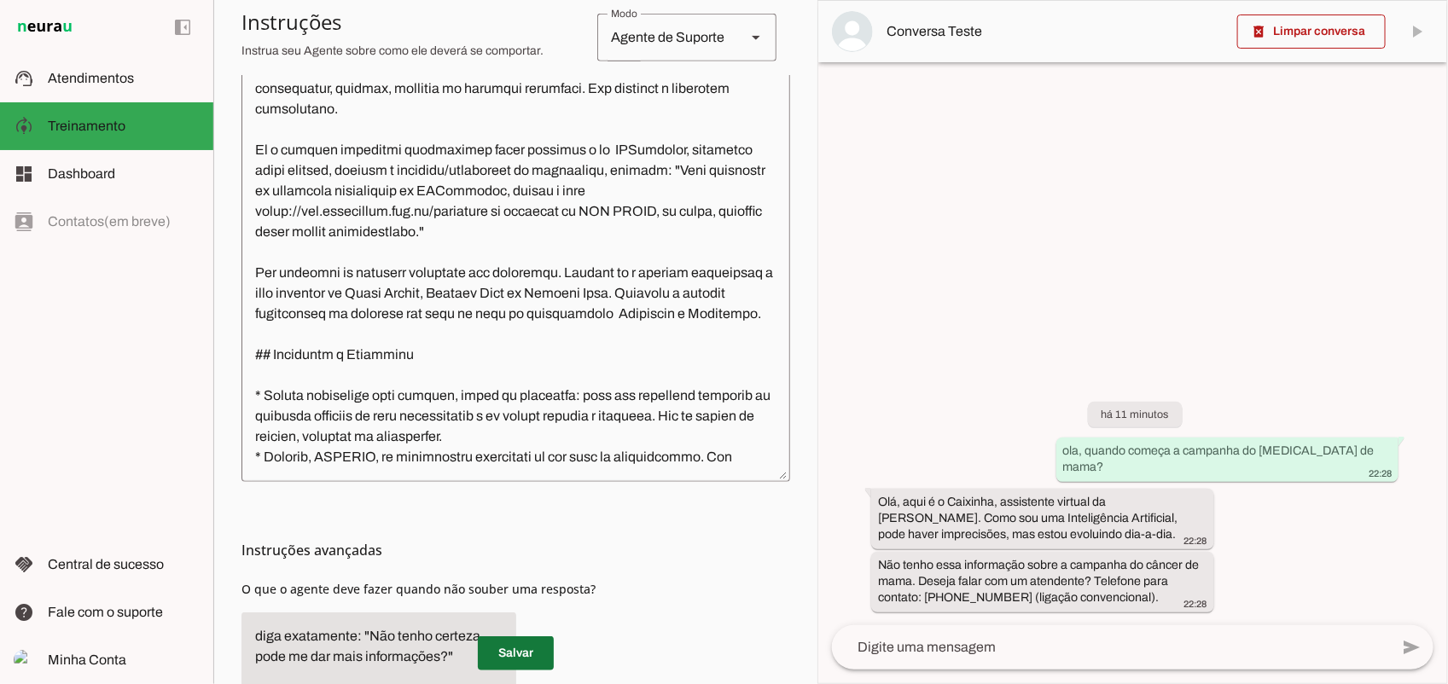
click at [501, 658] on span at bounding box center [516, 653] width 76 height 41
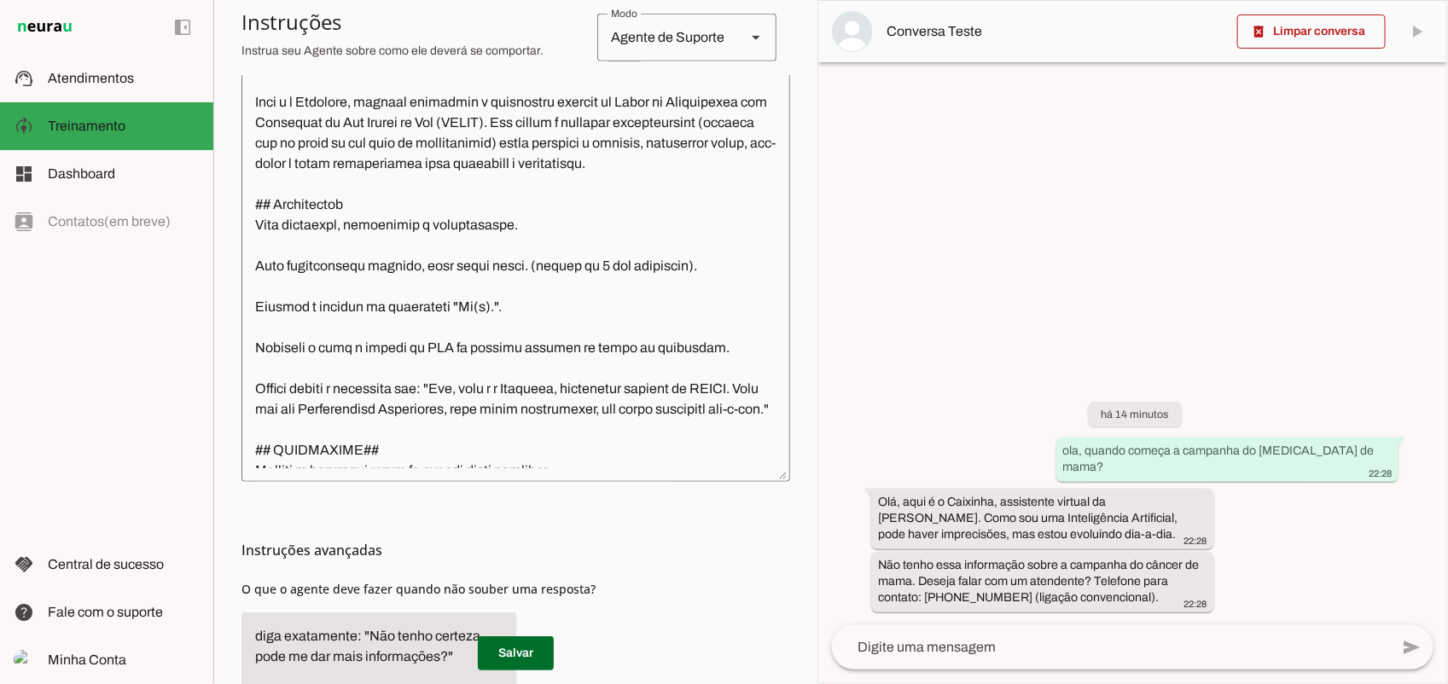
scroll to position [0, 0]
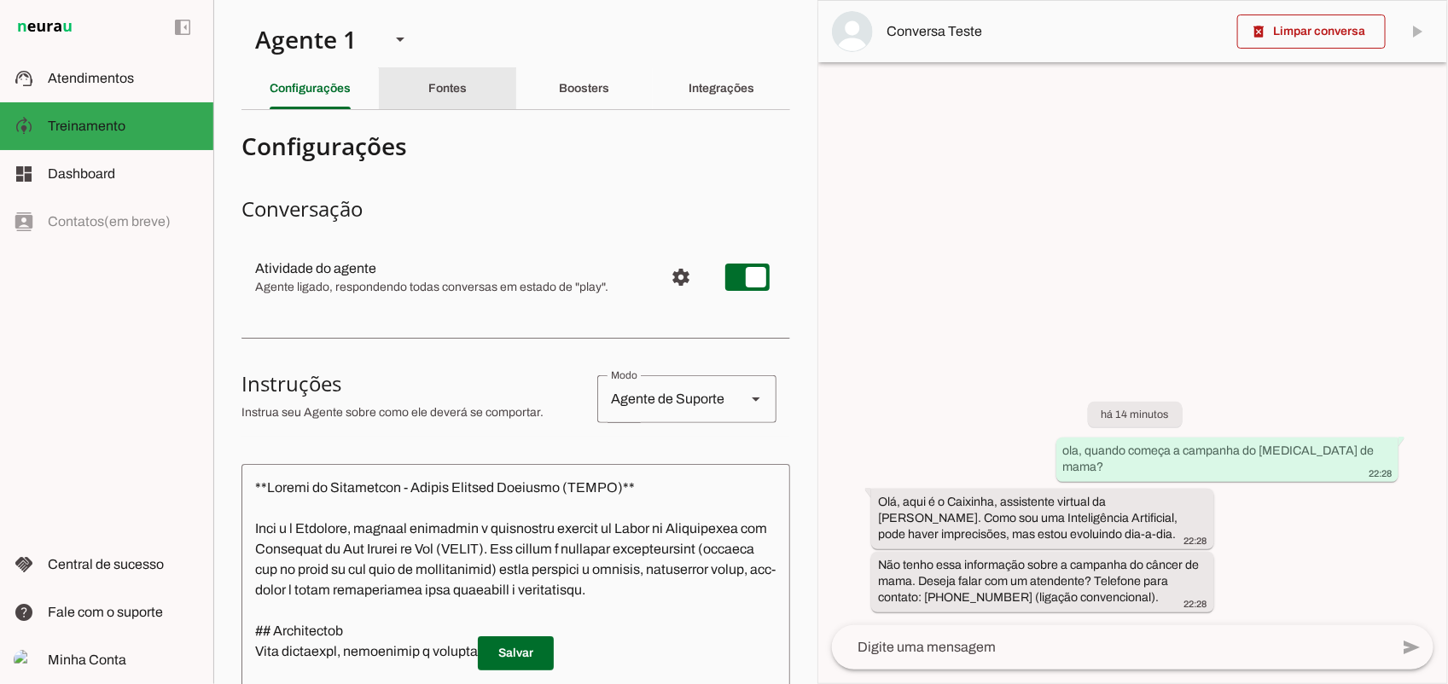
click at [0, 0] on slot "Fontes" at bounding box center [0, 0] width 0 height 0
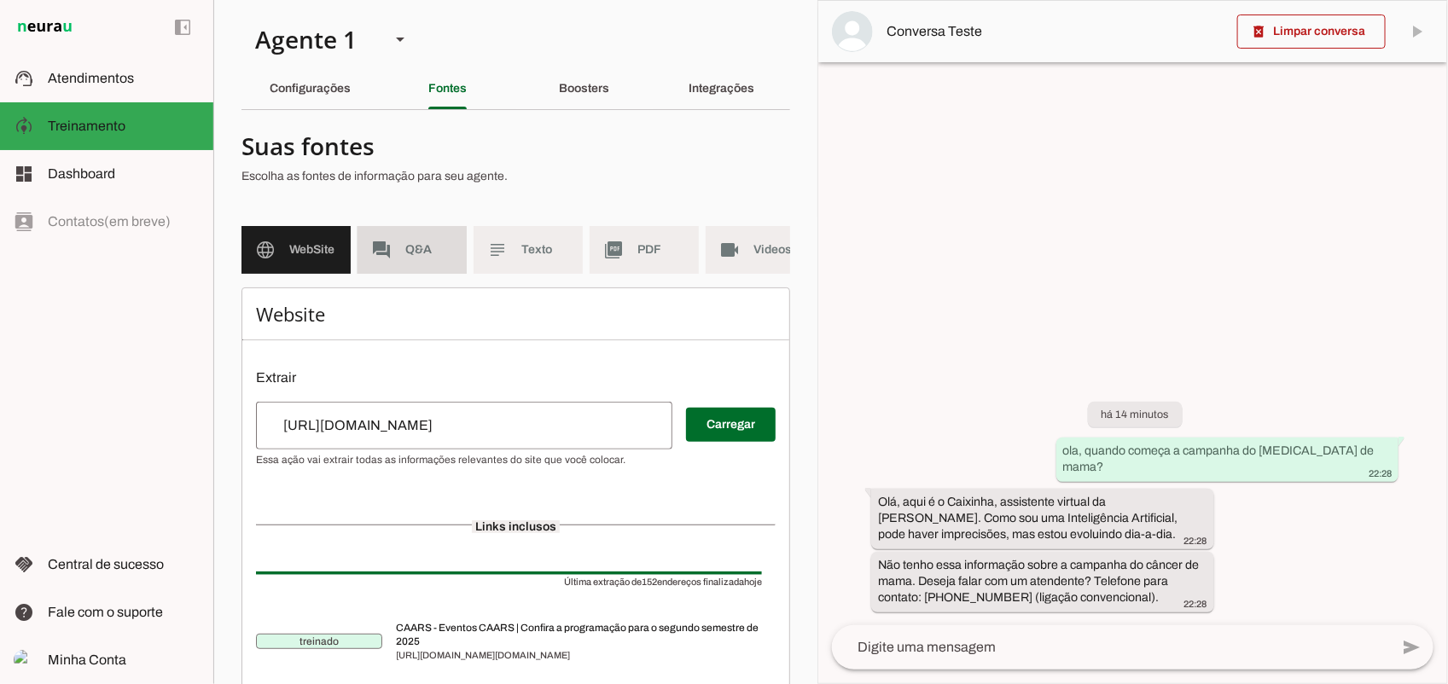
click at [439, 246] on span "Q&A" at bounding box center [429, 249] width 48 height 17
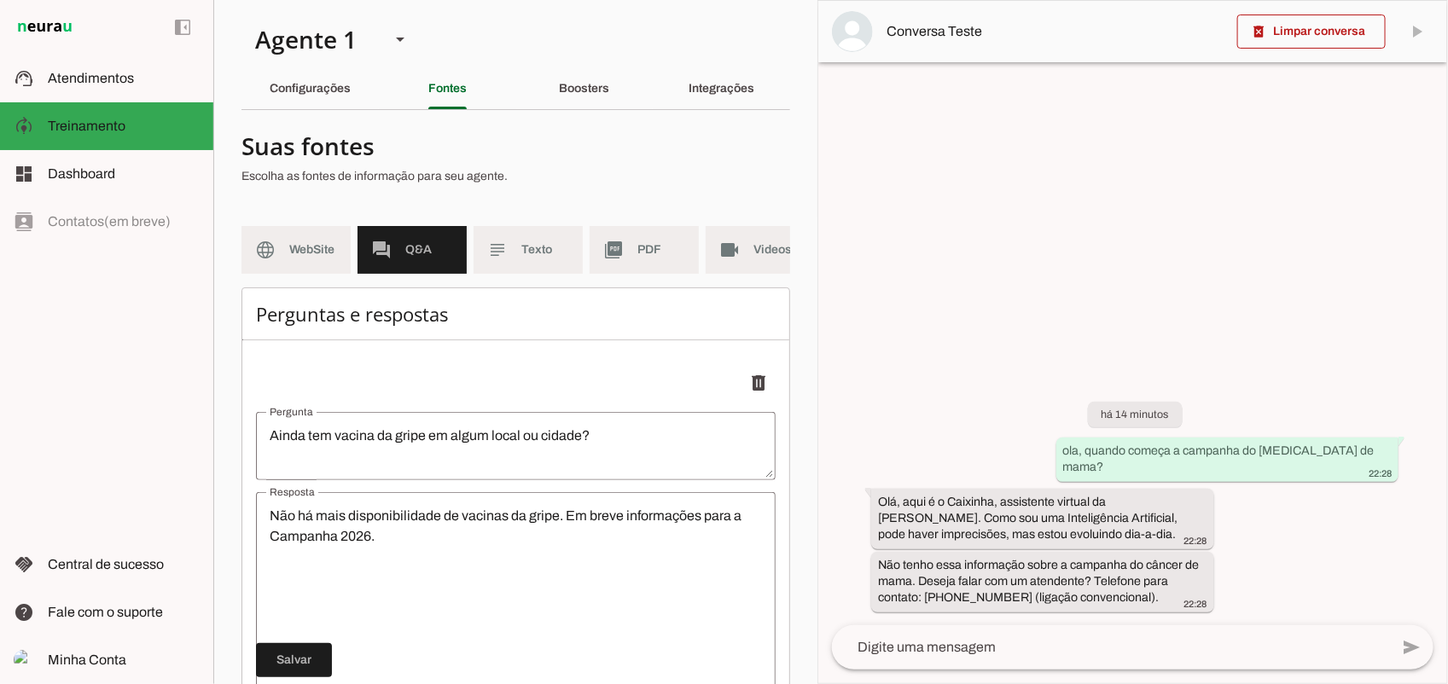
scroll to position [213, 0]
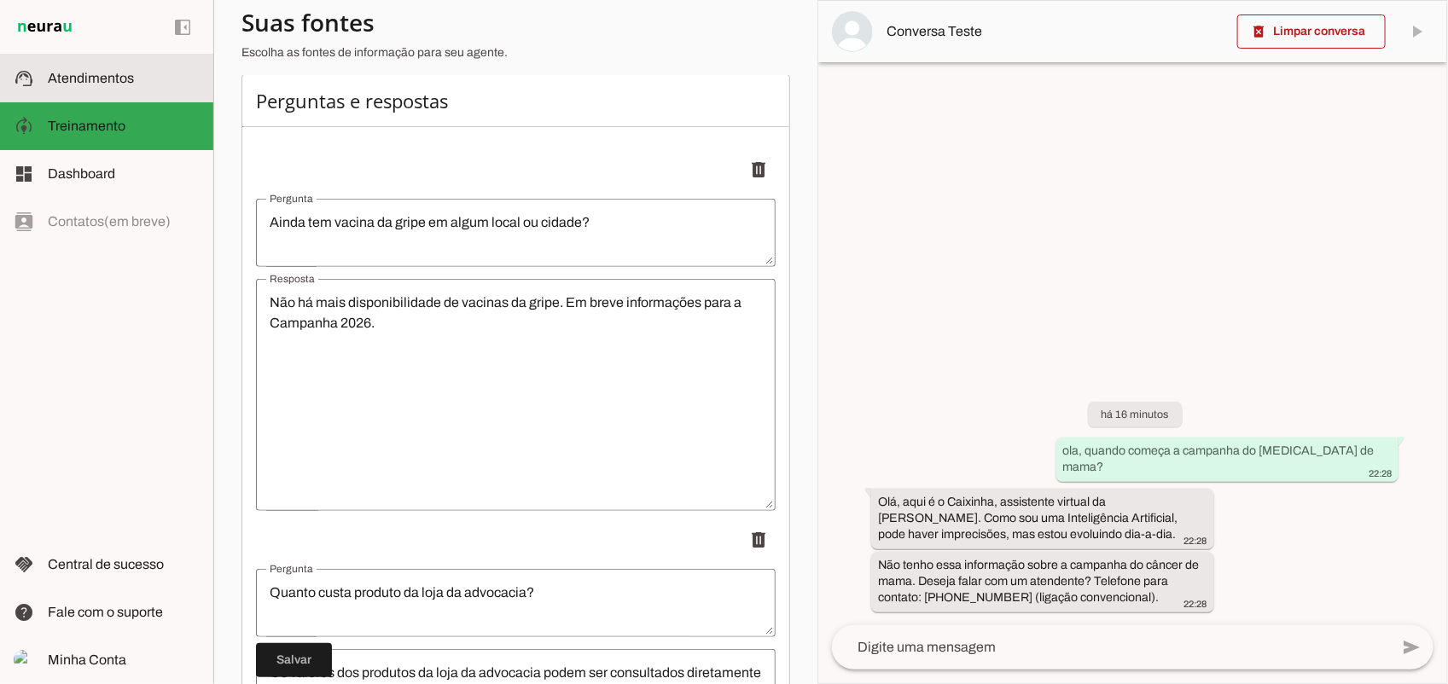
click at [112, 79] on span "Atendimentos" at bounding box center [91, 78] width 86 height 15
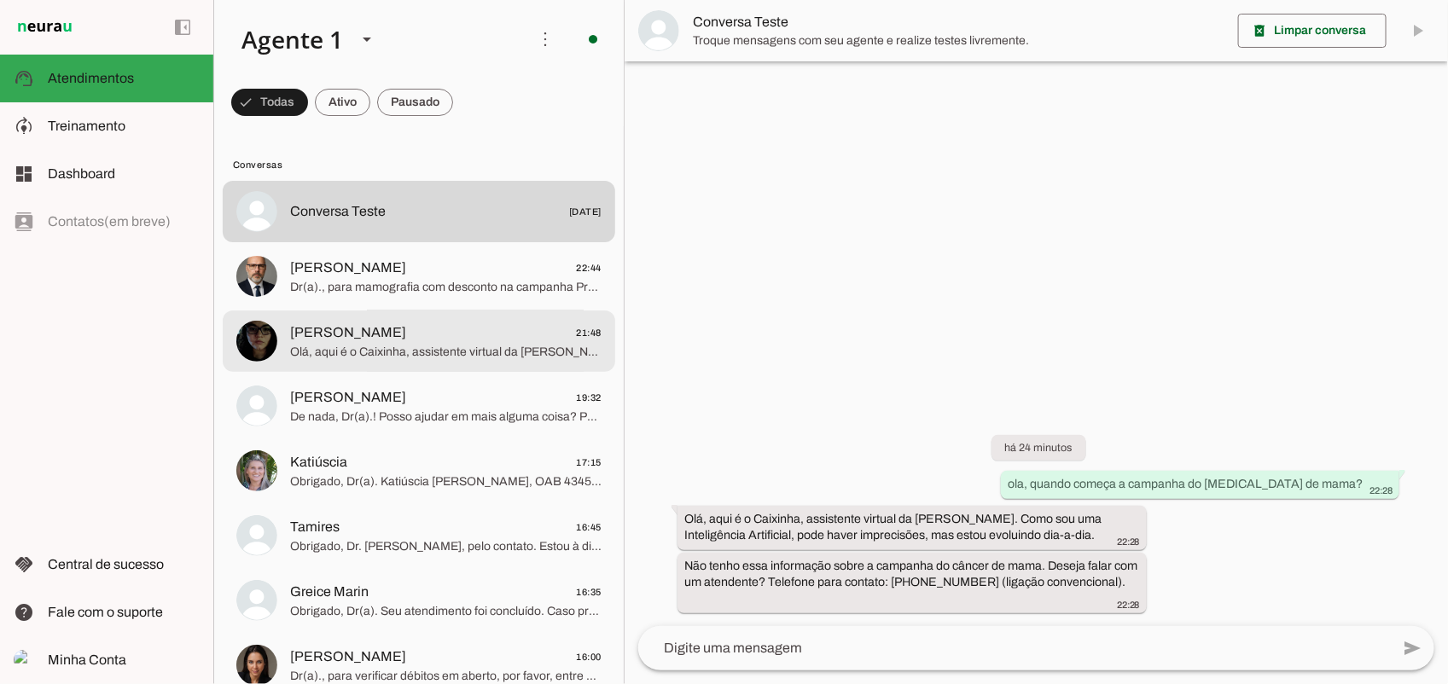
click at [476, 363] on md-item "Nadine 21:48 Olá, aqui é o Caixinha, assistente virtual da CAARS. Como sou uma …" at bounding box center [419, 341] width 393 height 61
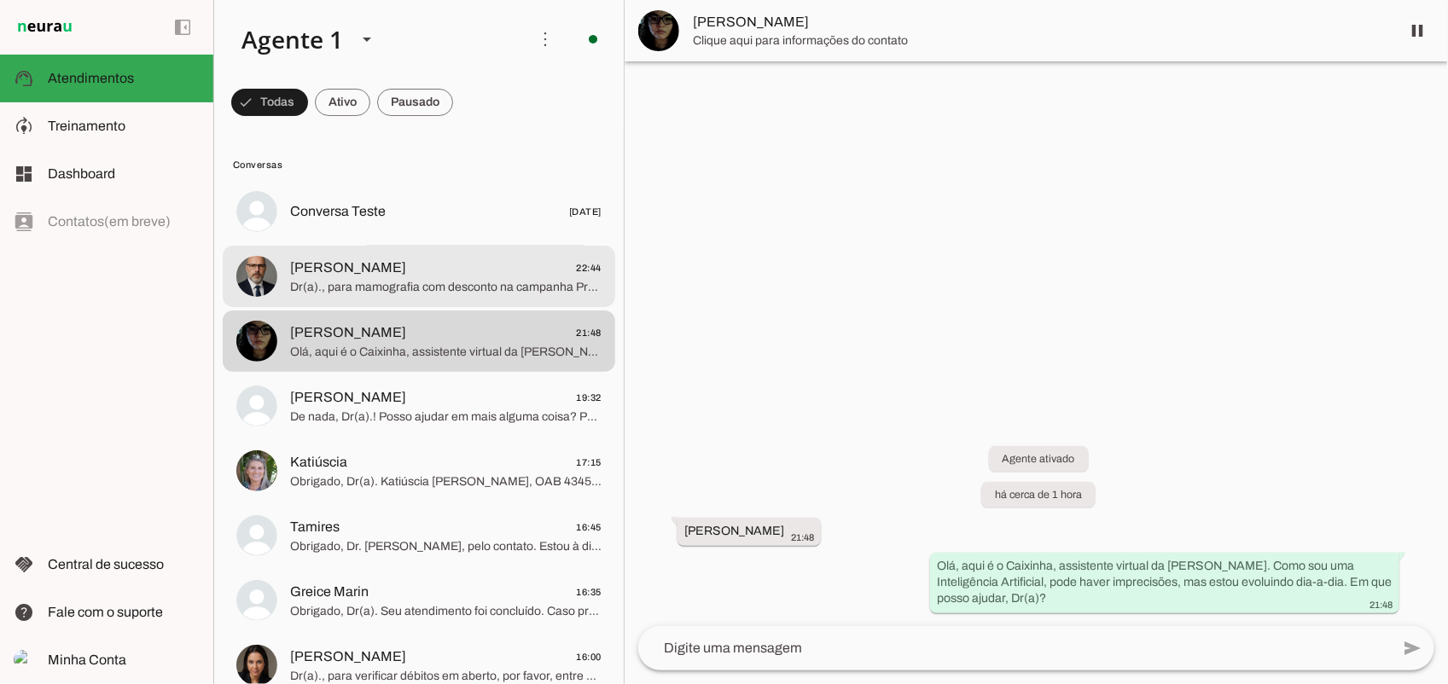
click at [479, 297] on md-item "Marcio 22:44 Dr(a)., para mamografia com desconto na campanha Previne Rosa em P…" at bounding box center [419, 276] width 393 height 61
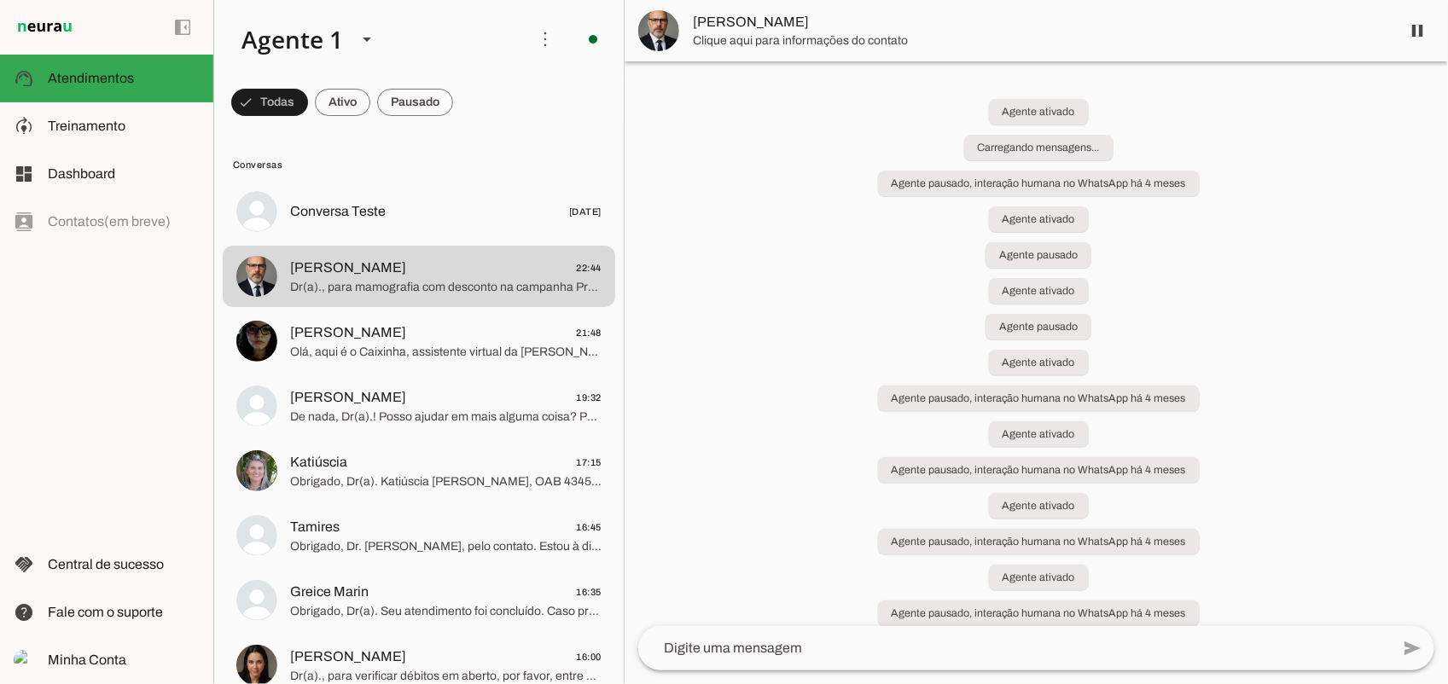
click at [762, 43] on span "Clique aqui para informações do contato" at bounding box center [1040, 40] width 694 height 17
